Goal: Transaction & Acquisition: Purchase product/service

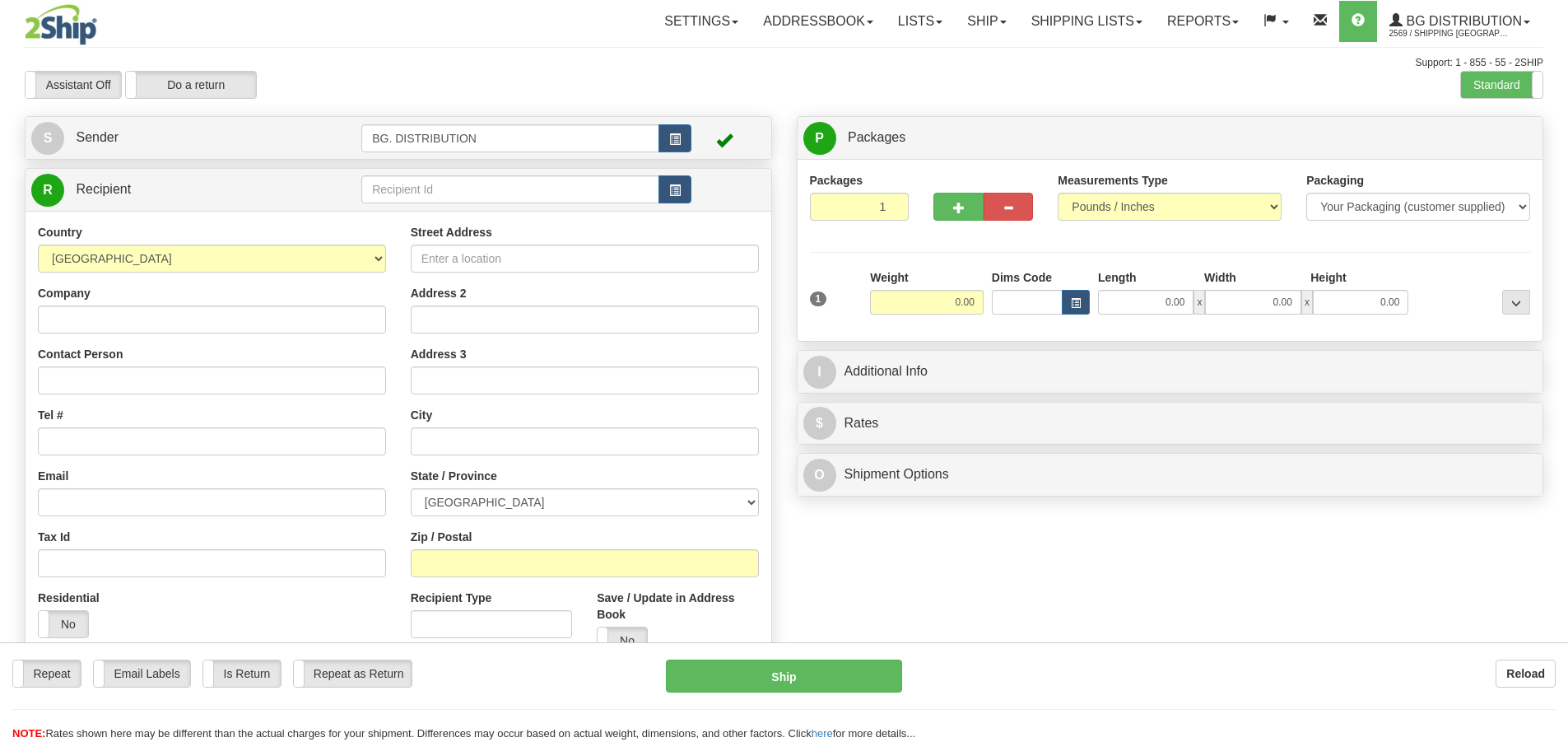
click at [406, 180] on div "Toggle navigation Settings Shipping Preferences Fields Preferences New" at bounding box center [784, 416] width 1568 height 833
click at [405, 182] on input "text" at bounding box center [509, 189] width 298 height 28
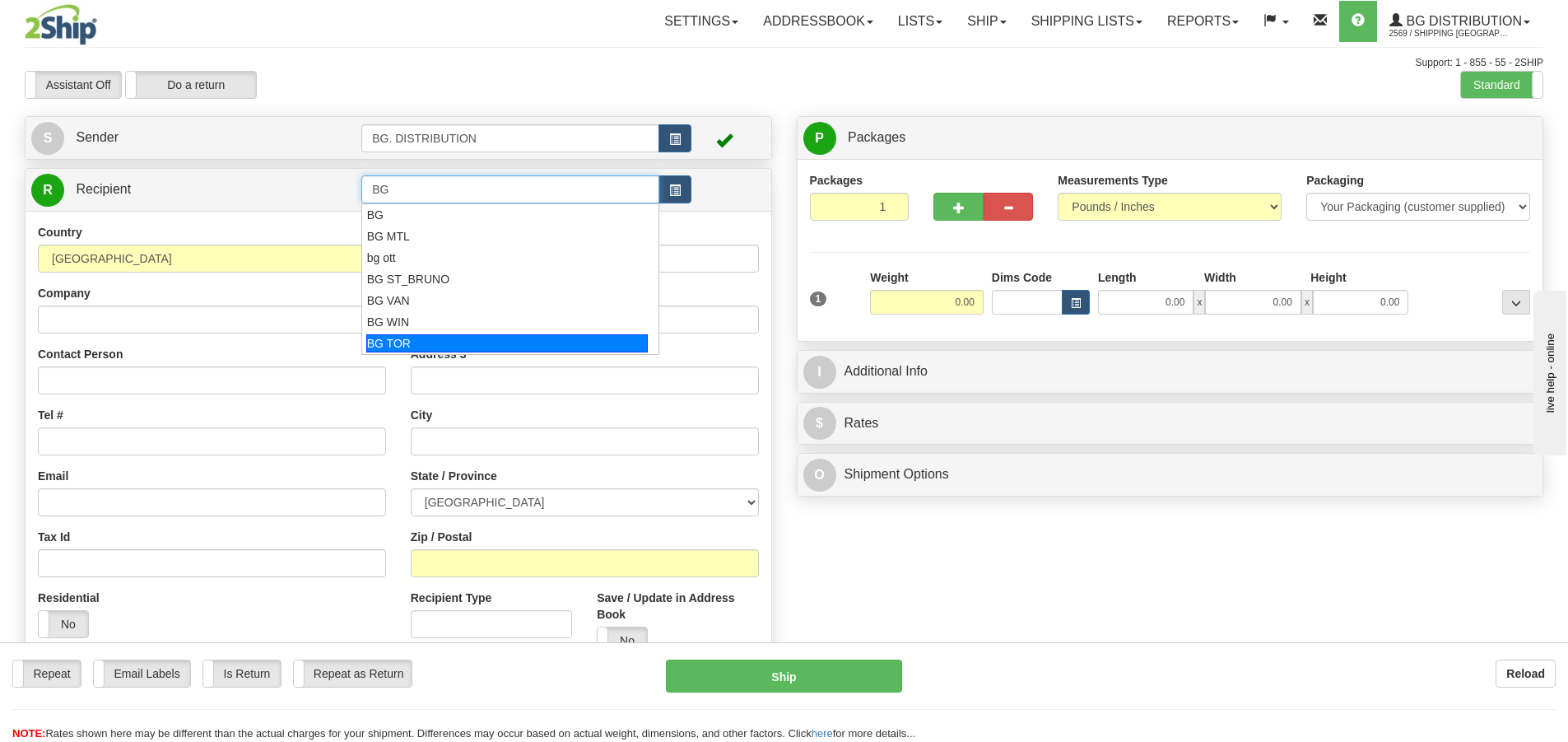
click at [403, 343] on div "BG TOR" at bounding box center [508, 343] width 283 height 18
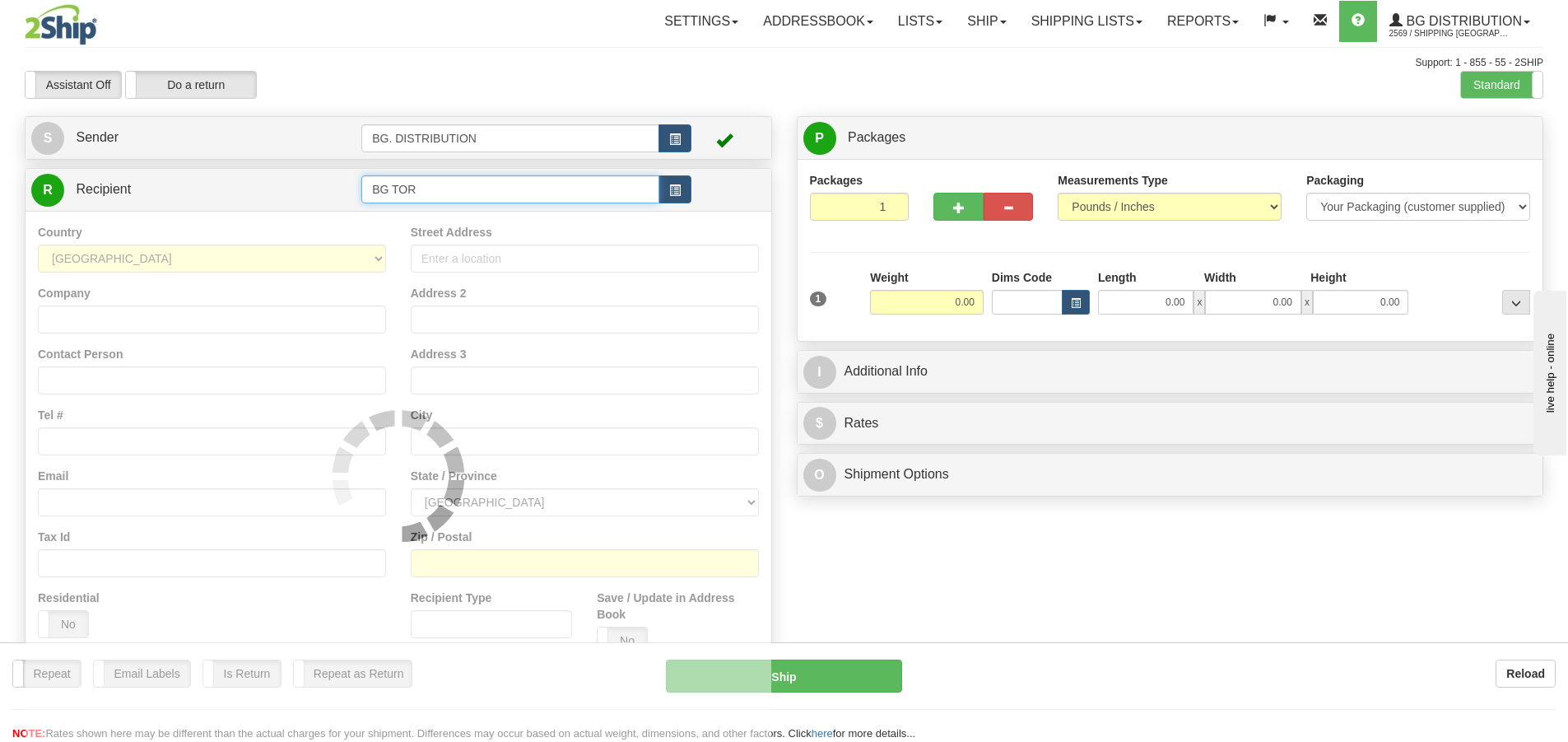
type input "BG TOR"
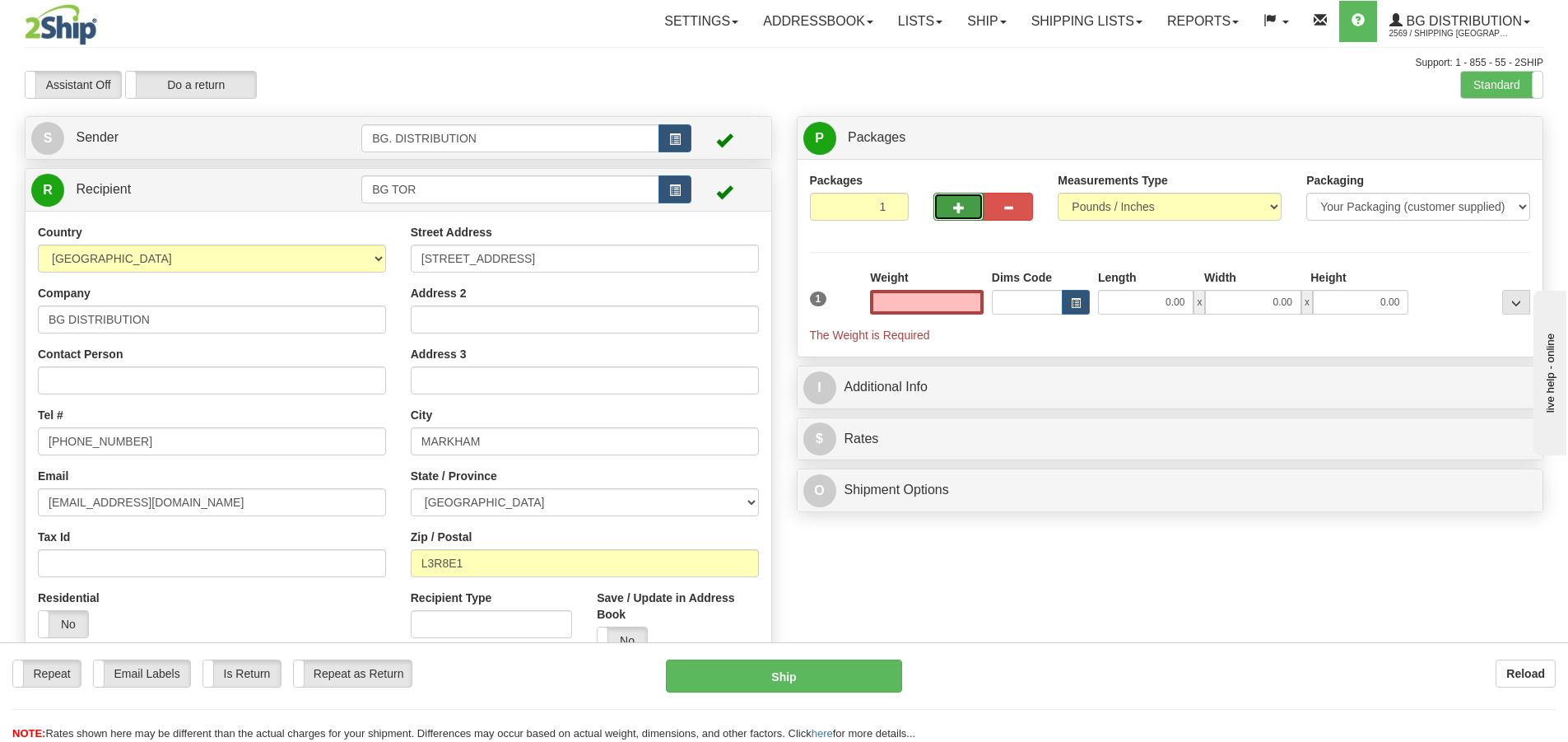
type input "0.00"
click at [960, 207] on span "button" at bounding box center [959, 207] width 12 height 11
type input "2"
click at [1492, 128] on label "Package Level Pack.." at bounding box center [1495, 139] width 83 height 25
radio input "true"
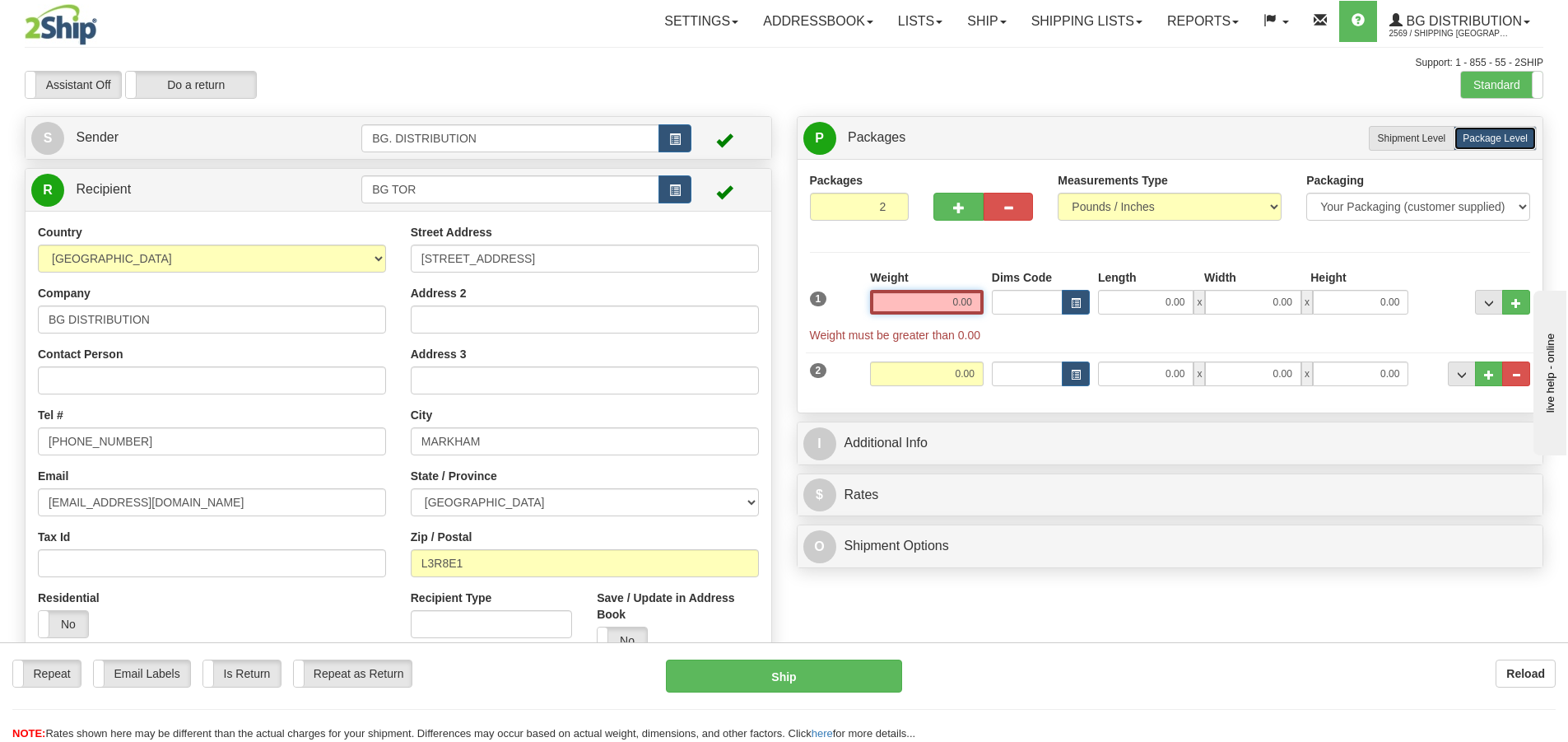
click at [957, 299] on input "0.00" at bounding box center [927, 302] width 114 height 25
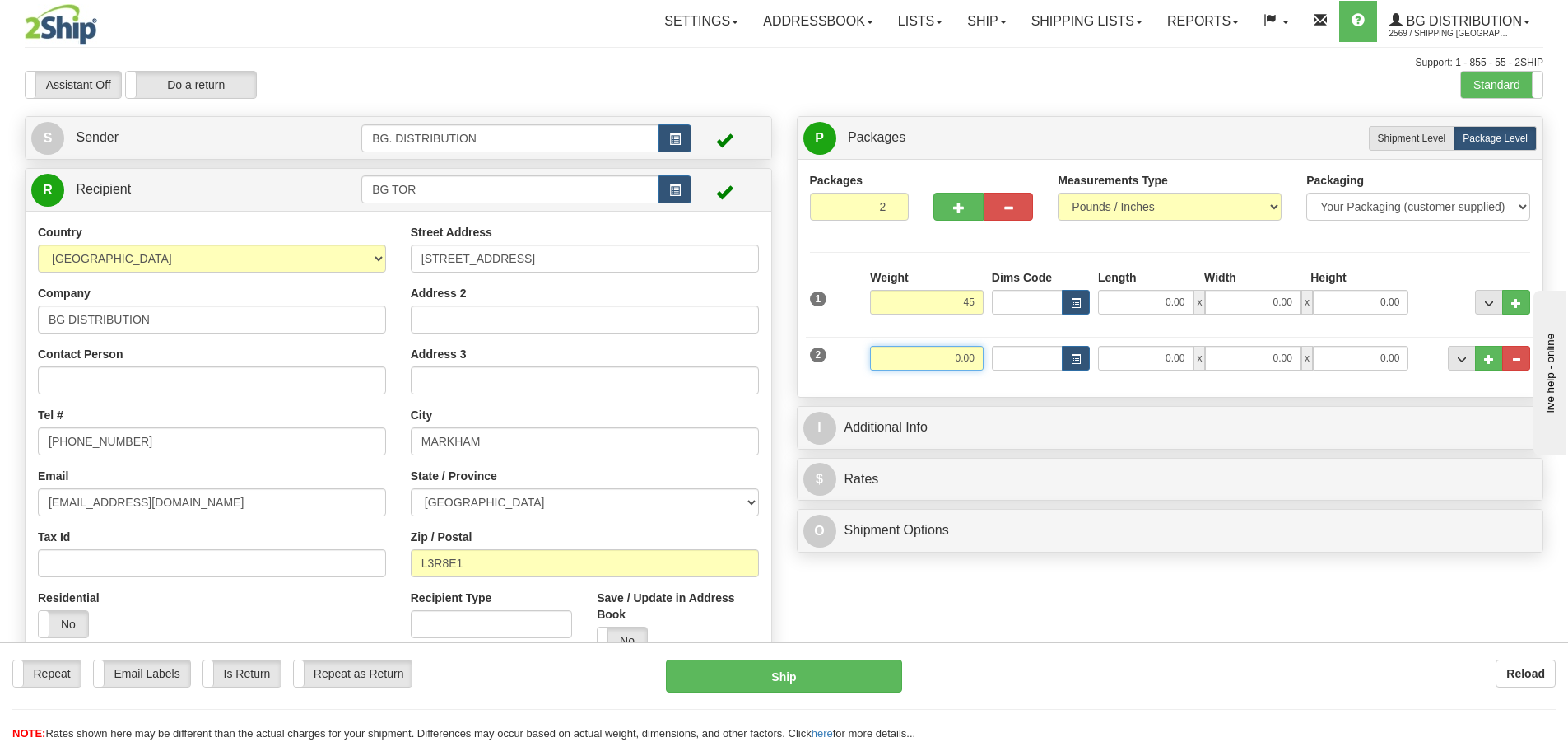
type input "45.00"
click at [968, 349] on input "0.00" at bounding box center [927, 358] width 114 height 25
type input "12.00"
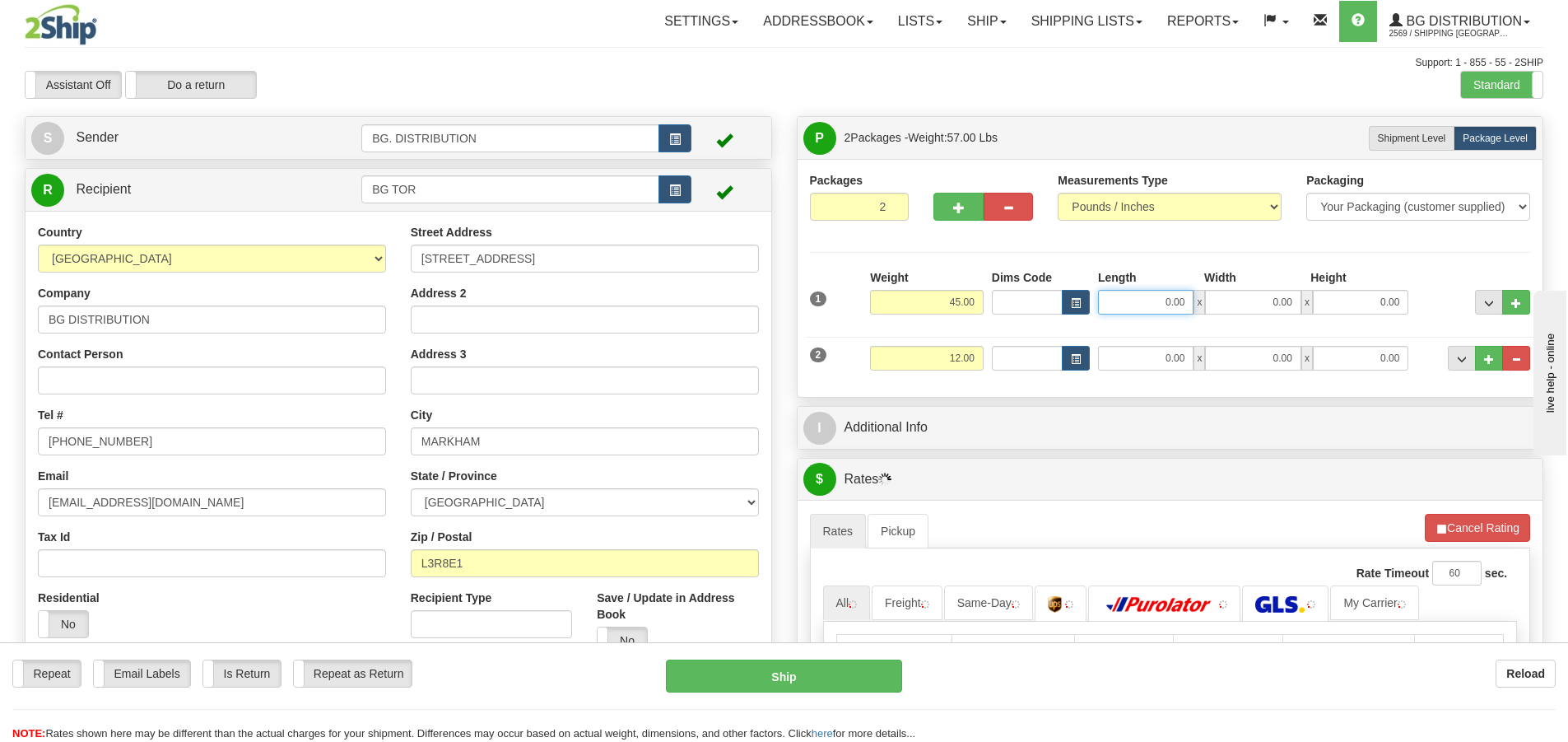
click at [1144, 310] on input "0.00" at bounding box center [1145, 302] width 96 height 25
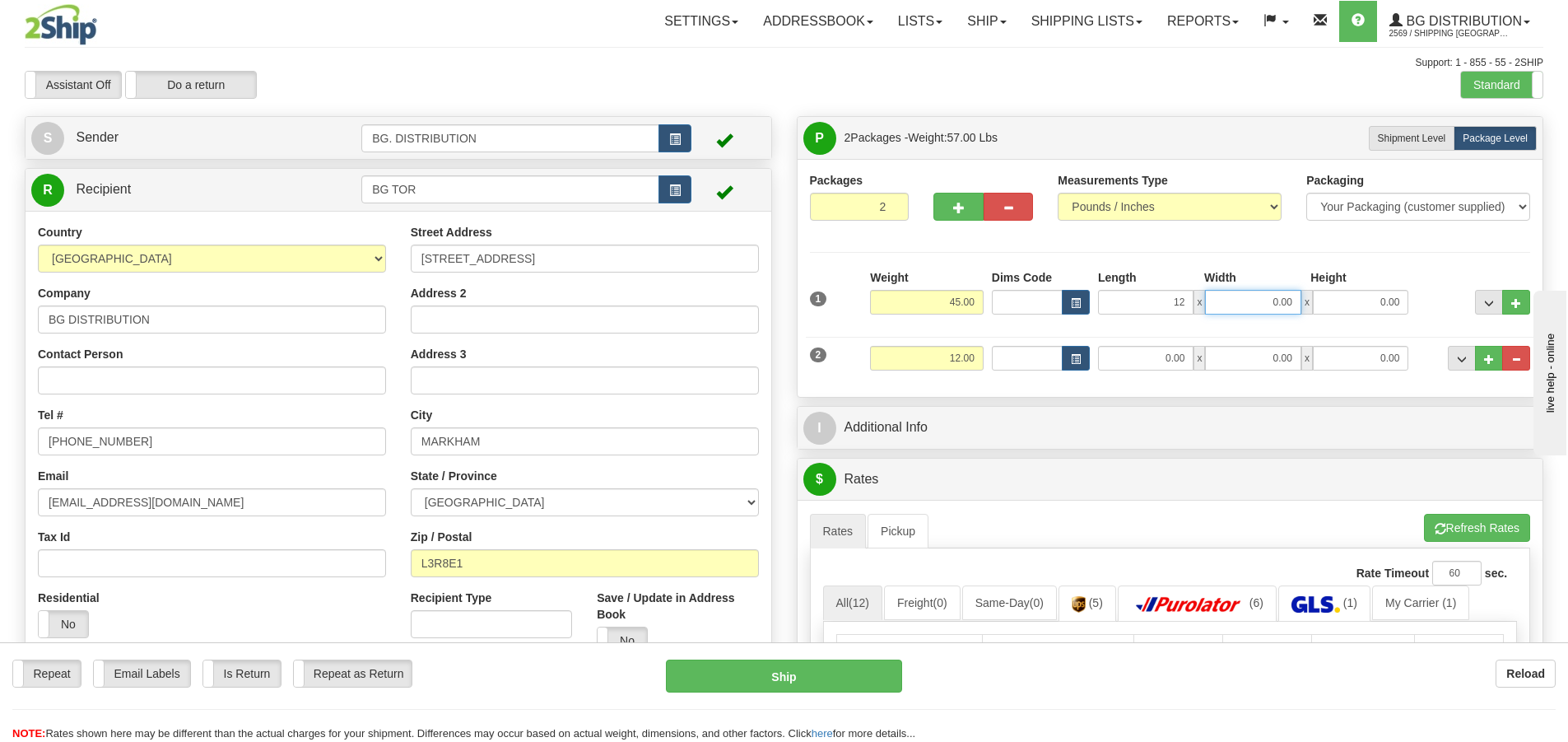
type input "12.00"
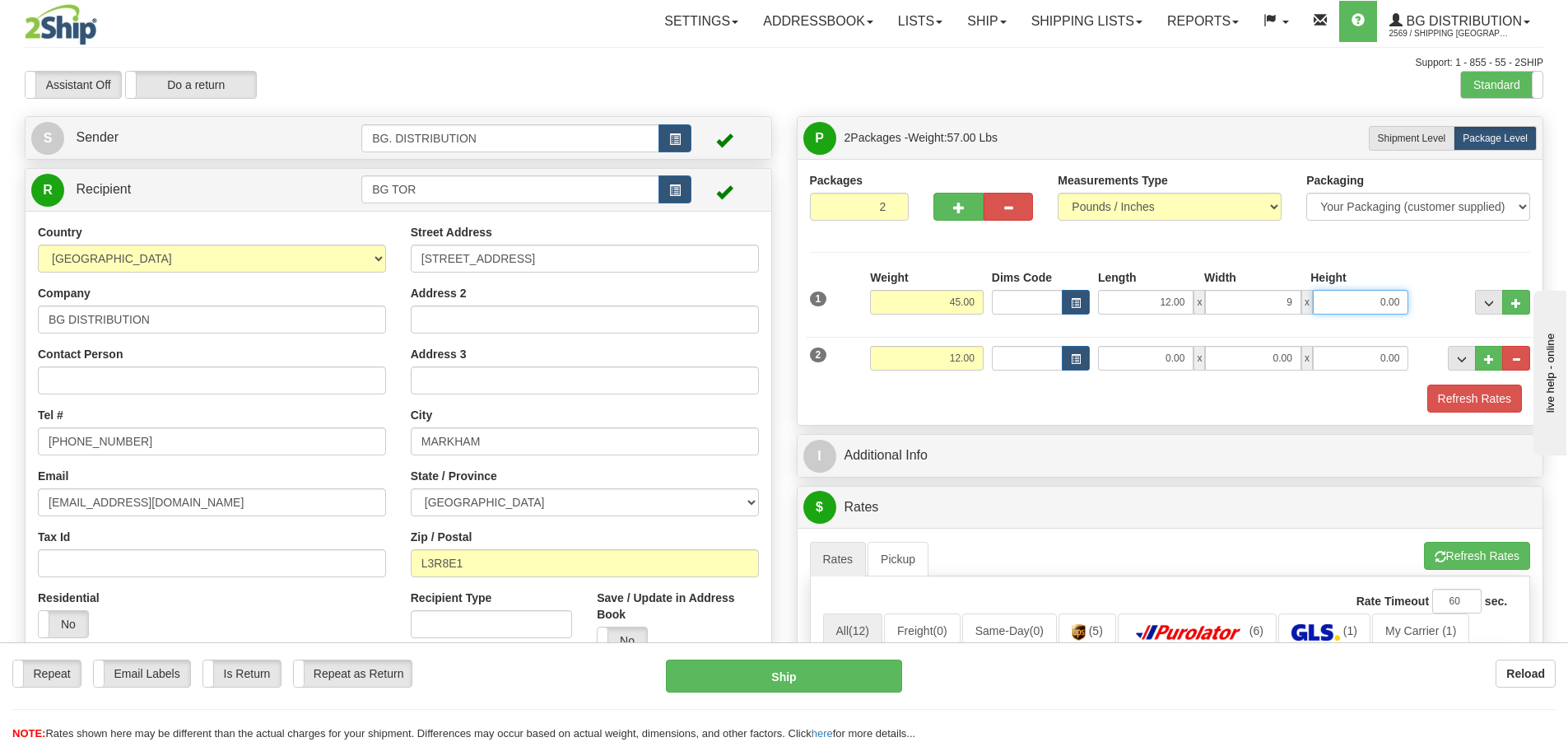
type input "9.00"
type input "16.00"
drag, startPoint x: 1126, startPoint y: 370, endPoint x: 1139, endPoint y: 364, distance: 14.3
click at [1138, 364] on input "0.00" at bounding box center [1145, 358] width 96 height 25
type input "12.00"
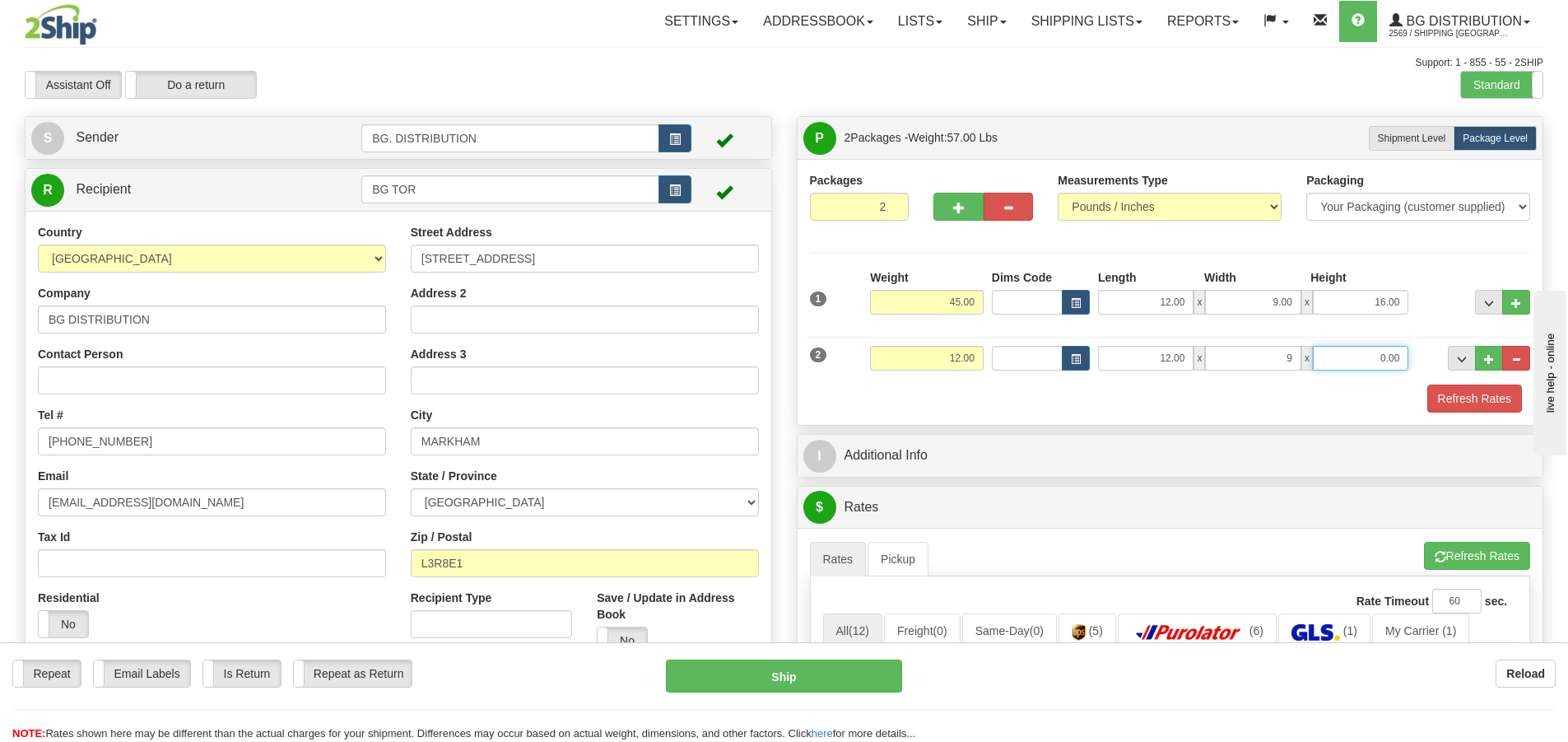
type input "9.00"
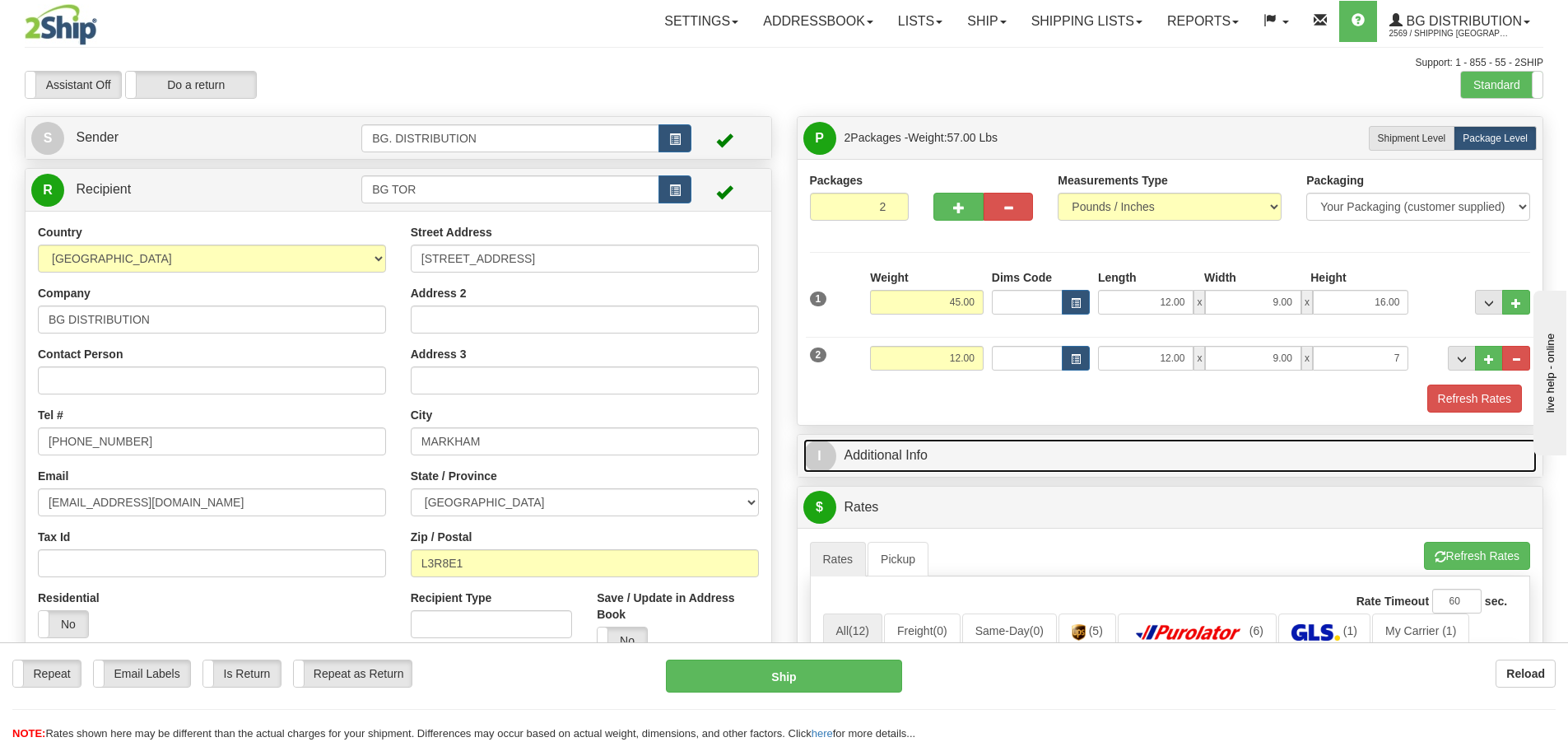
type input "7.00"
click at [827, 462] on span "I" at bounding box center [819, 455] width 33 height 33
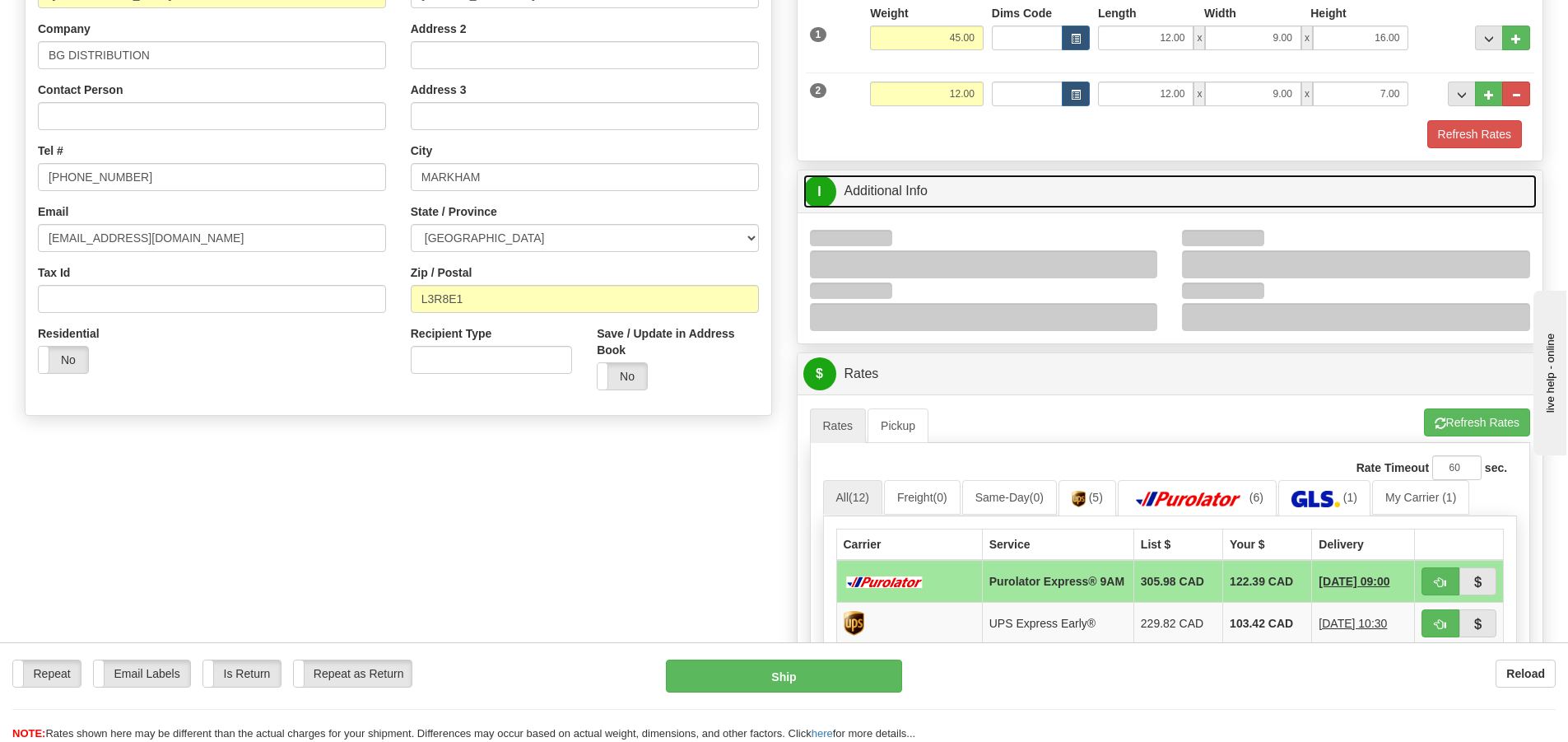
scroll to position [329, 0]
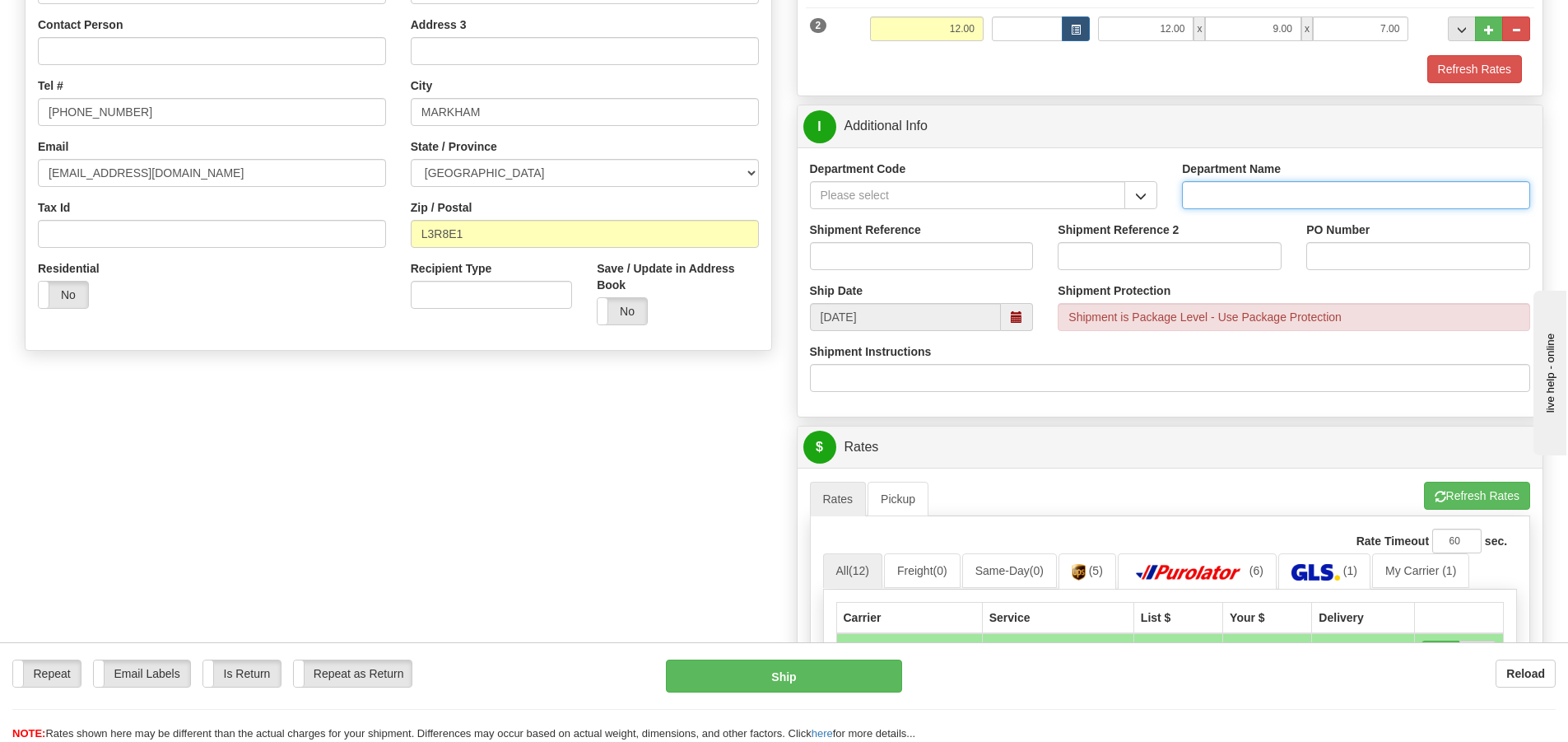
drag, startPoint x: 1244, startPoint y: 182, endPoint x: 1229, endPoint y: 184, distance: 15.1
click at [1240, 182] on input "Department Name" at bounding box center [1356, 195] width 348 height 28
type input "."
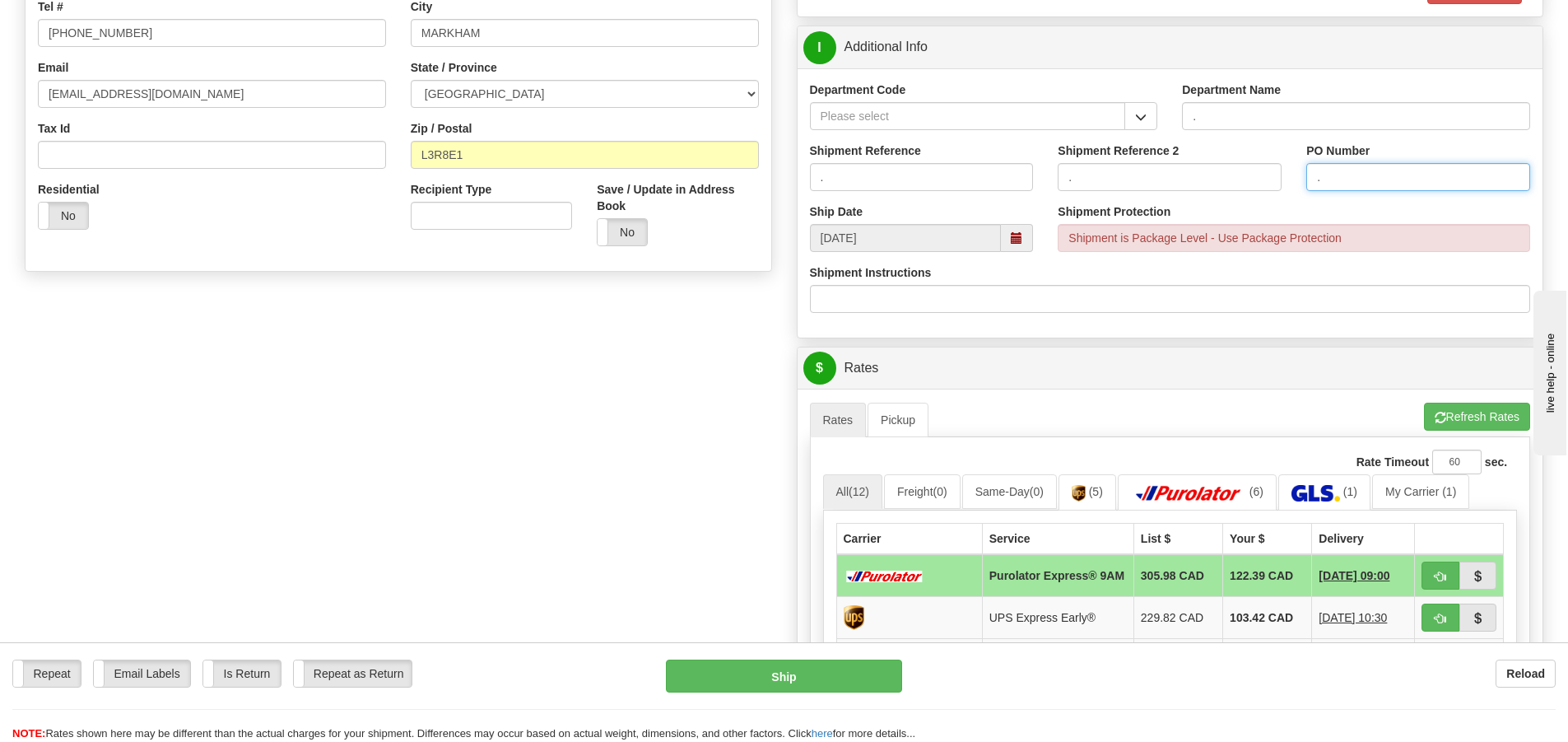
scroll to position [494, 0]
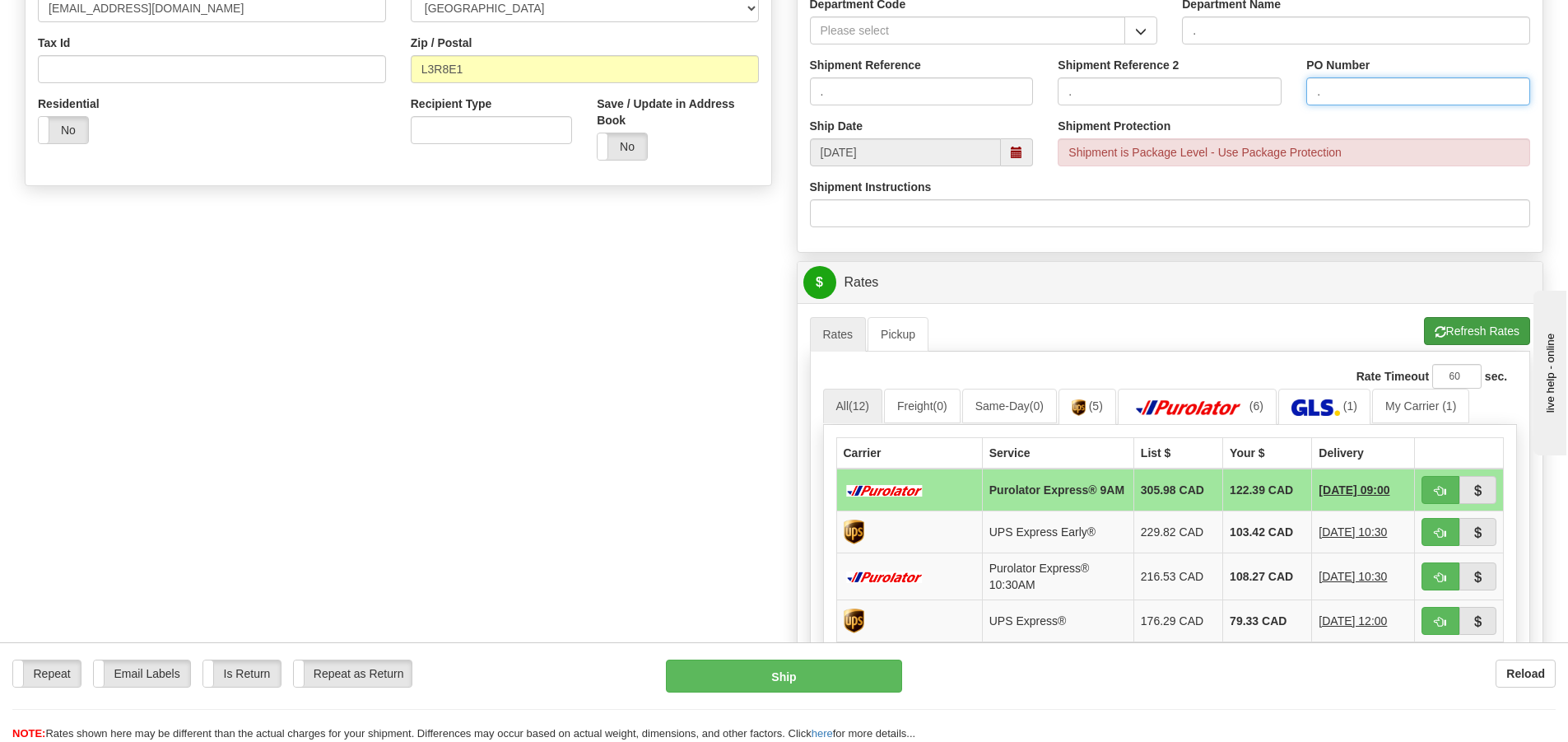
type input "."
click at [1431, 324] on button "Refresh Rates" at bounding box center [1477, 330] width 106 height 28
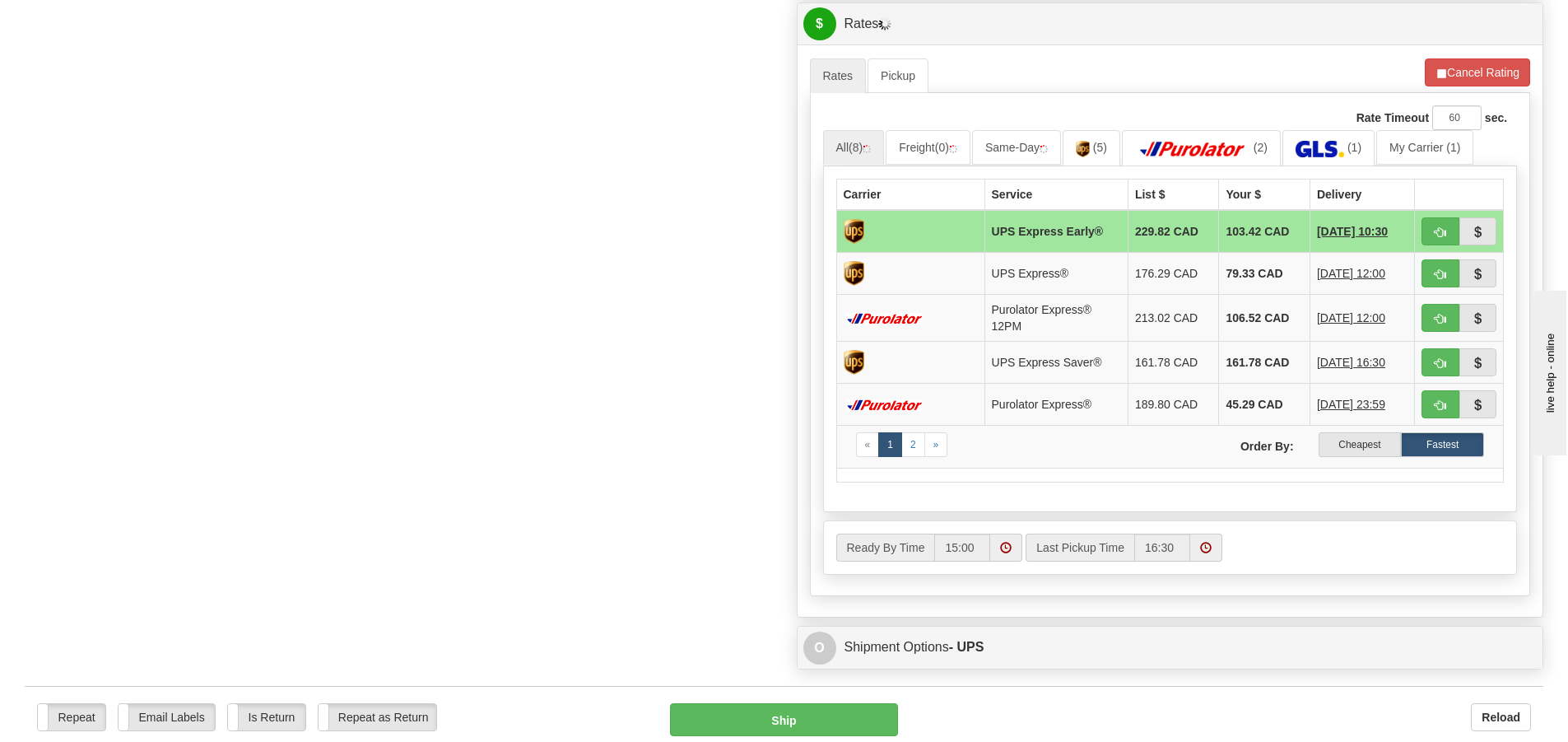
scroll to position [717, 0]
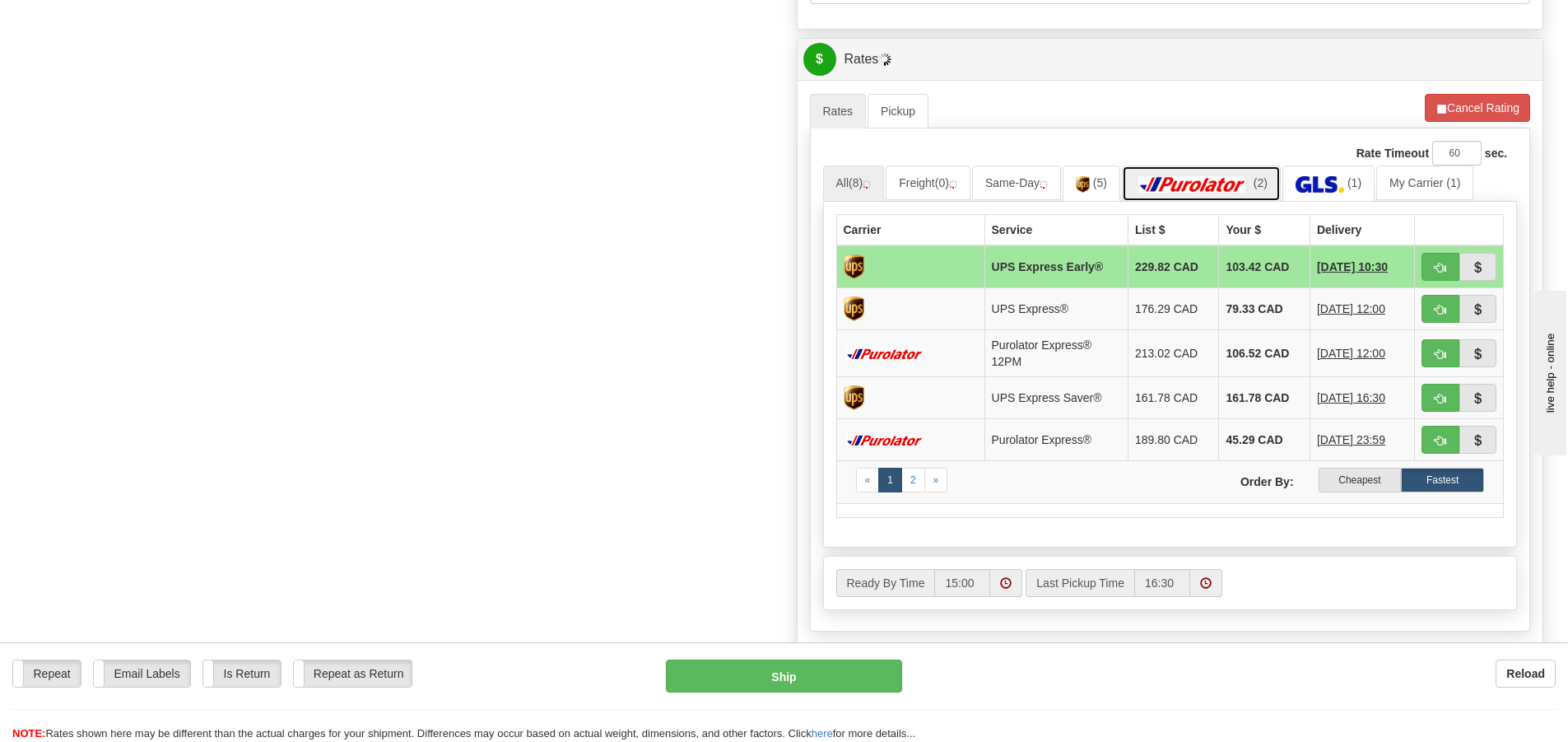
click at [1192, 171] on link "(2)" at bounding box center [1201, 182] width 159 height 36
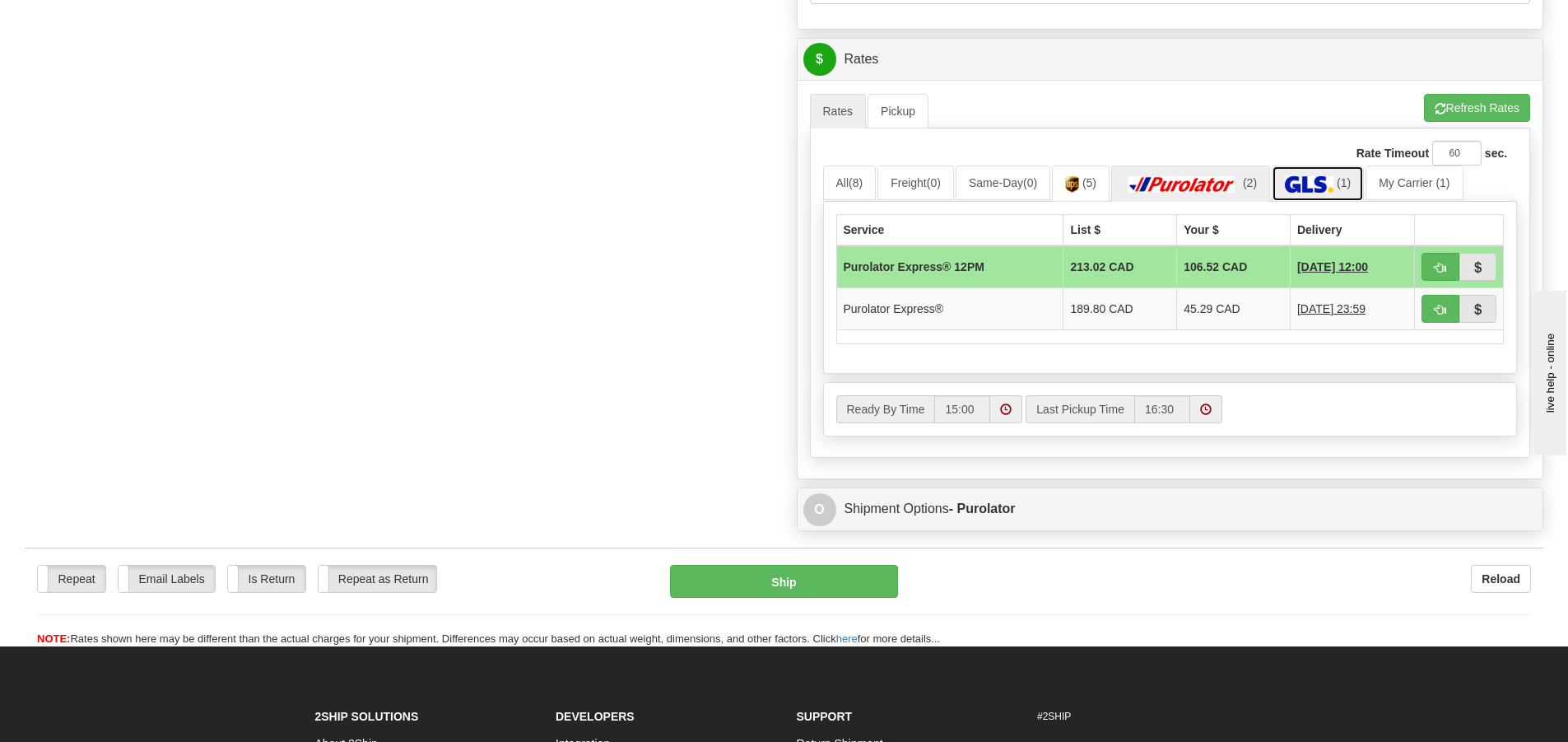
click at [1325, 178] on img at bounding box center [1308, 184] width 48 height 16
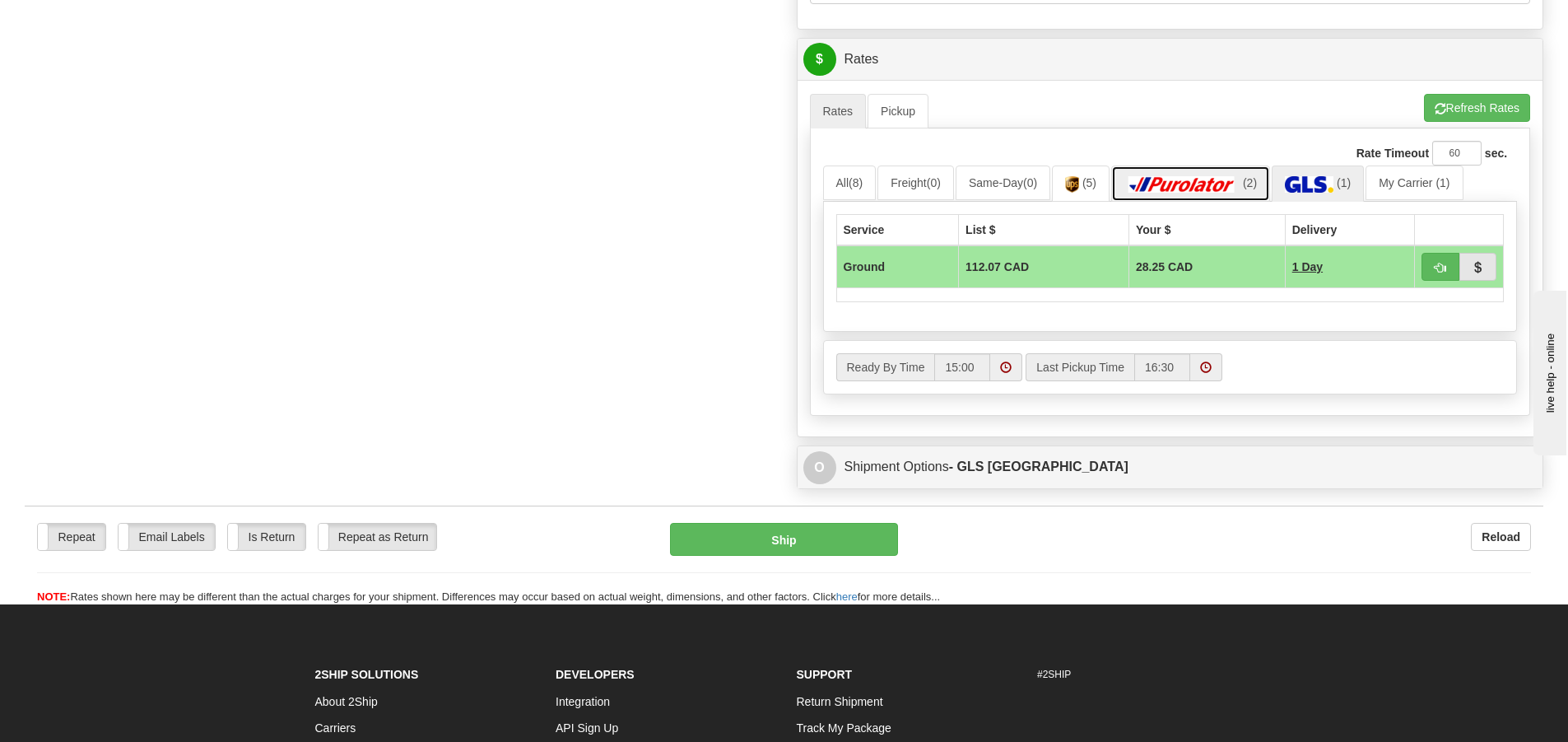
click at [1217, 187] on img at bounding box center [1181, 184] width 115 height 16
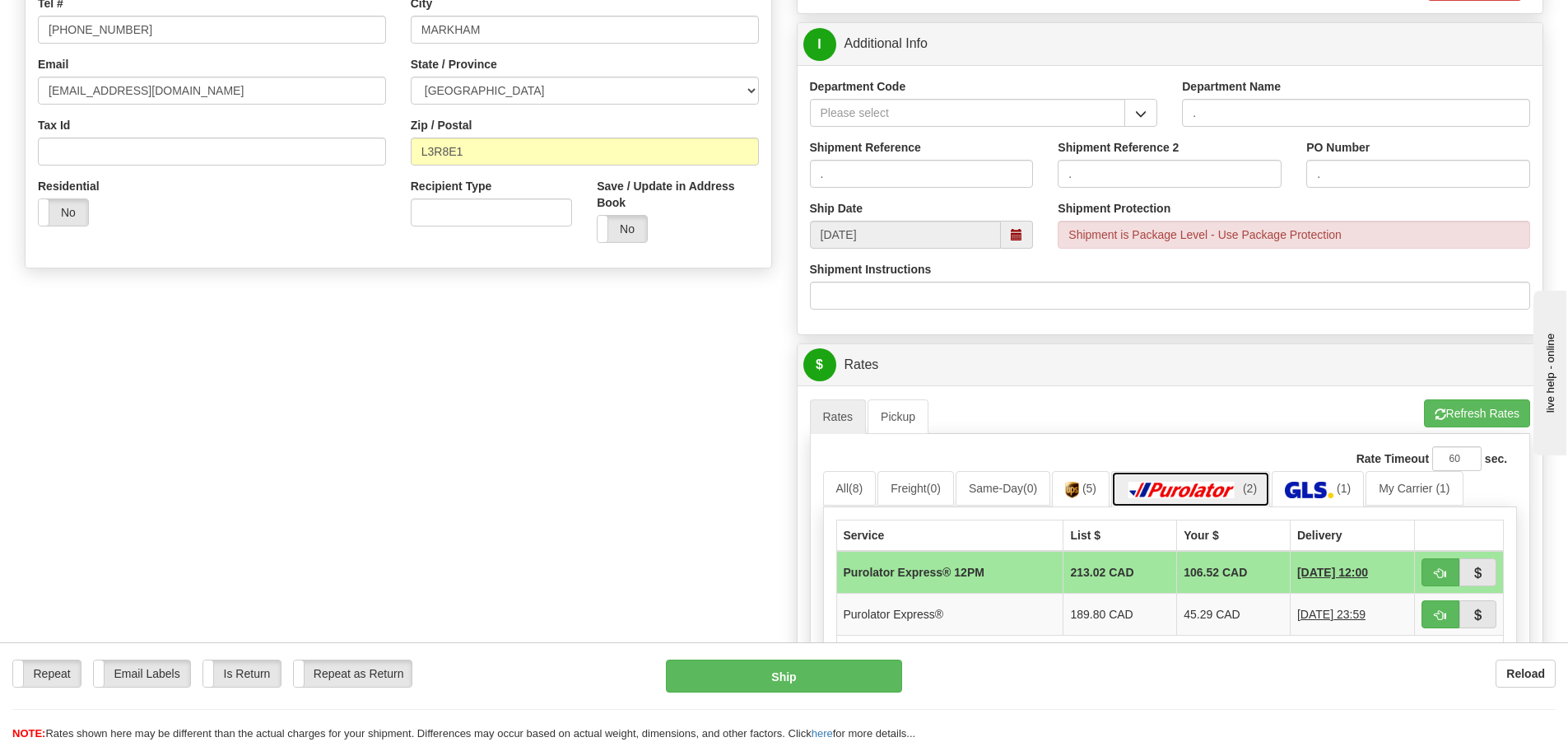
scroll to position [658, 0]
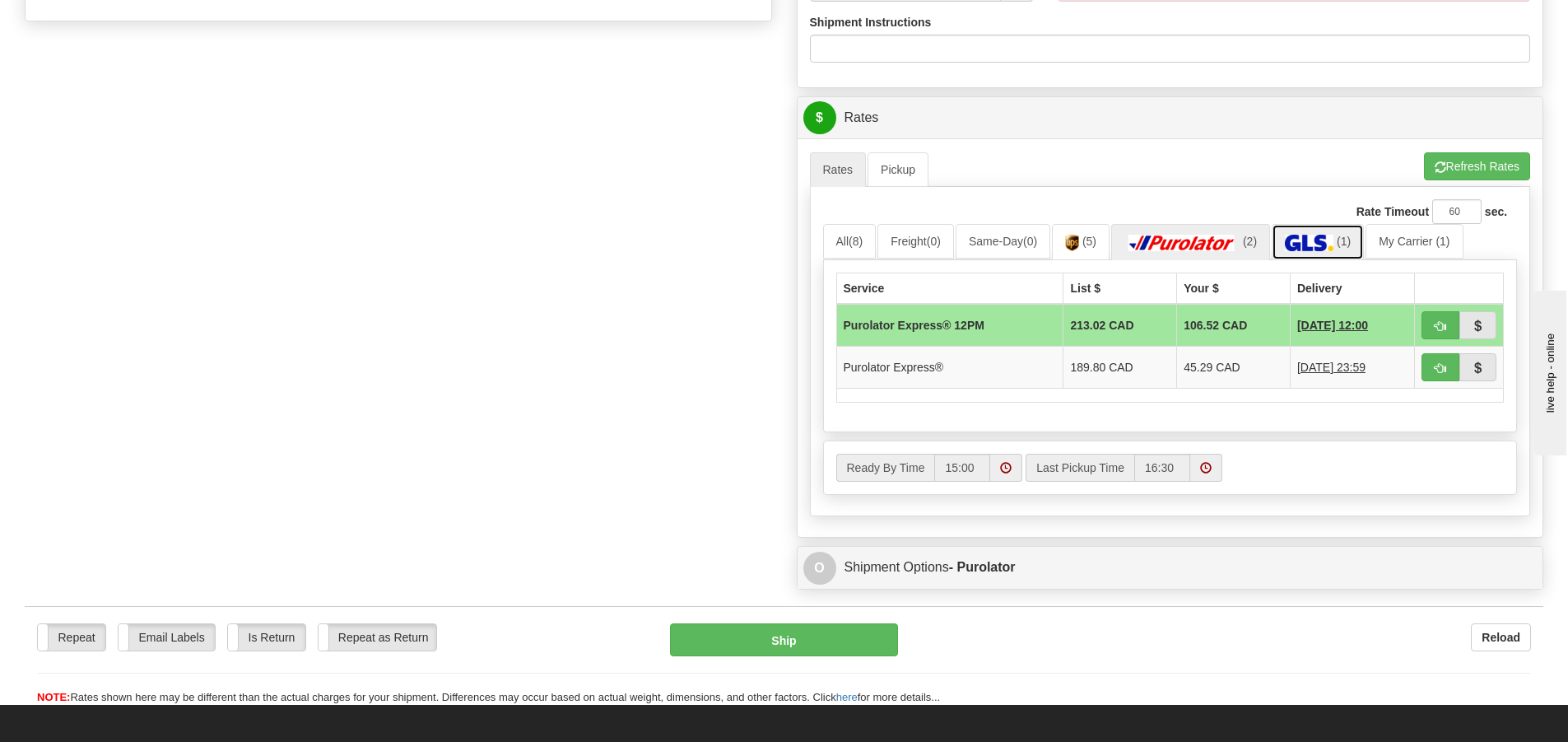
click at [1334, 245] on img at bounding box center [1308, 242] width 48 height 16
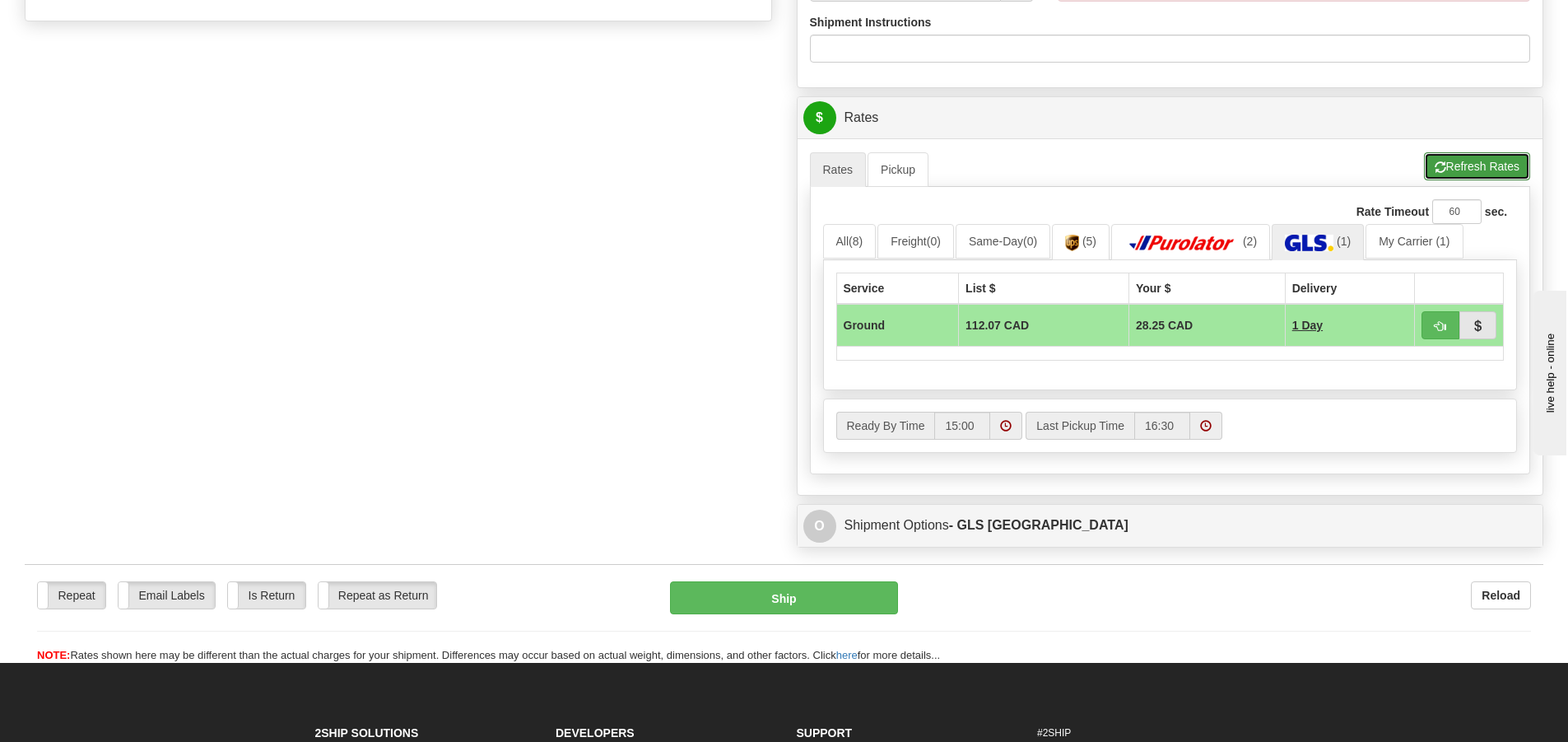
click at [1474, 171] on button "Refresh Rates" at bounding box center [1477, 166] width 106 height 28
click at [1474, 171] on button "Cancel Rating" at bounding box center [1476, 166] width 105 height 28
click at [1470, 171] on button "Refresh Rates" at bounding box center [1477, 166] width 106 height 28
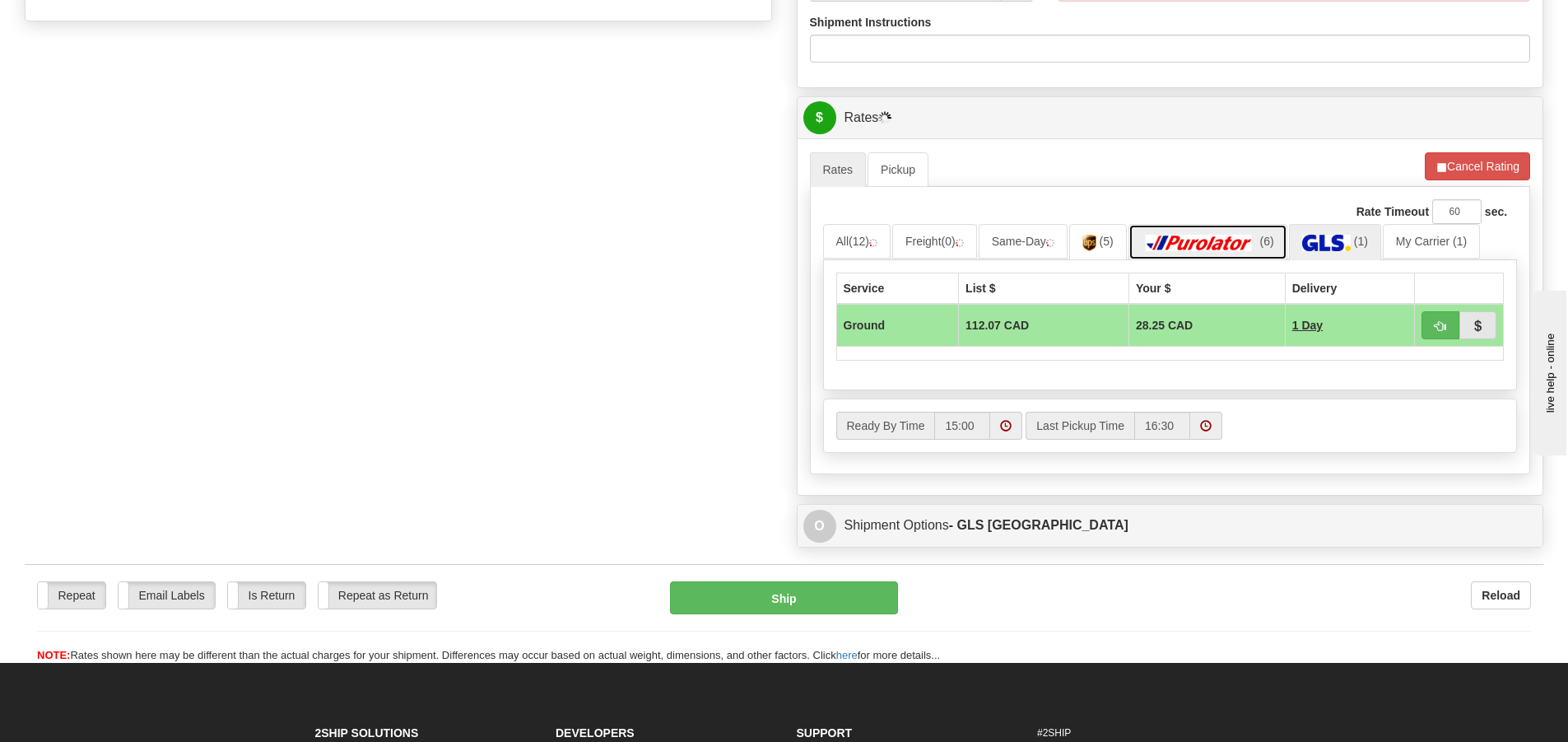
click at [1213, 242] on img at bounding box center [1198, 242] width 115 height 16
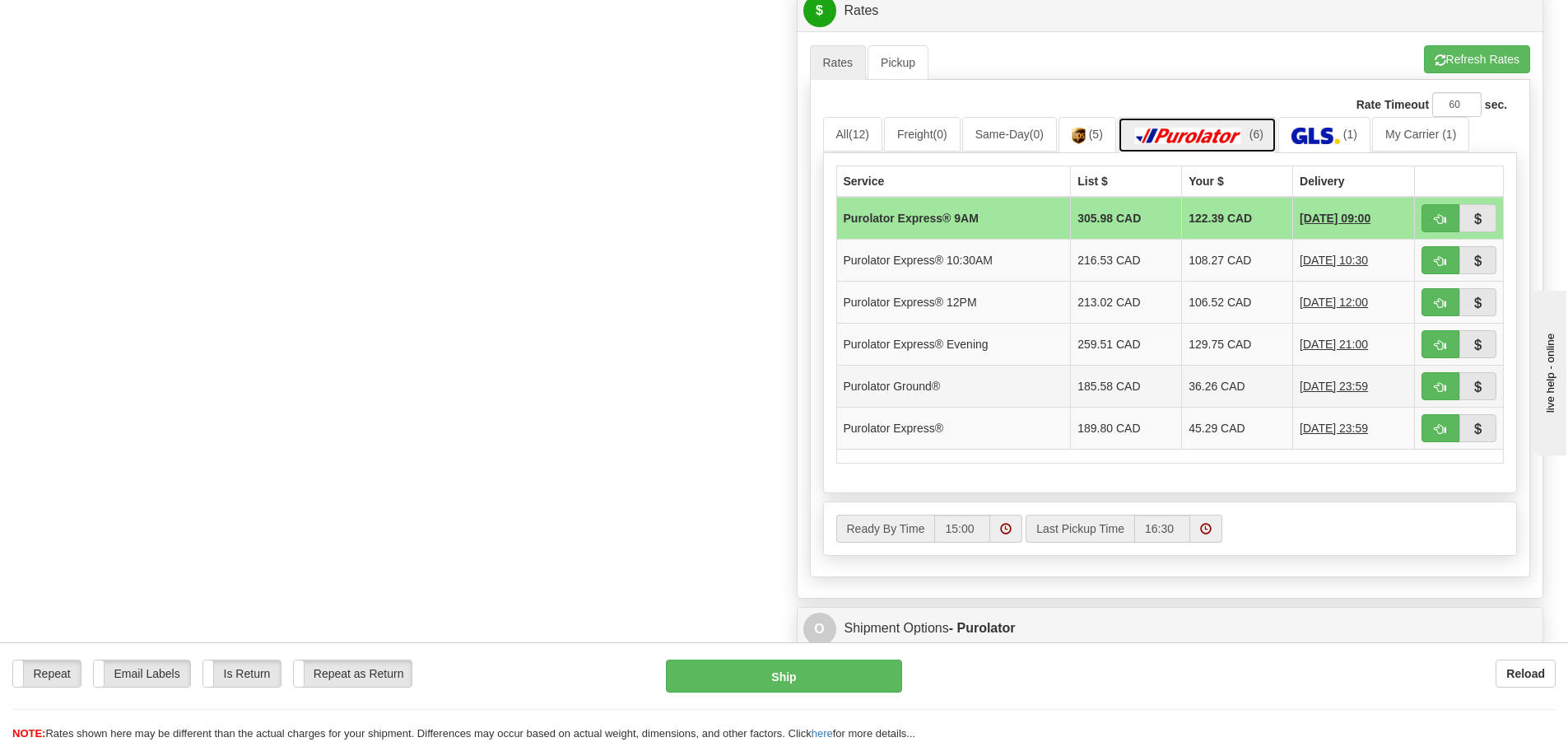
scroll to position [823, 0]
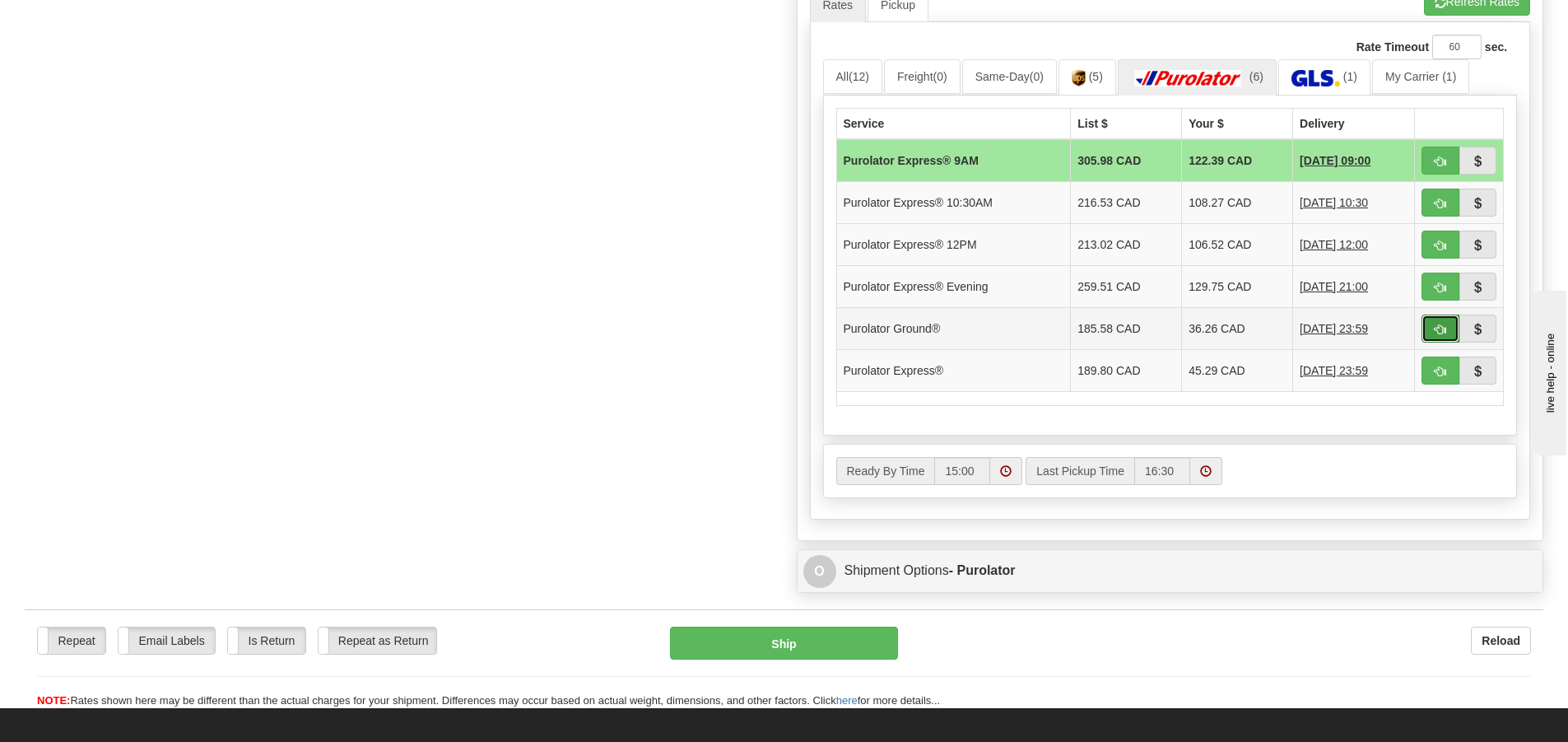
click at [1431, 322] on button "button" at bounding box center [1440, 328] width 38 height 28
type input "260"
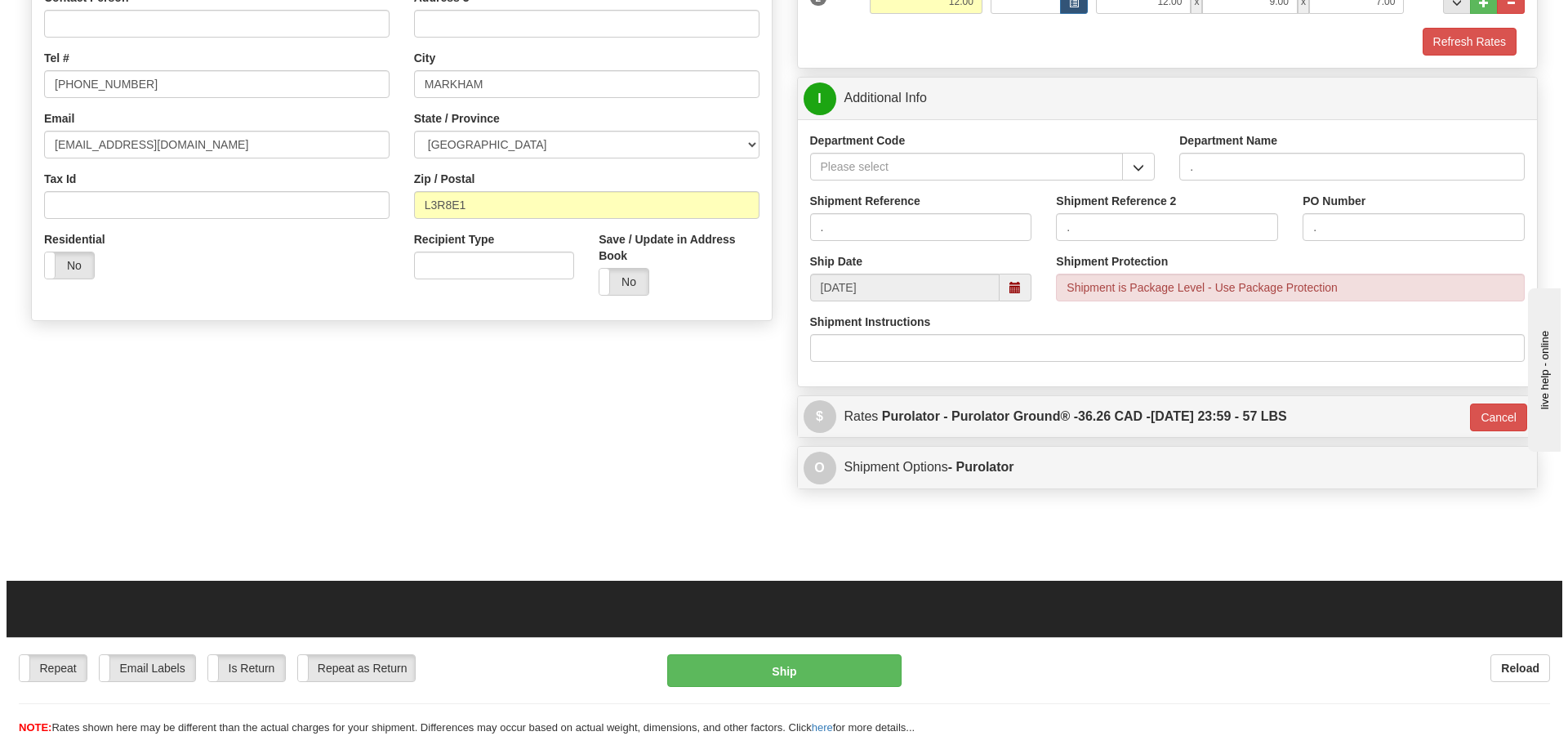
scroll to position [153, 0]
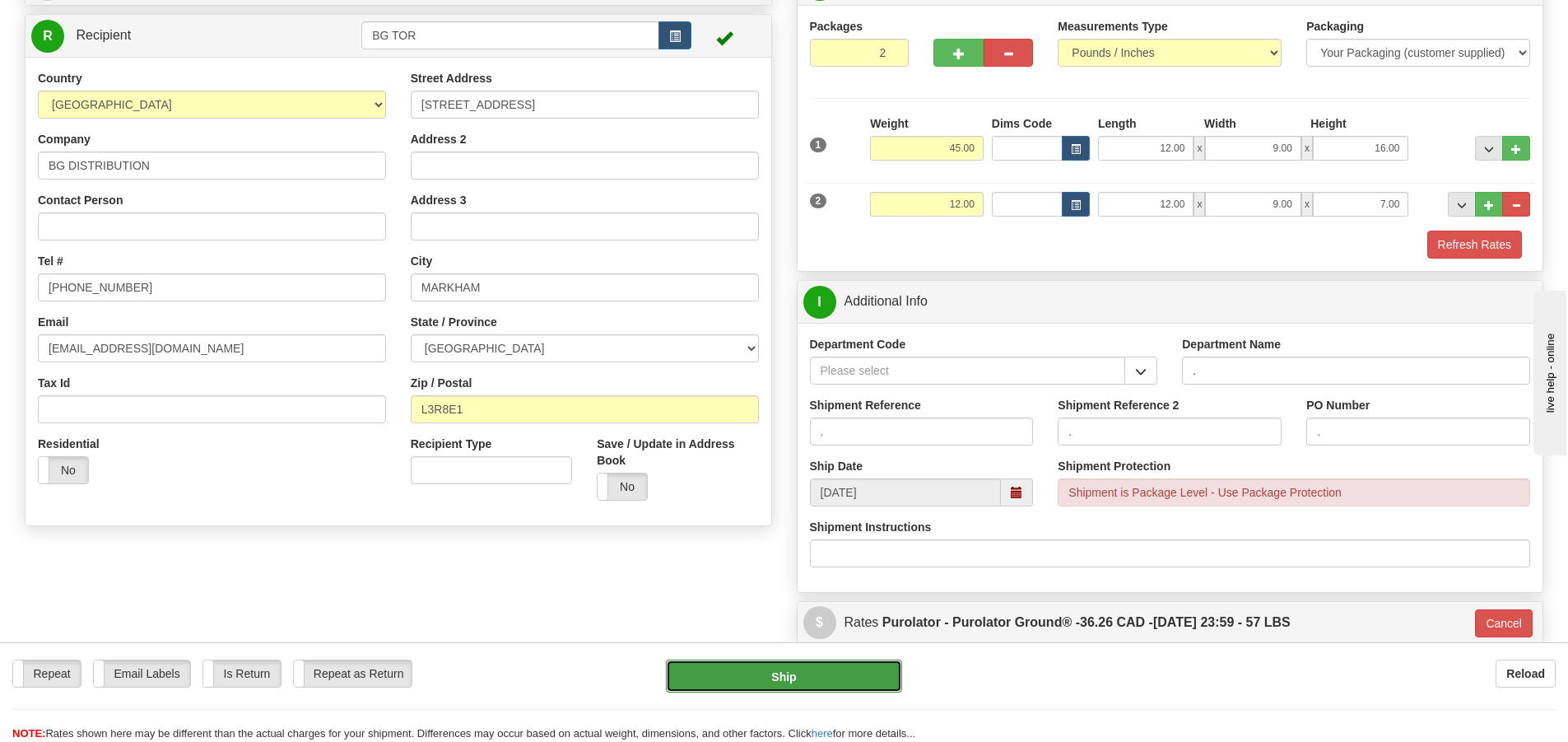
click at [819, 670] on button "Ship" at bounding box center [784, 675] width 236 height 33
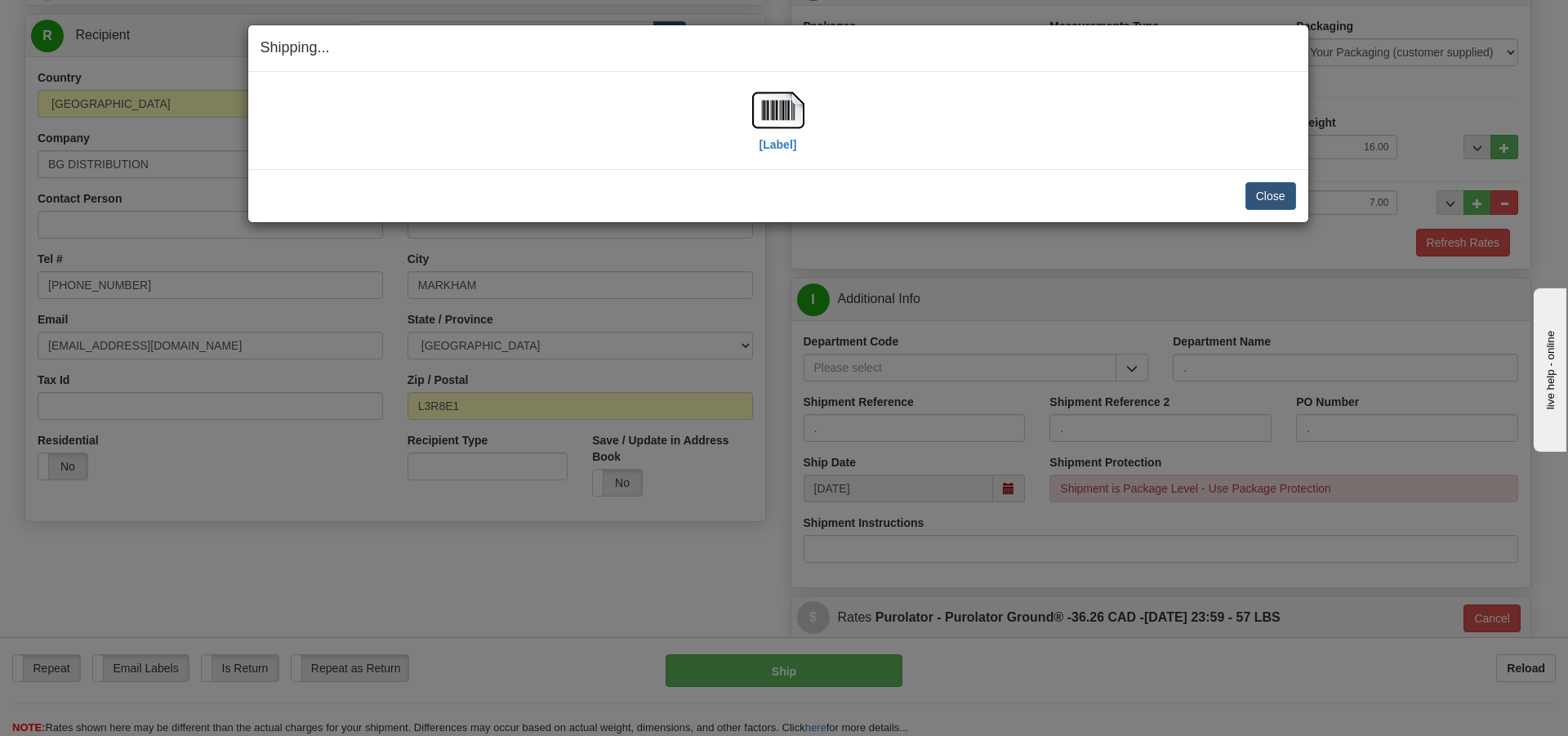
click at [757, 142] on div "[Label]" at bounding box center [778, 121] width 53 height 73
click at [770, 142] on label "[Label]" at bounding box center [777, 144] width 37 height 16
click at [1288, 191] on button "Close" at bounding box center [1270, 195] width 51 height 28
click at [1268, 200] on button "Close" at bounding box center [1270, 195] width 51 height 28
click at [1270, 196] on button "Close" at bounding box center [1270, 195] width 51 height 28
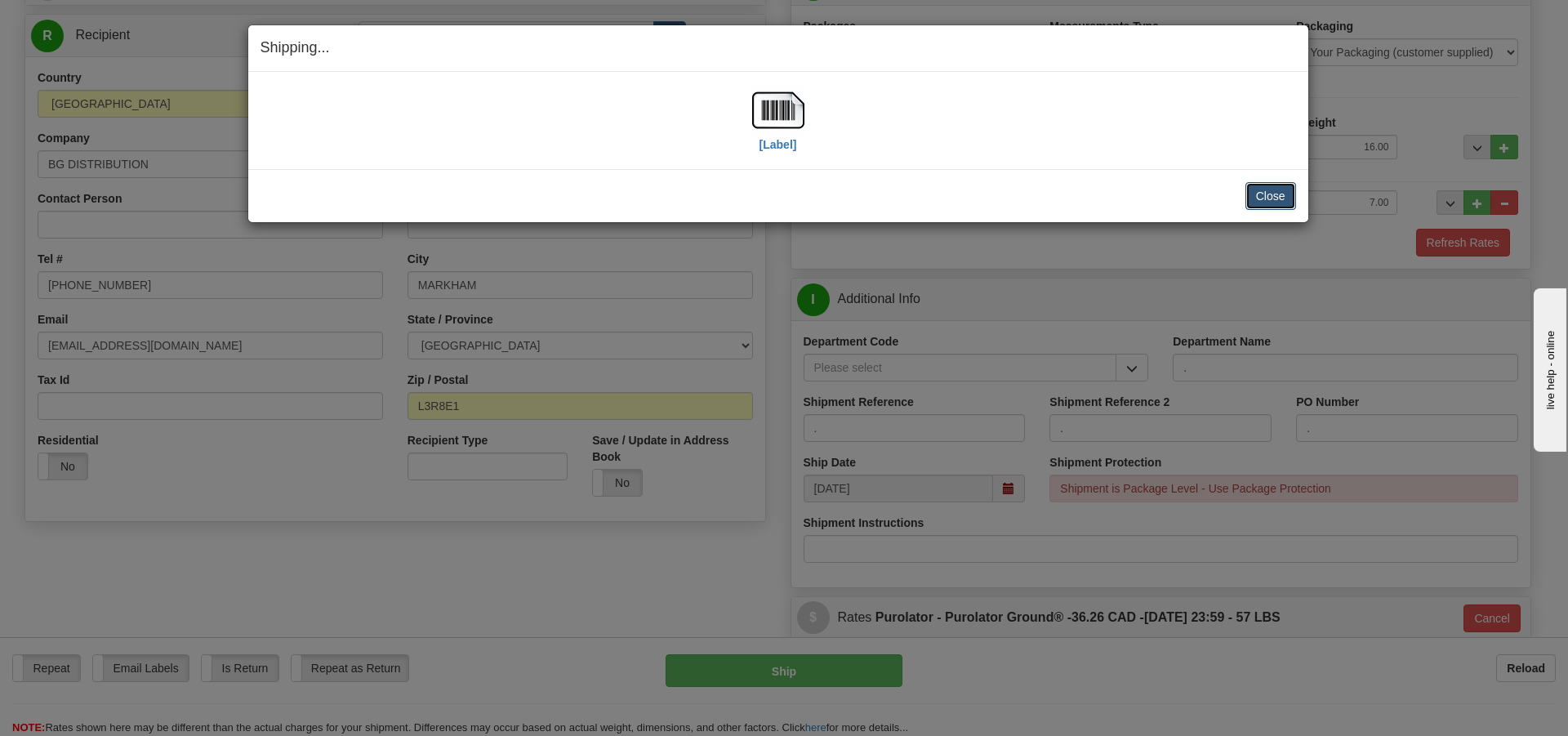
click at [1288, 202] on button "Close" at bounding box center [1270, 195] width 51 height 28
click at [1266, 193] on button "Close" at bounding box center [1270, 195] width 51 height 28
click at [1273, 191] on button "Close" at bounding box center [1270, 195] width 51 height 28
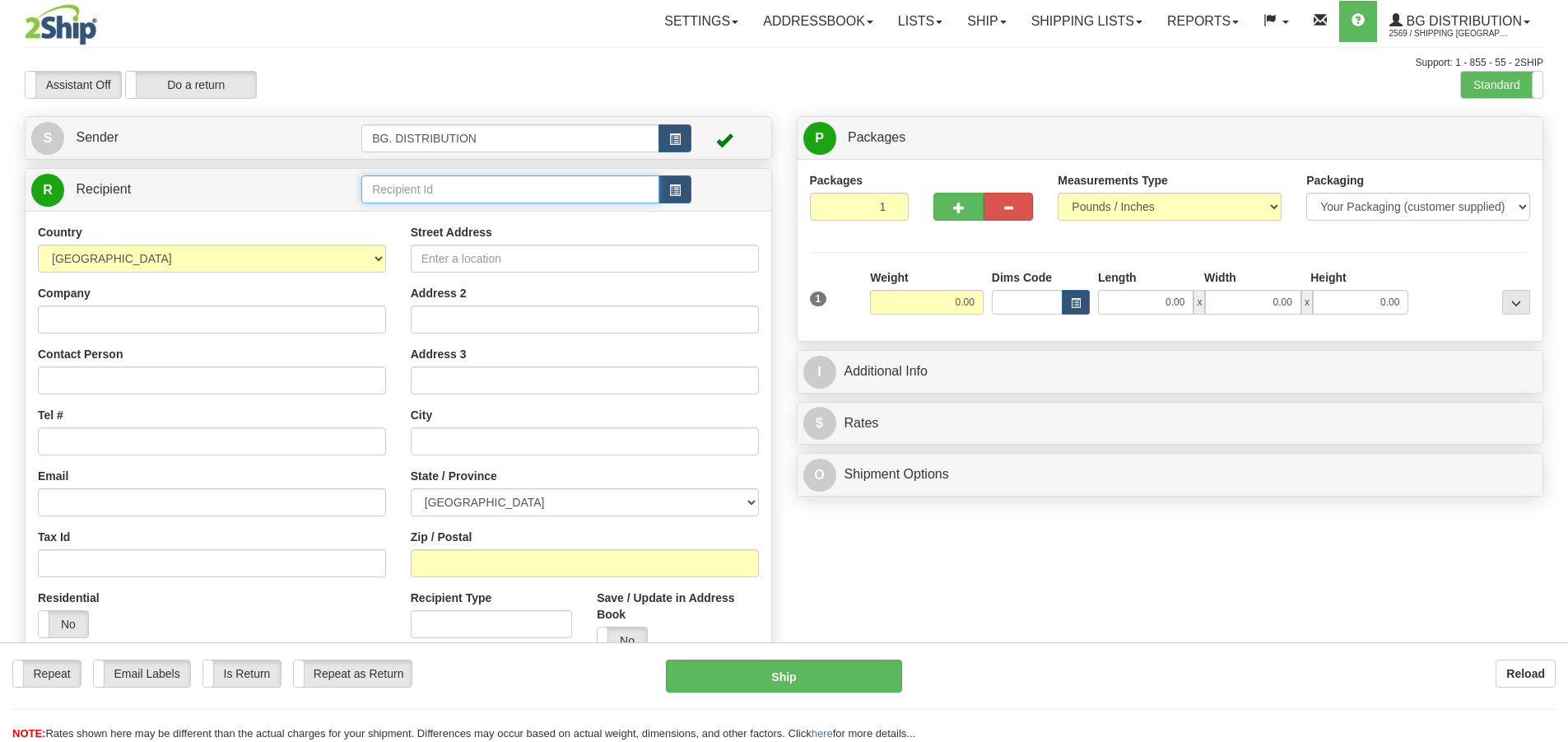
click at [495, 193] on input "text" at bounding box center [509, 189] width 298 height 28
type input "20007"
click button "Delete" at bounding box center [0, 0] width 0 height 0
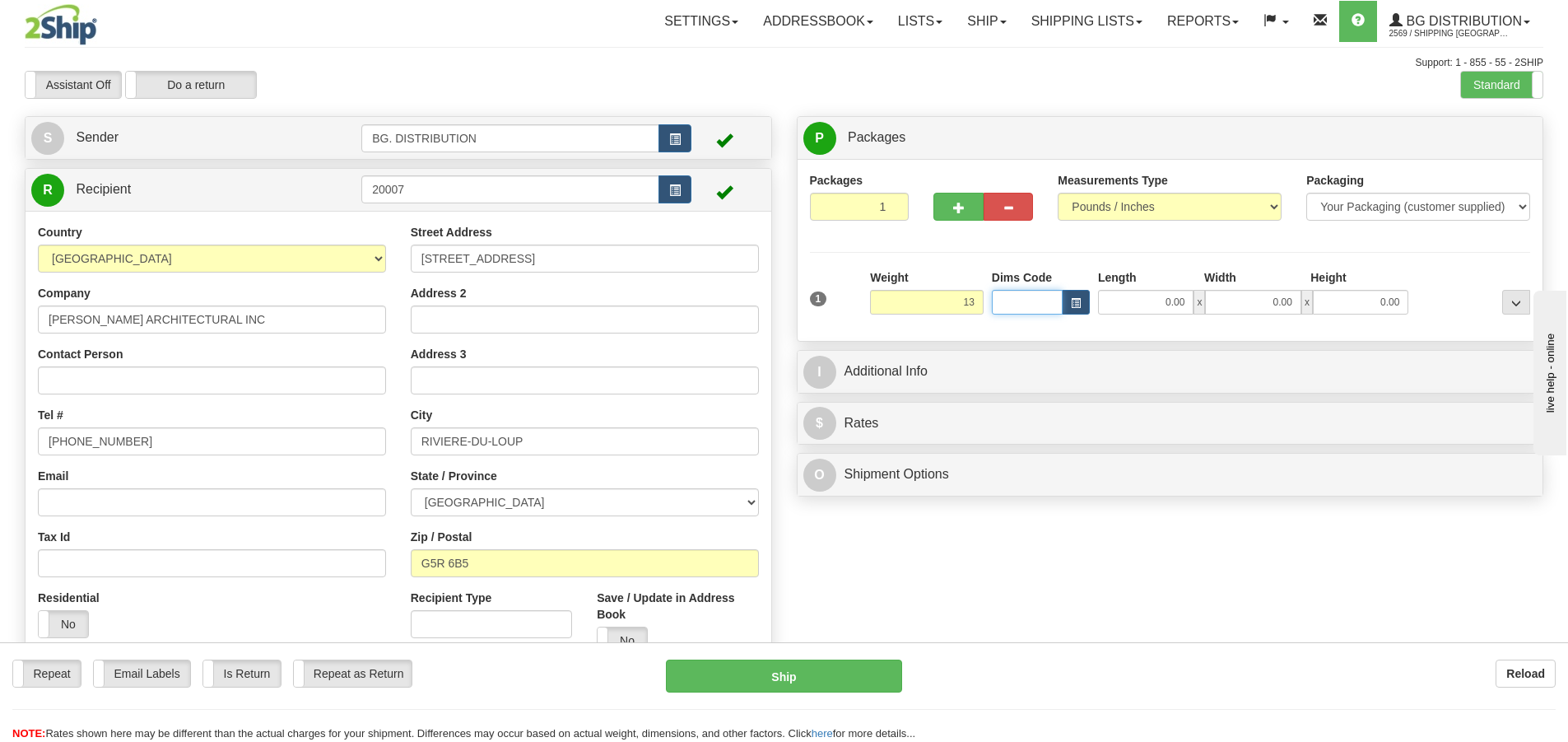
type input "13.00"
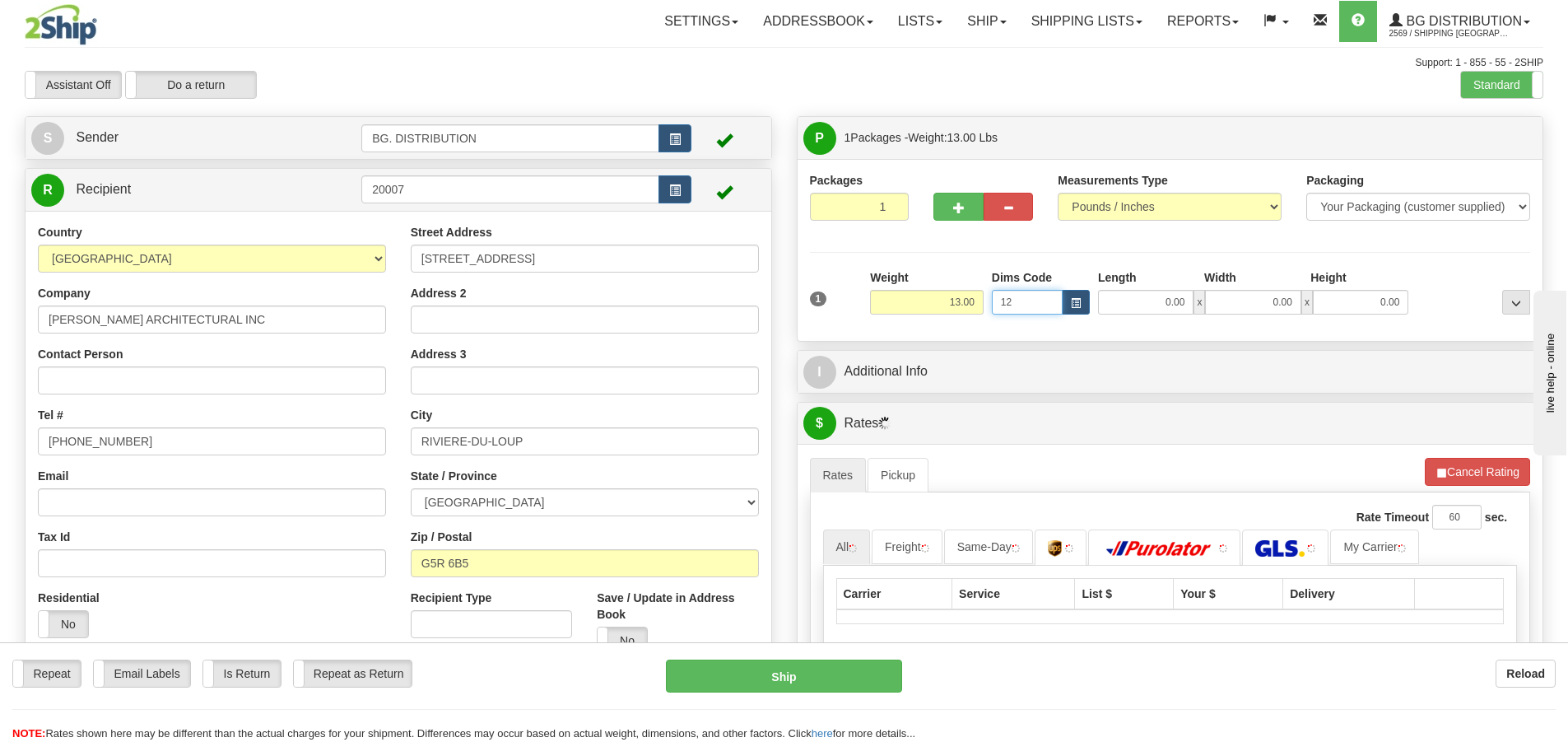
type input "12"
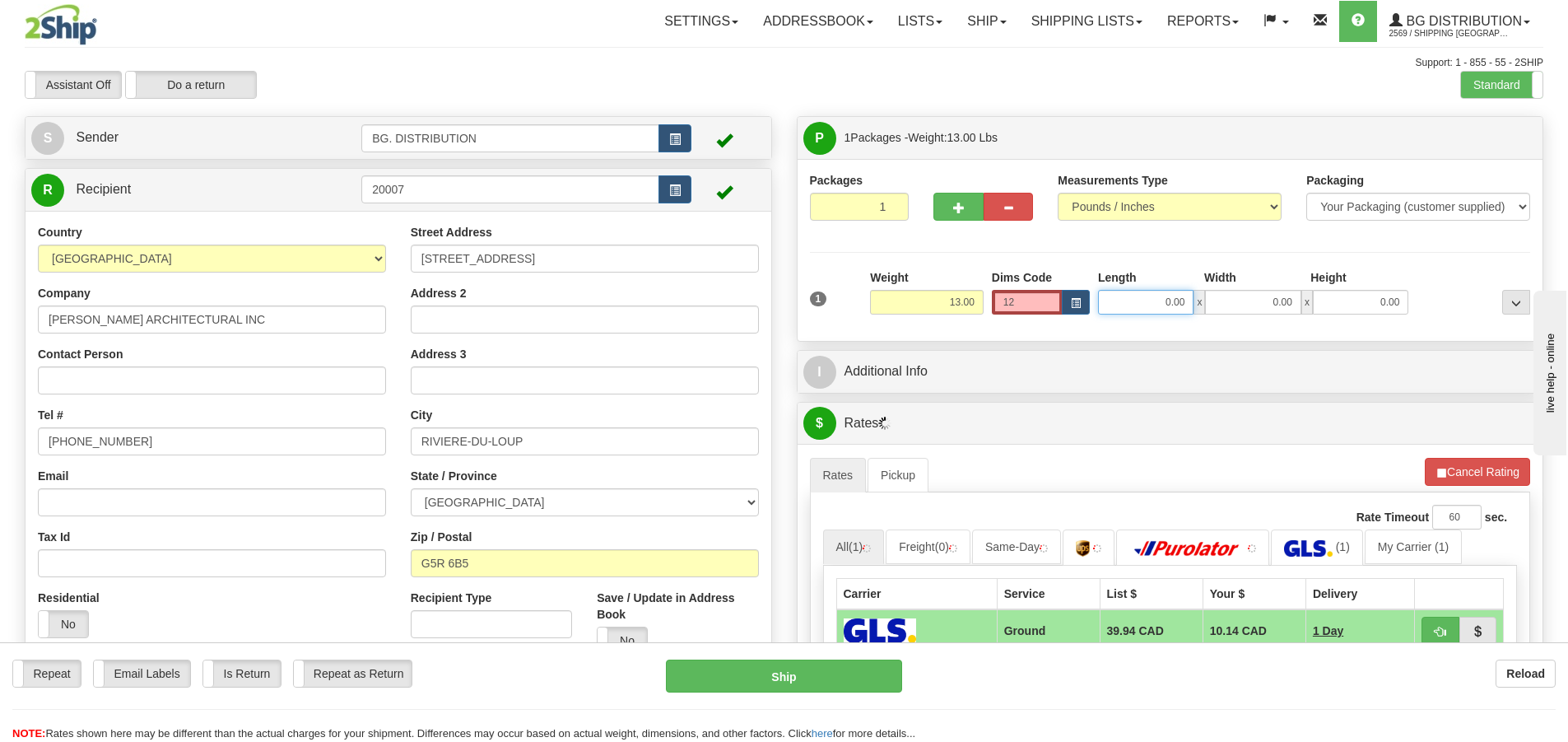
click at [1159, 302] on input "0.00" at bounding box center [1145, 302] width 96 height 25
type input "13.00"
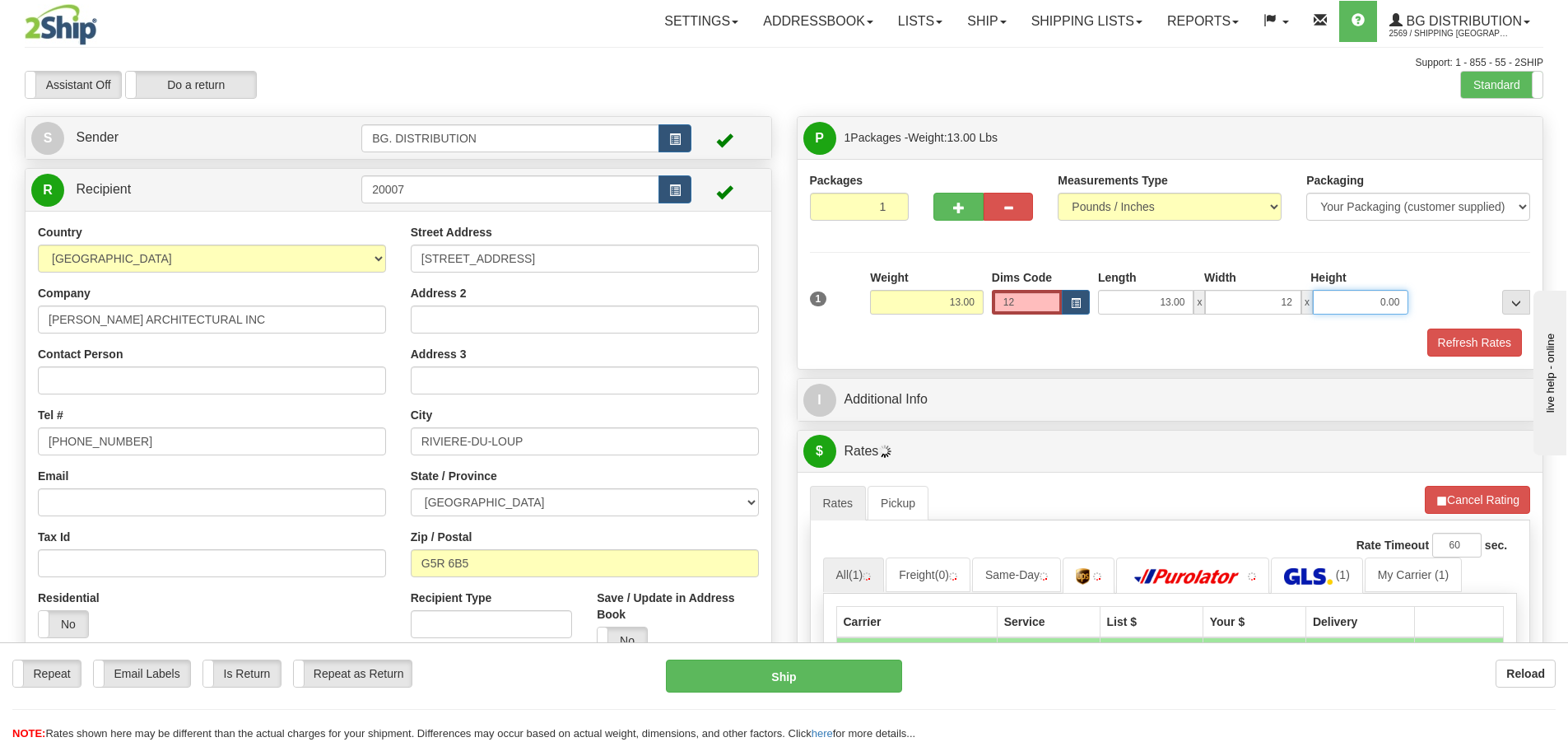
type input "12.00"
type input "13.00"
drag, startPoint x: 1043, startPoint y: 291, endPoint x: 952, endPoint y: 273, distance: 92.8
click at [952, 273] on div "1 Weight 13.00 Dims Code 12" at bounding box center [1170, 298] width 729 height 59
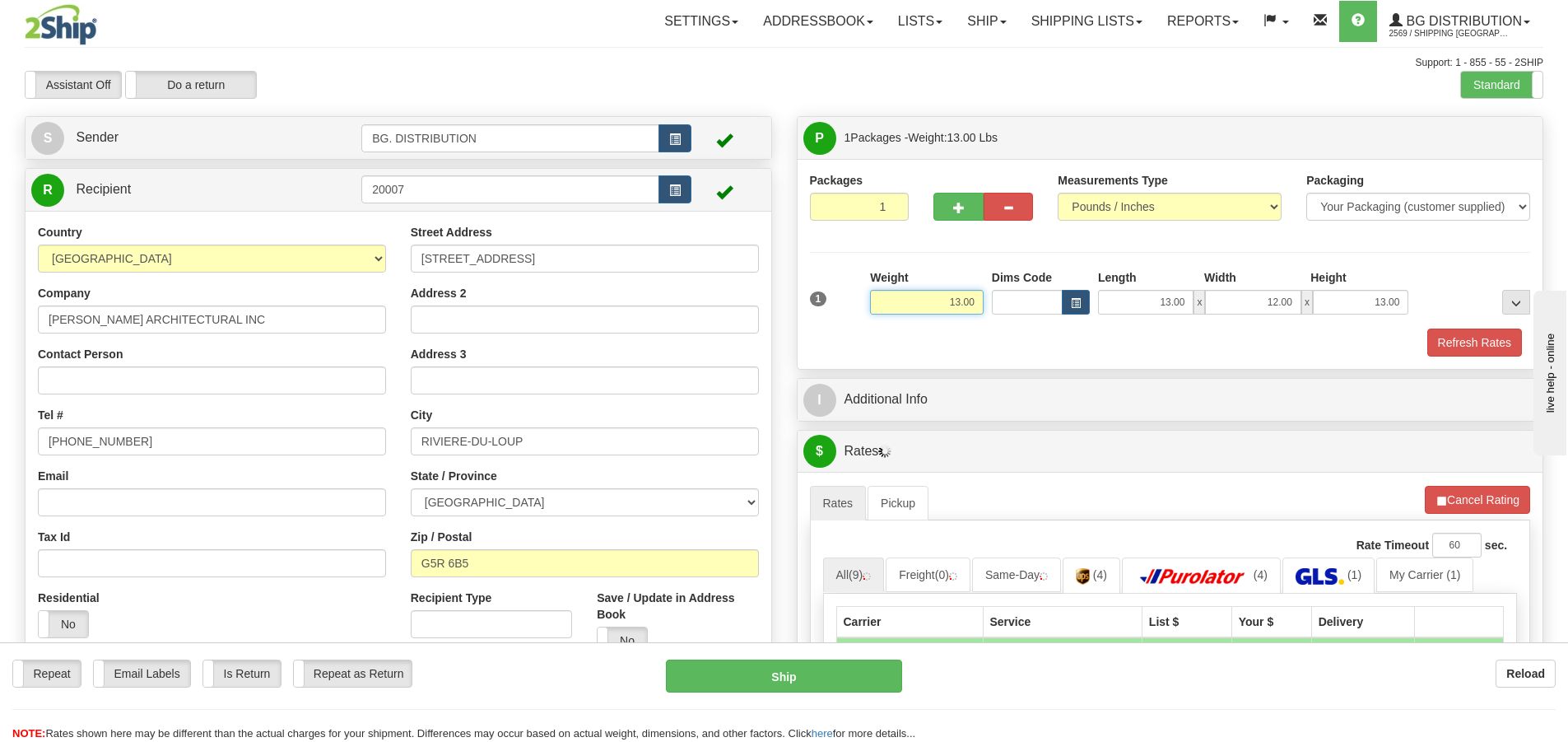
click at [960, 298] on input "13.00" at bounding box center [927, 302] width 114 height 25
type input "25.00"
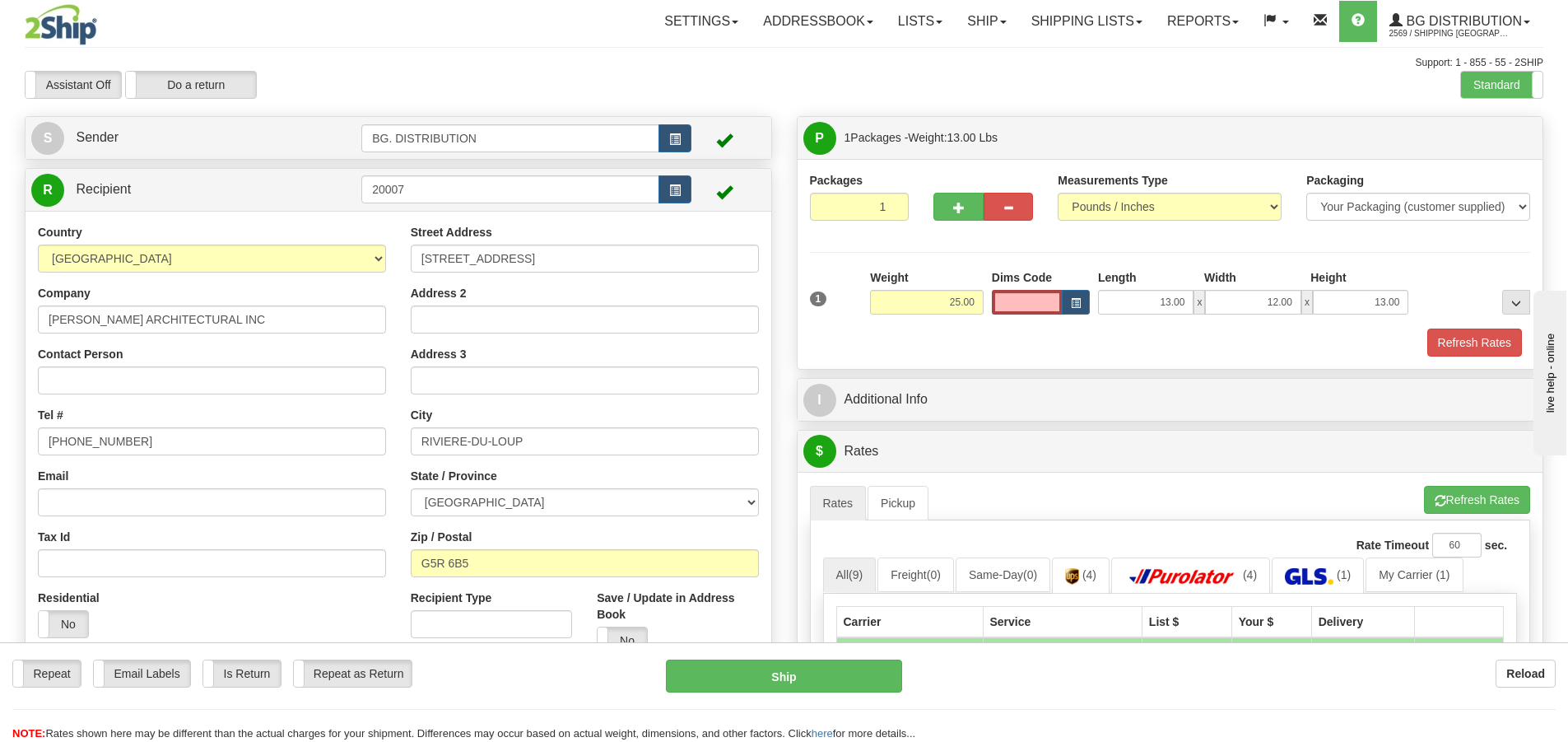
click at [930, 333] on div "Refresh Rates" at bounding box center [1170, 342] width 729 height 28
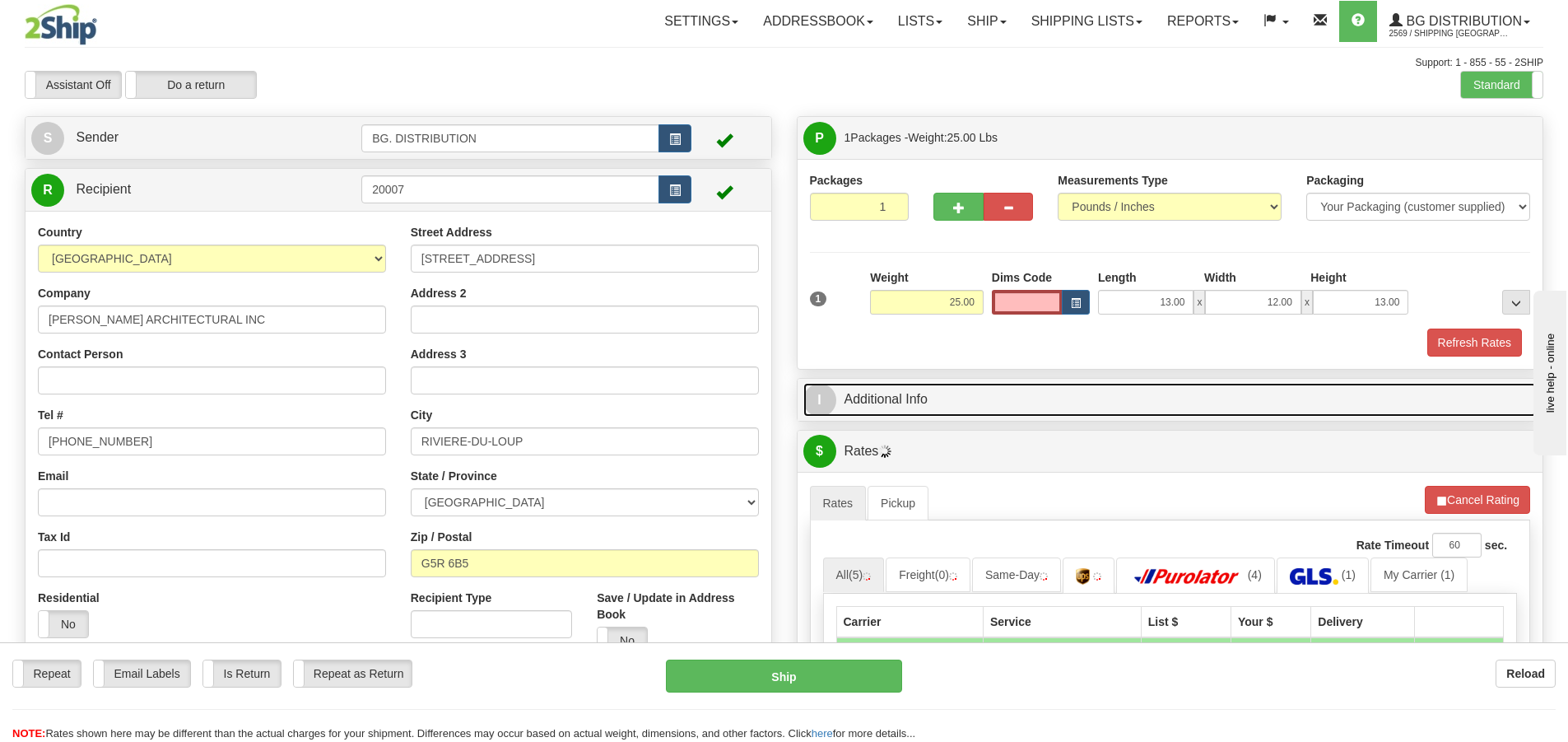
click at [824, 398] on span "I" at bounding box center [819, 399] width 33 height 33
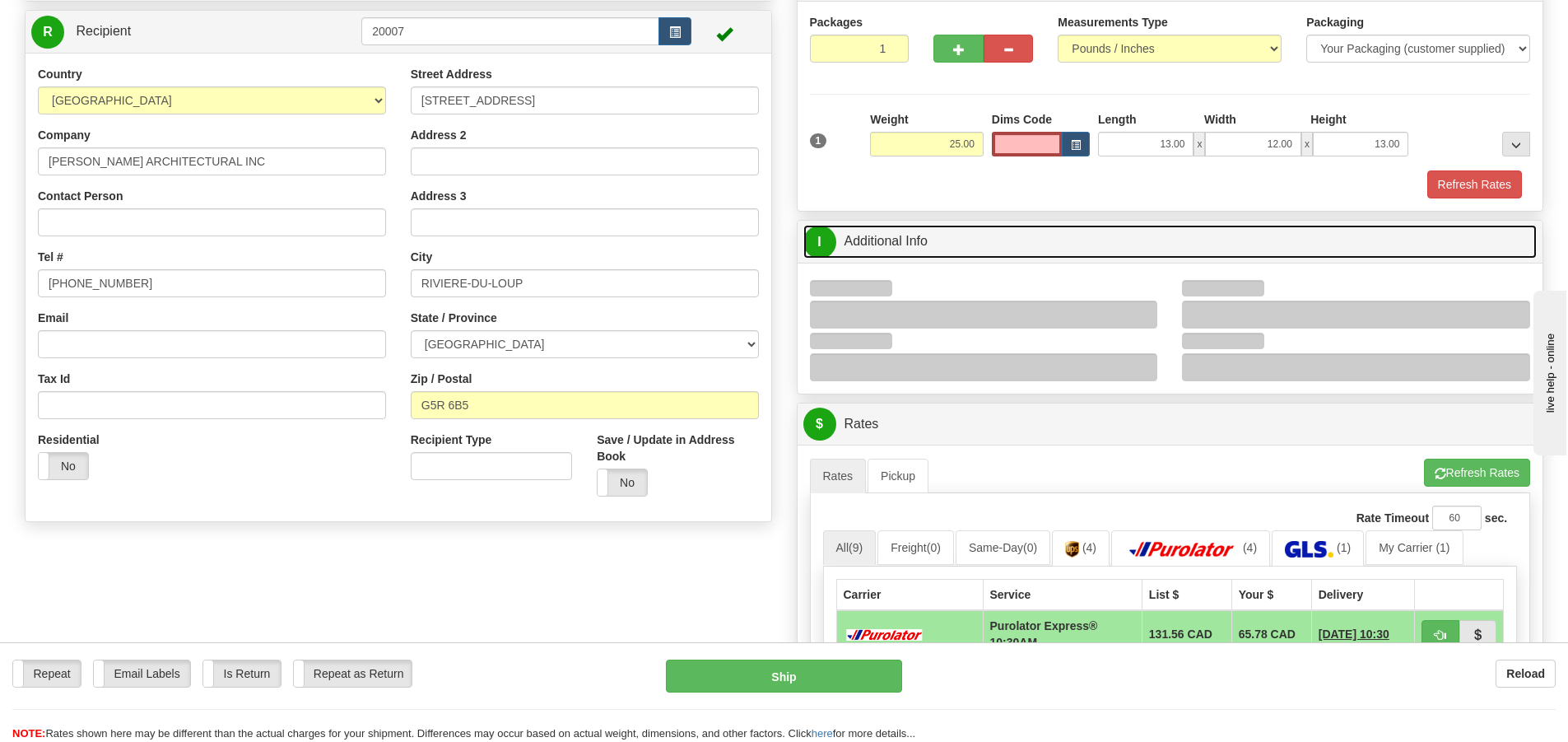
scroll to position [165, 0]
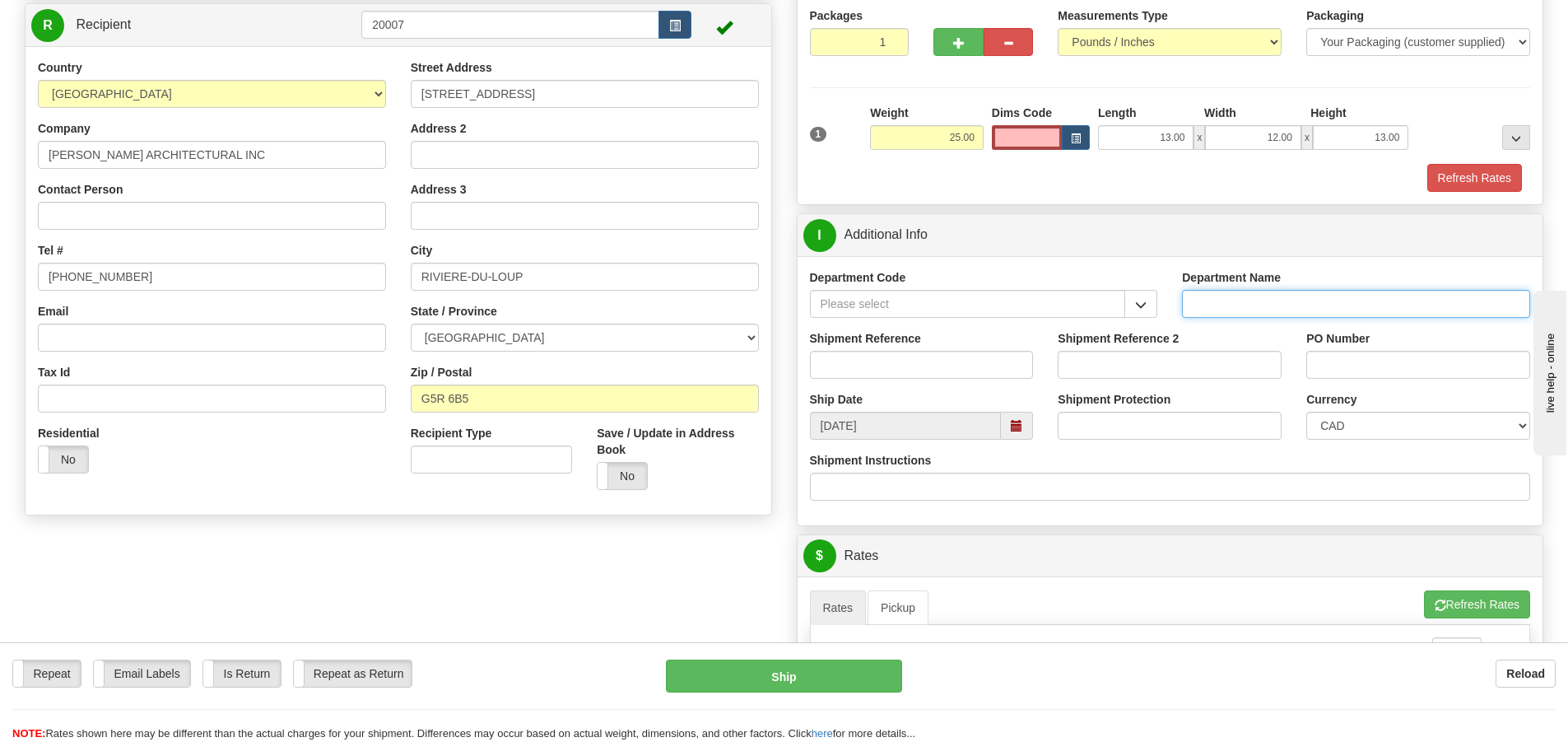
click at [1220, 296] on input "Department Name" at bounding box center [1356, 303] width 348 height 28
type input "."
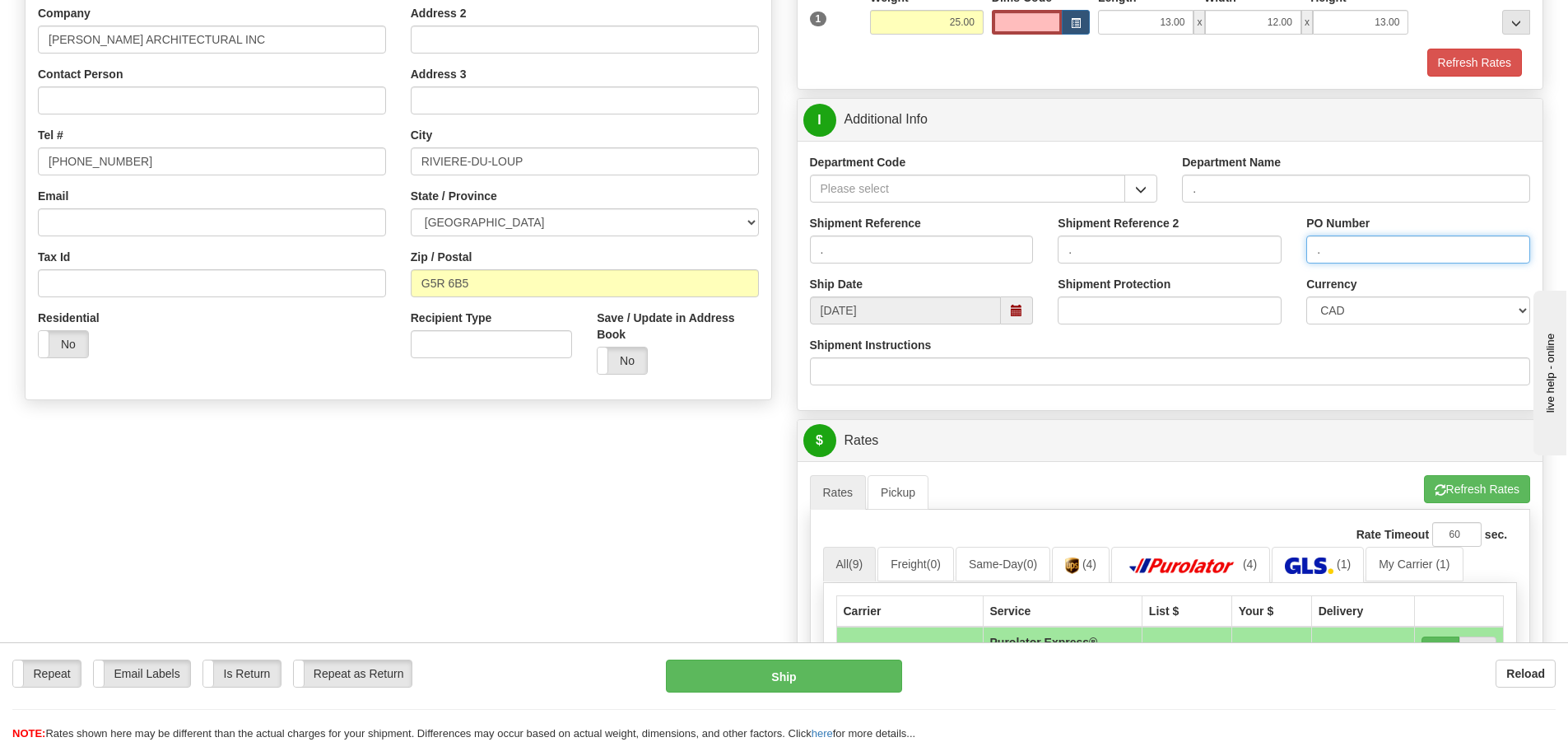
scroll to position [411, 0]
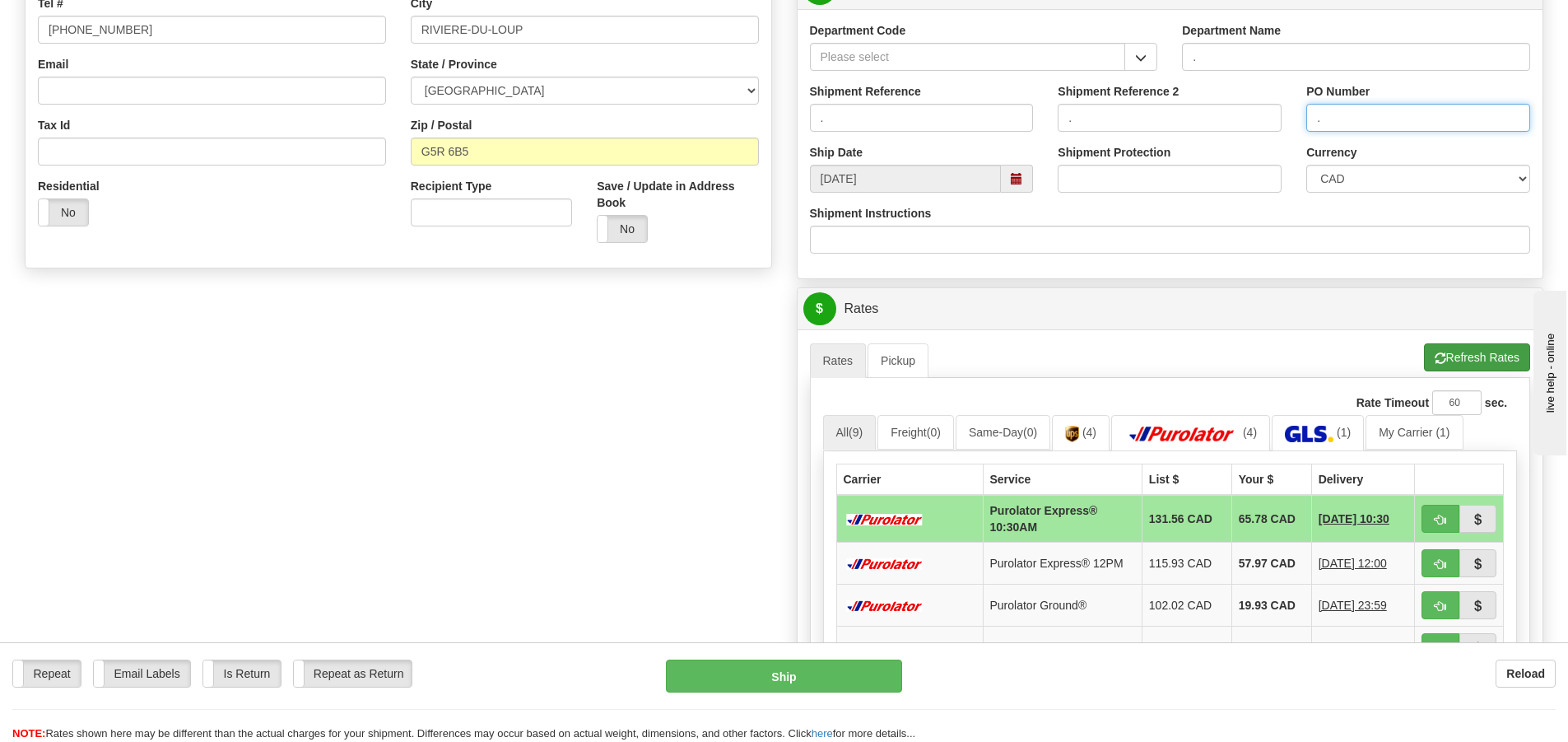
type input "."
click at [1482, 360] on button "Refresh Rates" at bounding box center [1477, 357] width 106 height 28
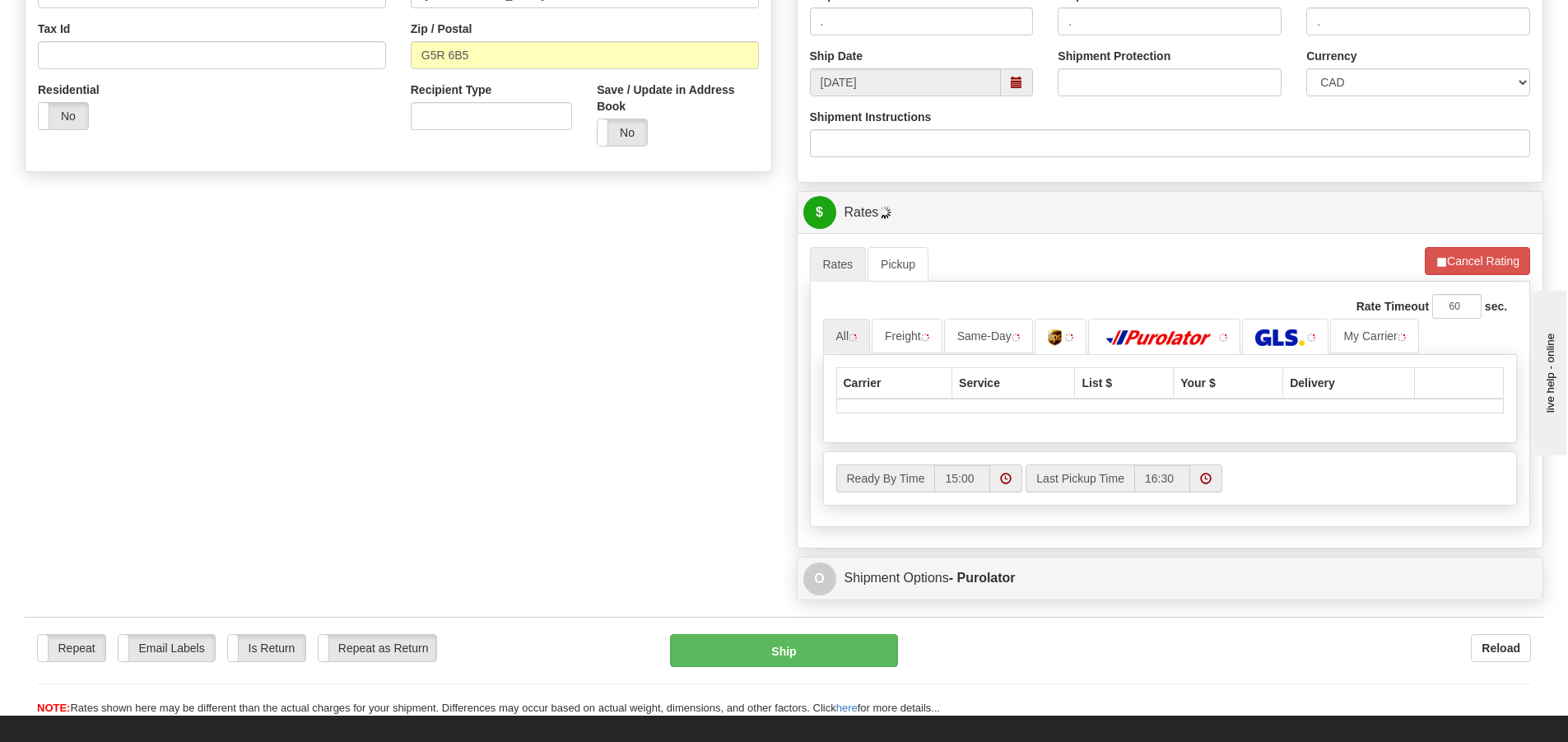
scroll to position [658, 0]
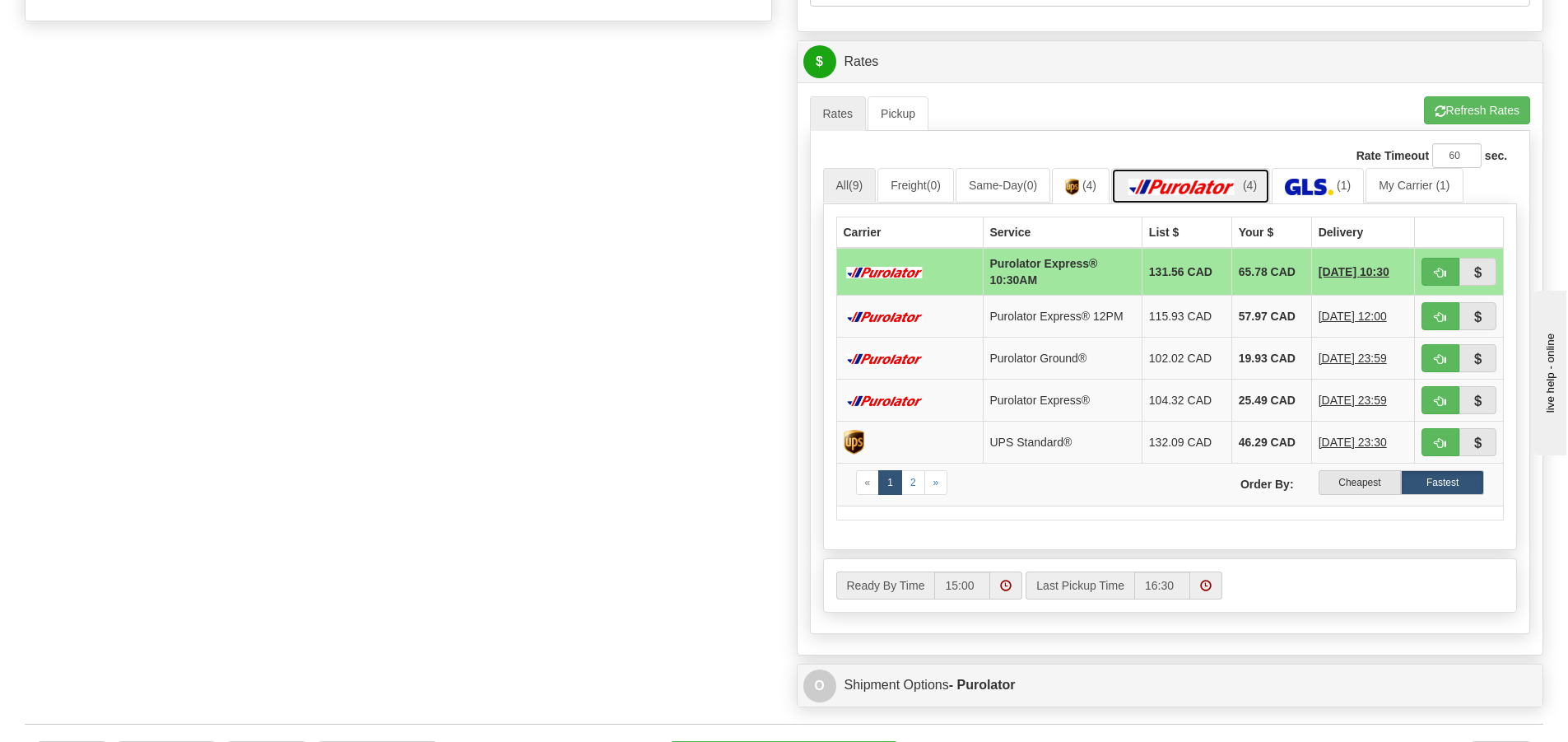
click at [1209, 187] on img at bounding box center [1181, 186] width 115 height 16
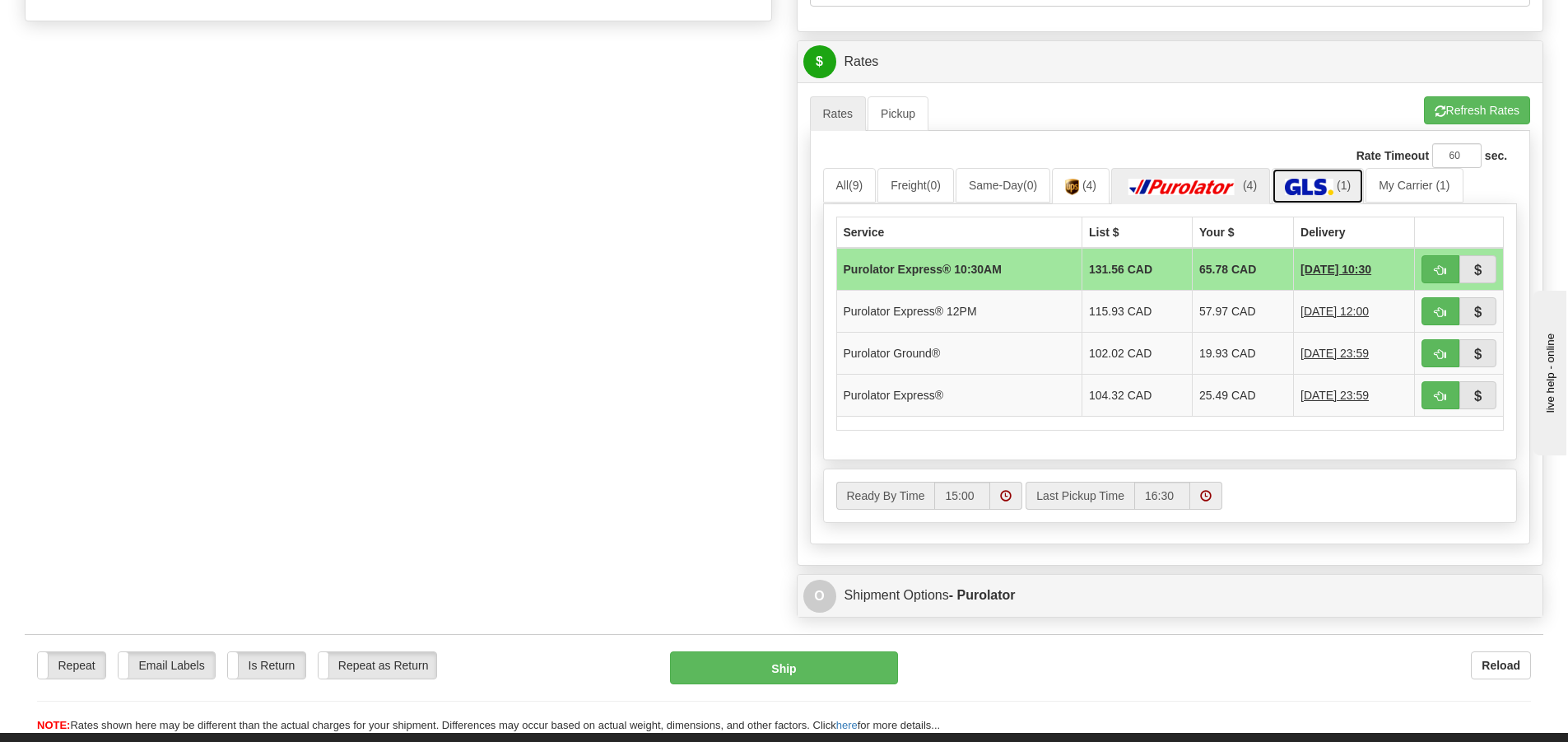
click at [1333, 191] on img at bounding box center [1308, 186] width 48 height 16
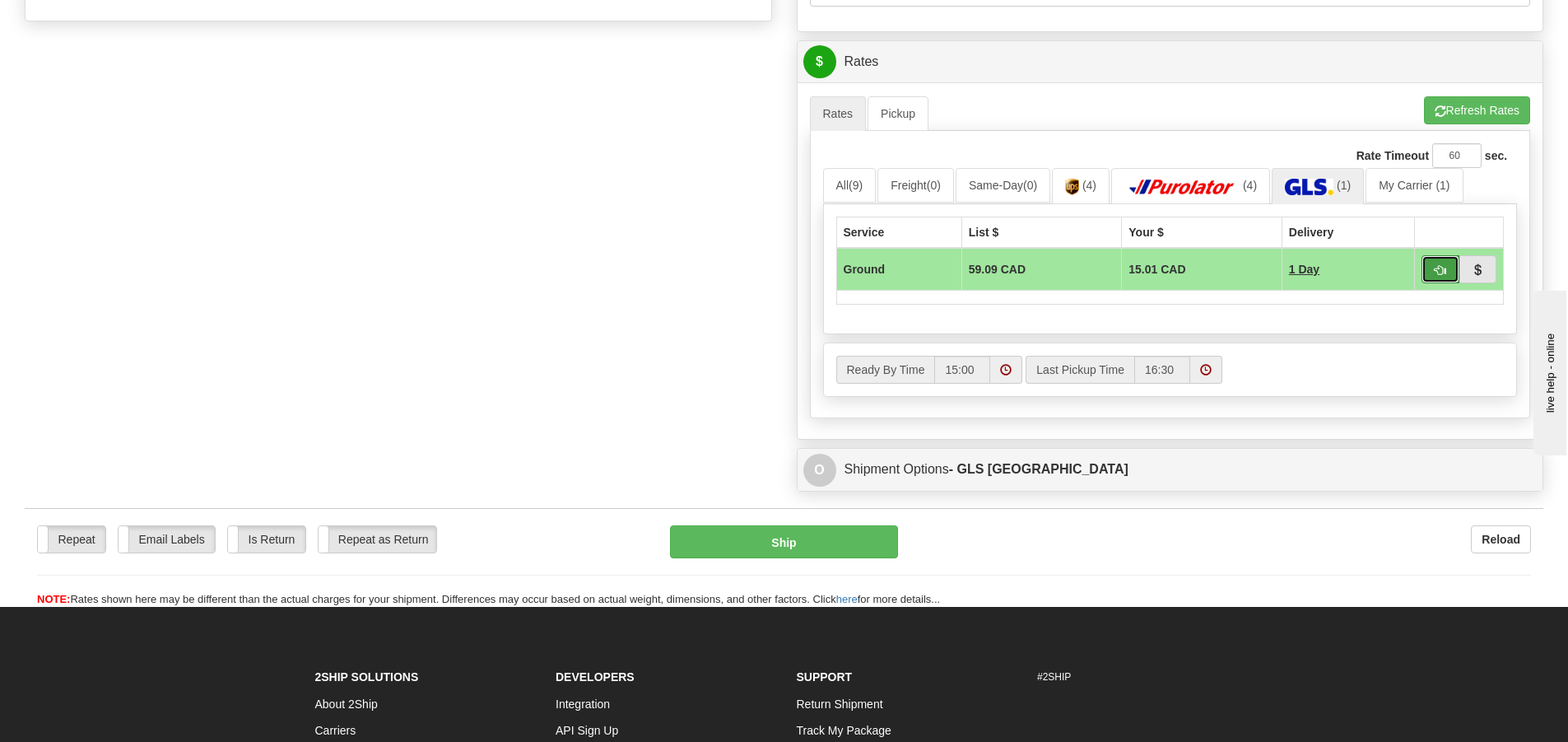
click at [1432, 270] on button "button" at bounding box center [1440, 268] width 38 height 28
type input "1"
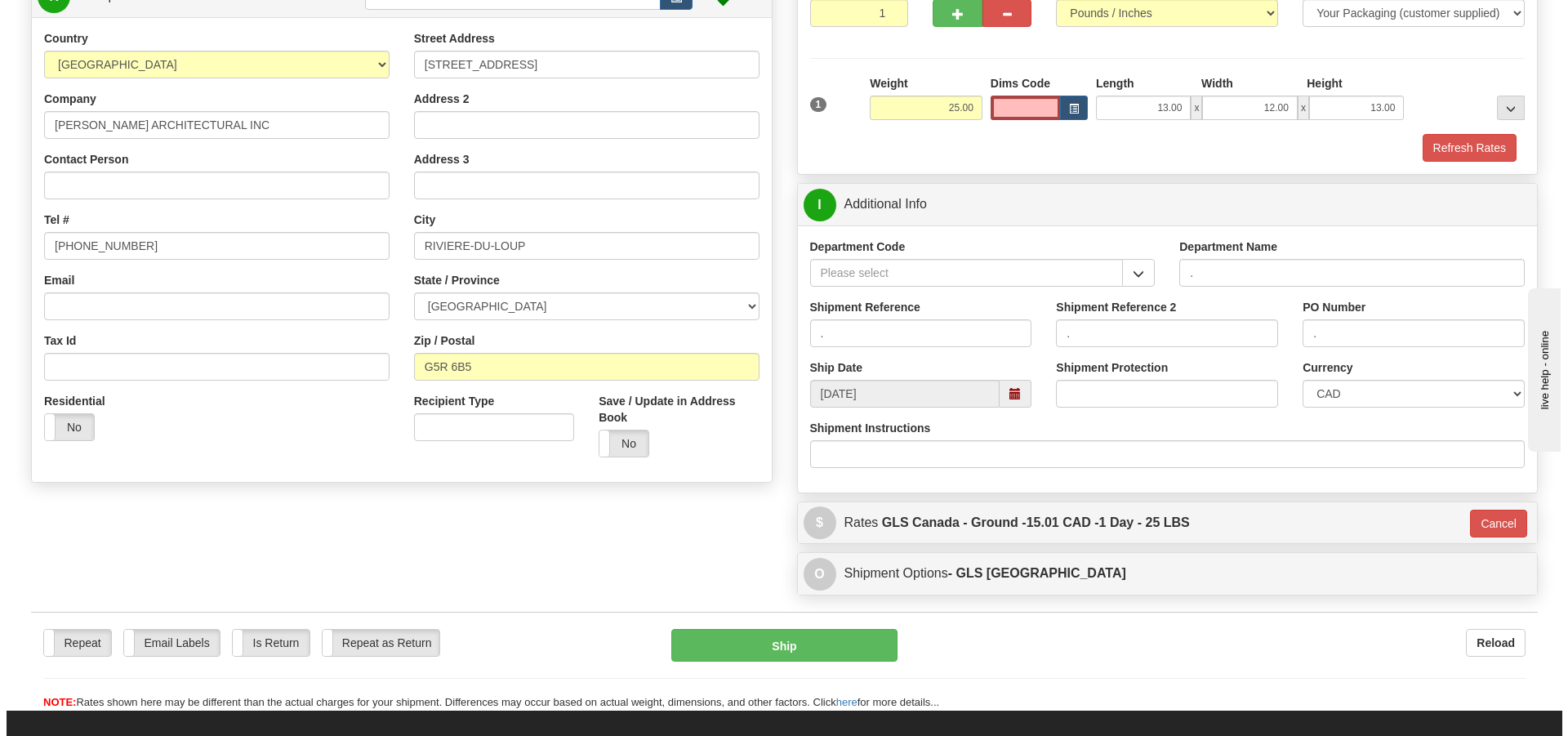
scroll to position [98, 0]
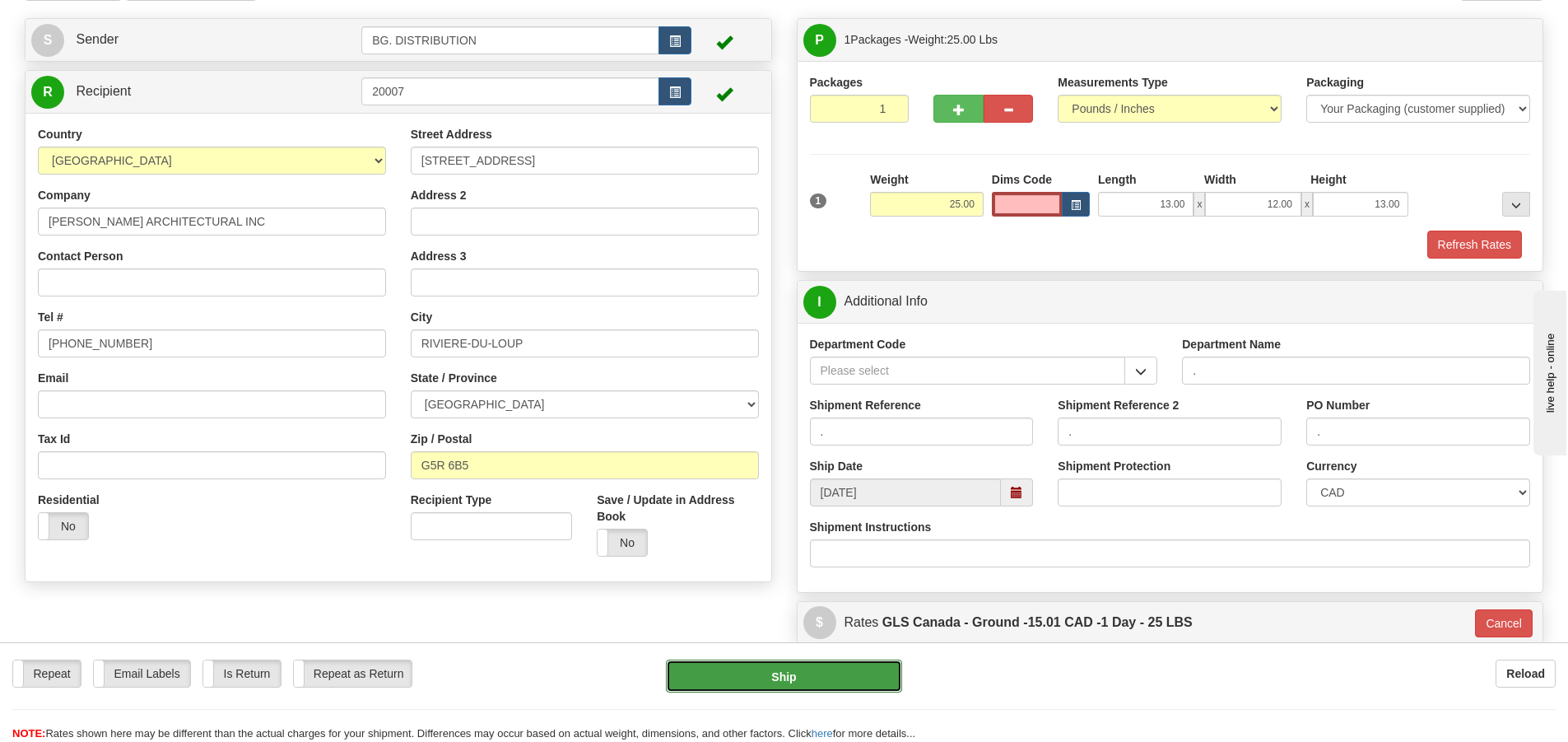
click at [838, 677] on button "Ship" at bounding box center [784, 675] width 236 height 33
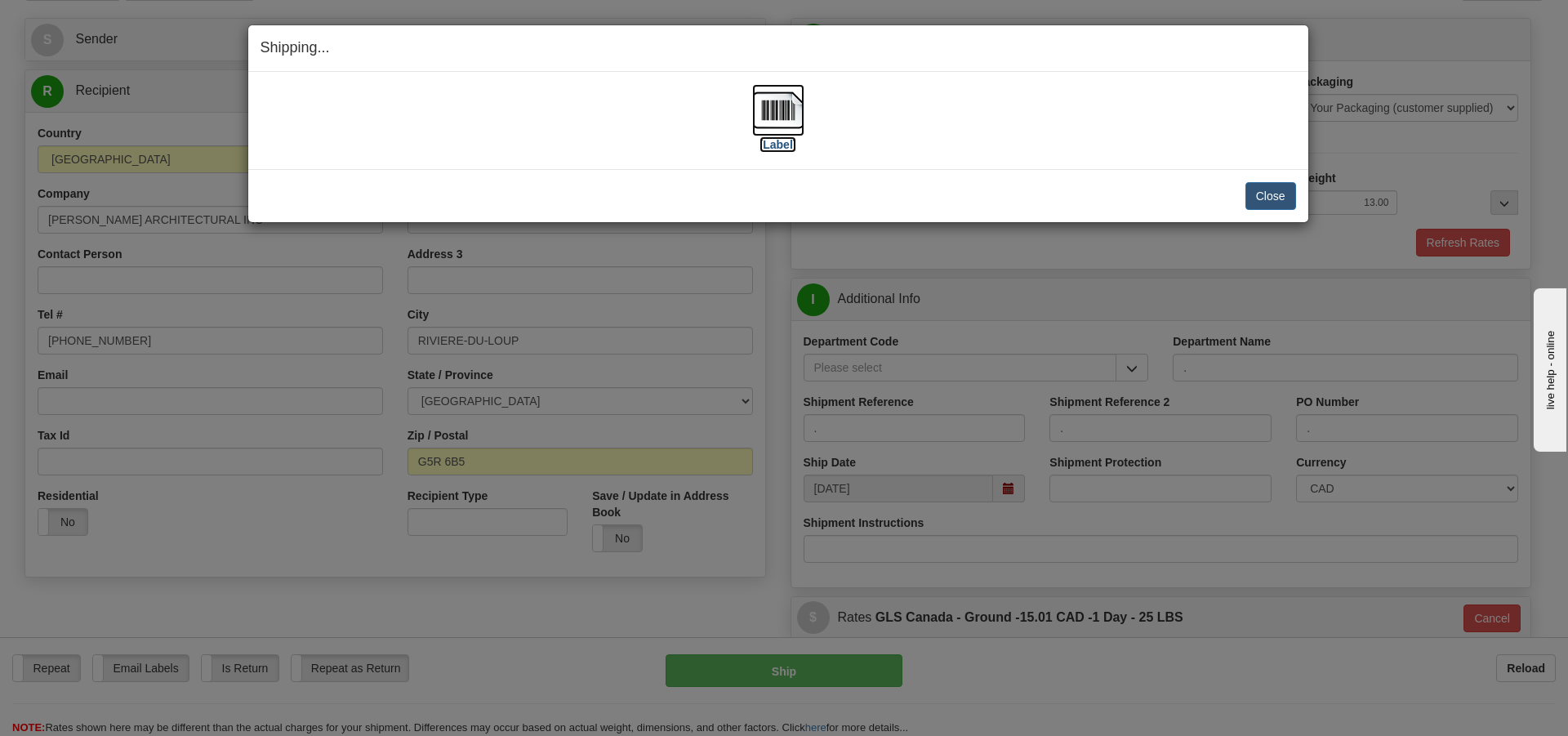
click at [778, 141] on label "[Label]" at bounding box center [777, 144] width 37 height 16
click at [1256, 192] on button "Close" at bounding box center [1270, 195] width 51 height 28
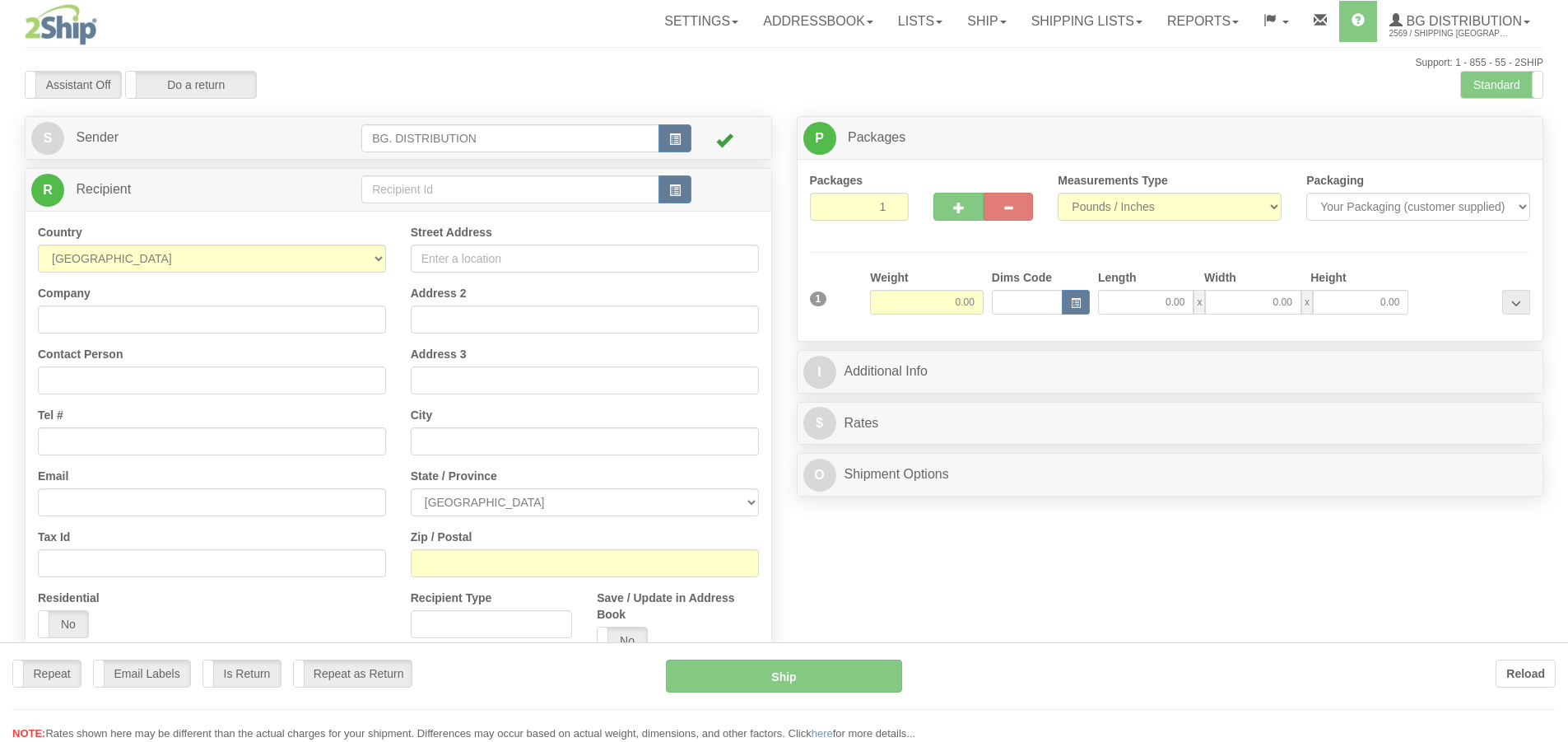
click at [445, 190] on div at bounding box center [784, 371] width 1568 height 742
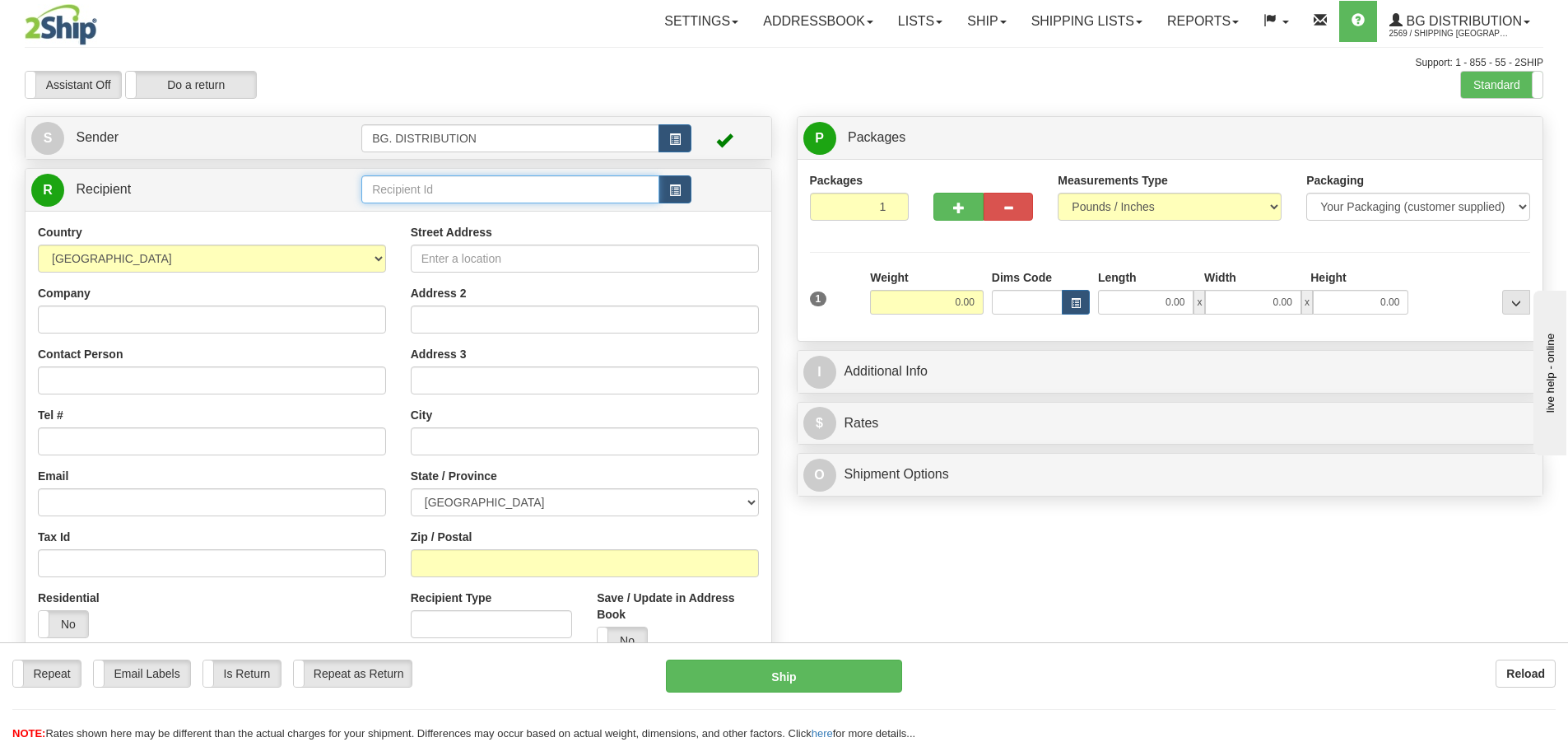
click at [441, 190] on input "text" at bounding box center [509, 189] width 298 height 28
type input "20066"
click button "Delete" at bounding box center [0, 0] width 0 height 0
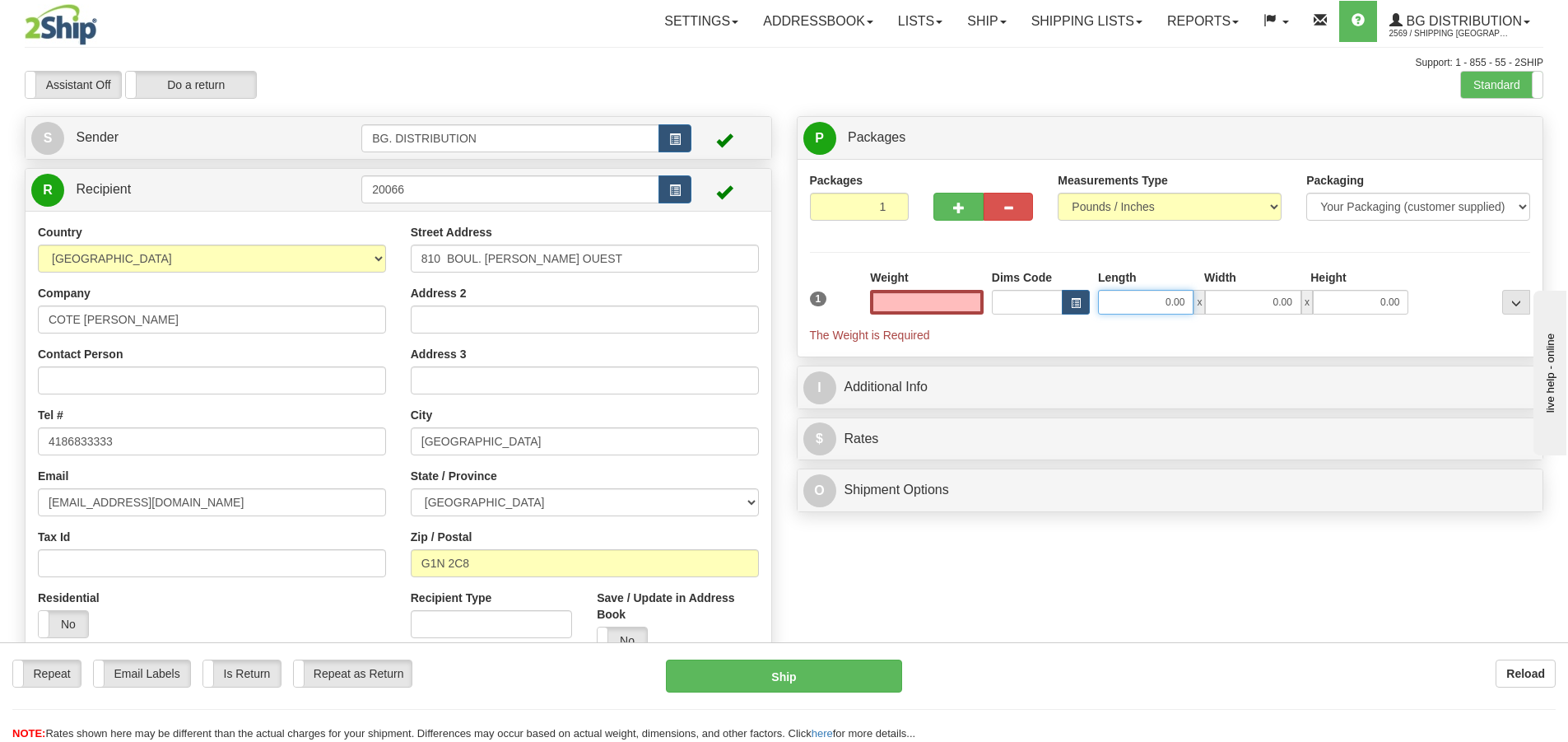
type input "0.00"
click at [1167, 310] on input "0.00" at bounding box center [1145, 302] width 96 height 25
type input "12.00"
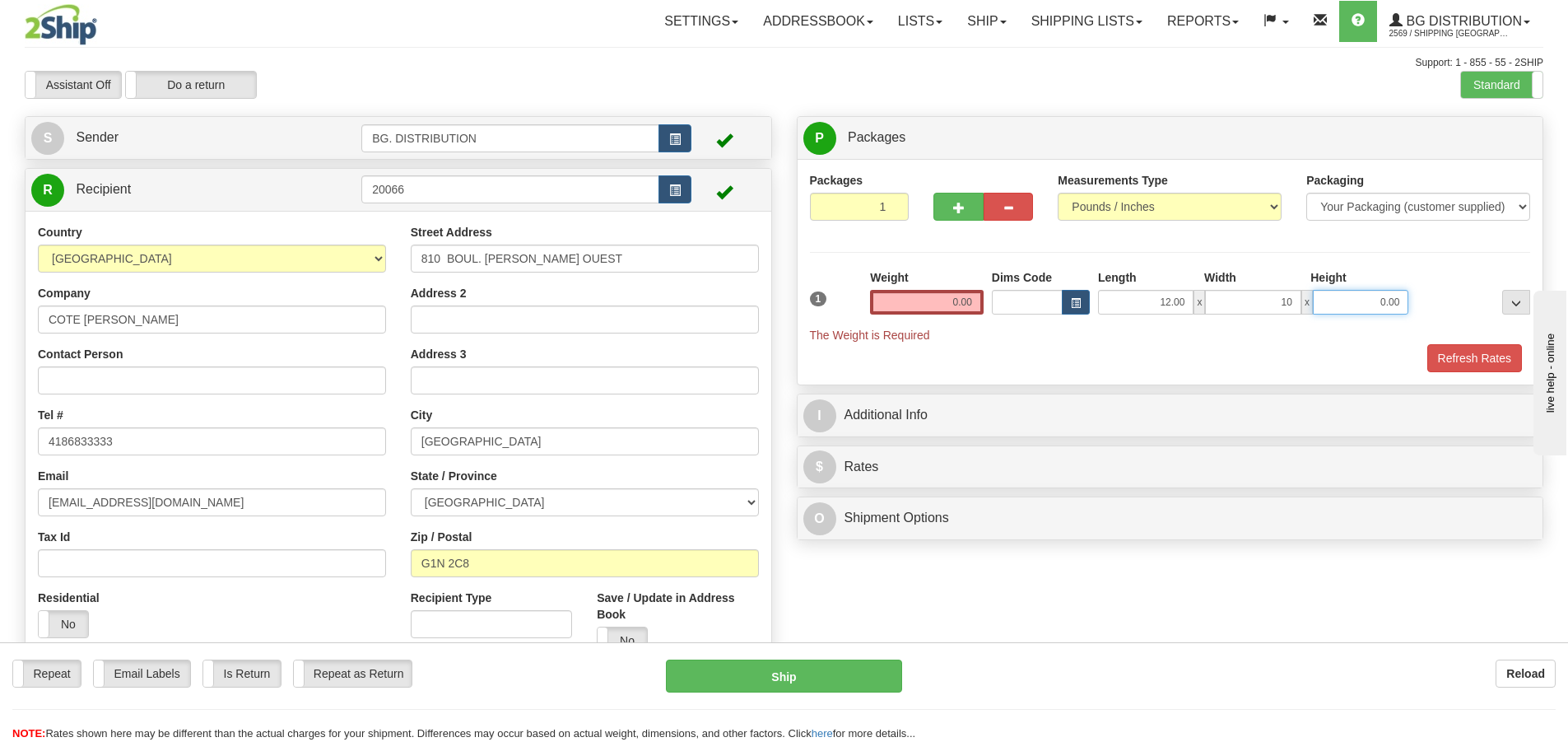
type input "10.00"
type input "7.00"
click at [922, 296] on input "0.00" at bounding box center [927, 302] width 114 height 25
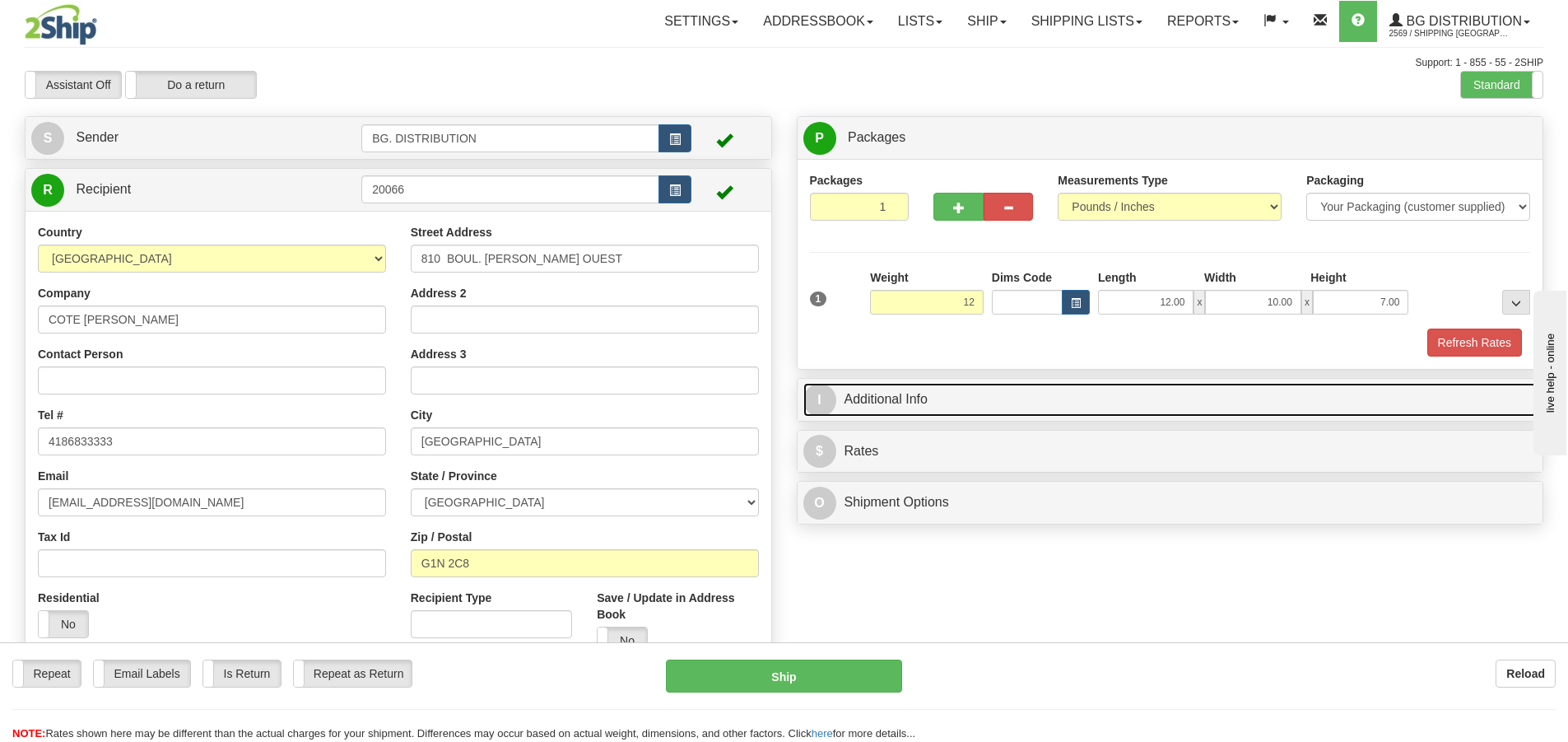
type input "12.00"
click at [835, 400] on span "I" at bounding box center [819, 399] width 33 height 33
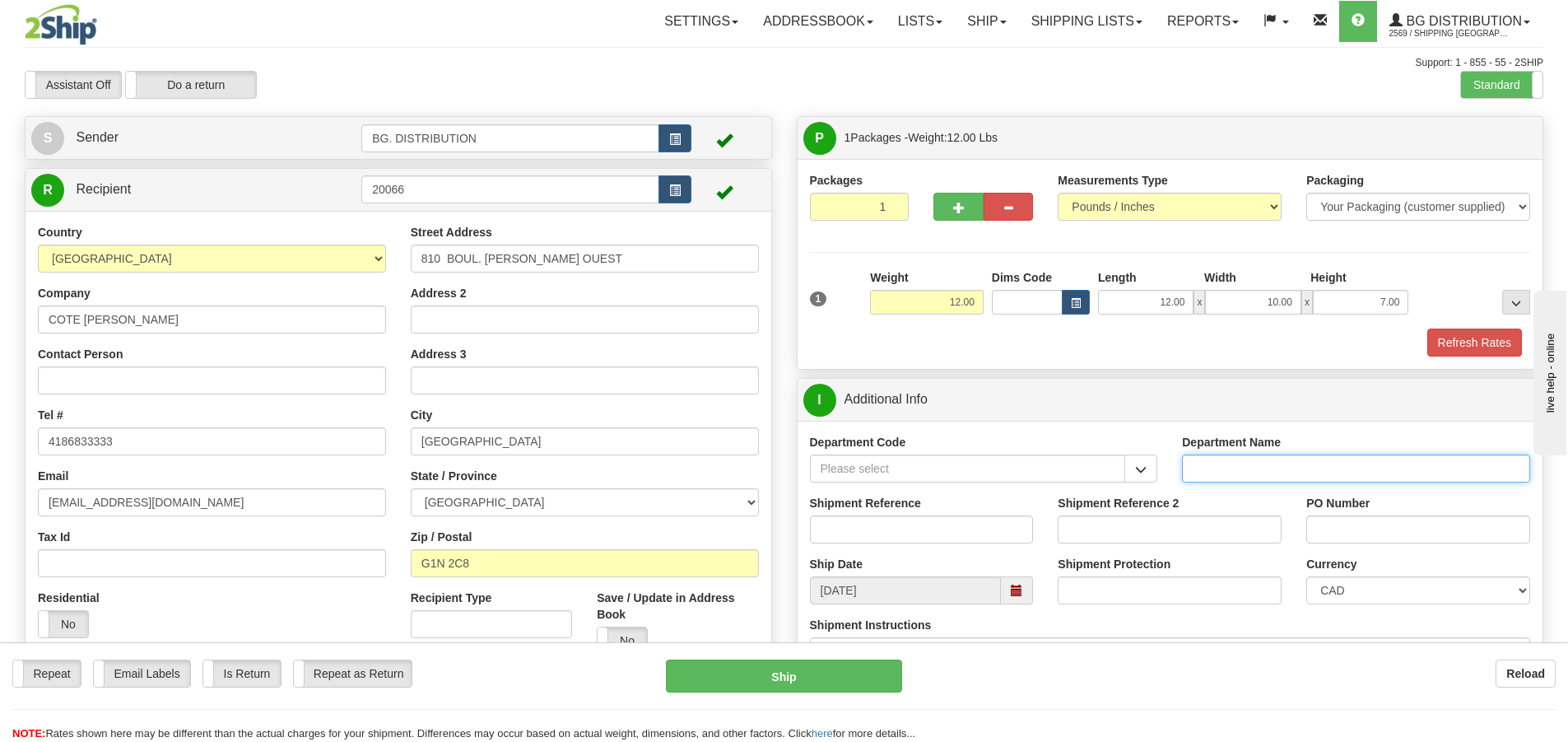
click at [1359, 478] on input "Department Name" at bounding box center [1356, 468] width 348 height 28
type input "."
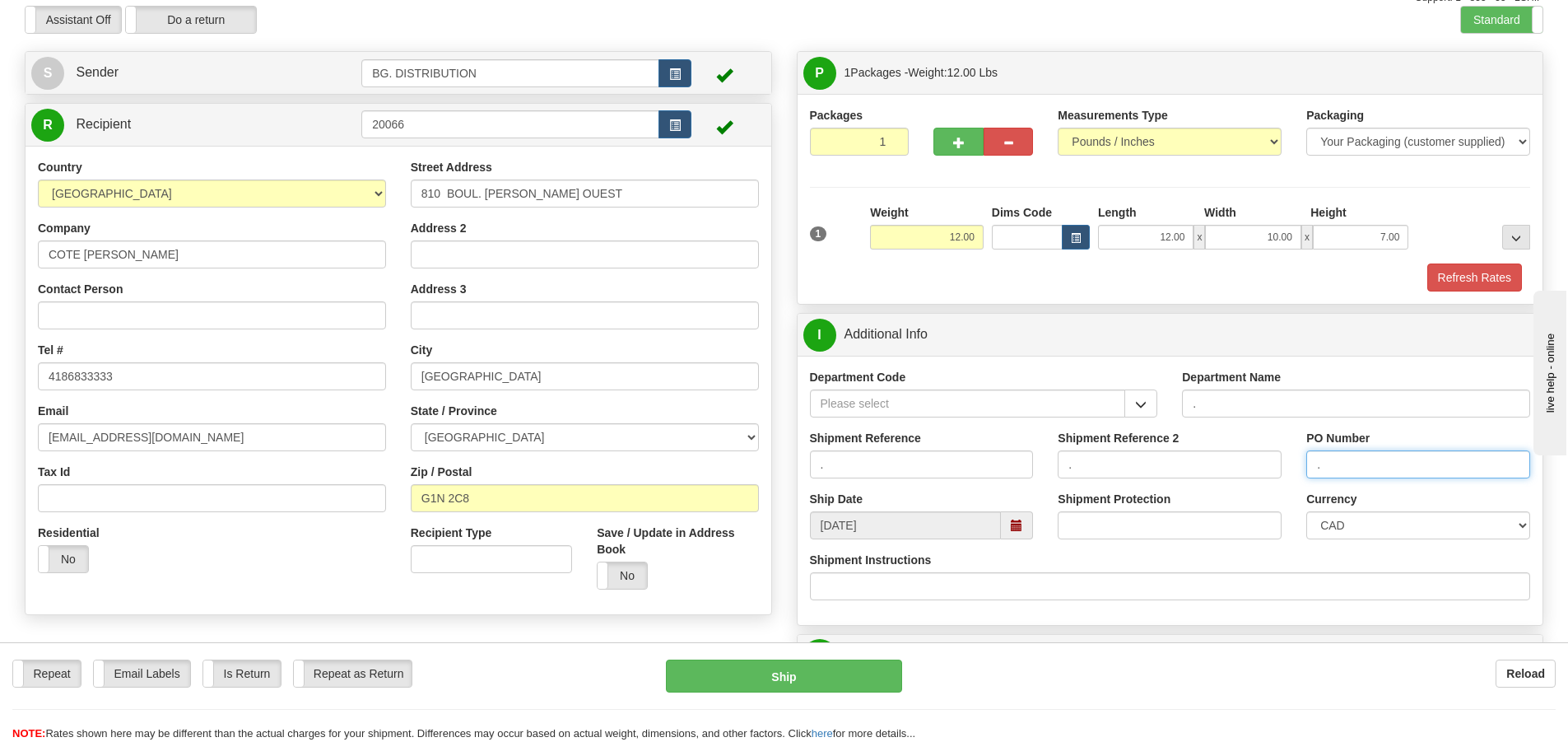
scroll to position [247, 0]
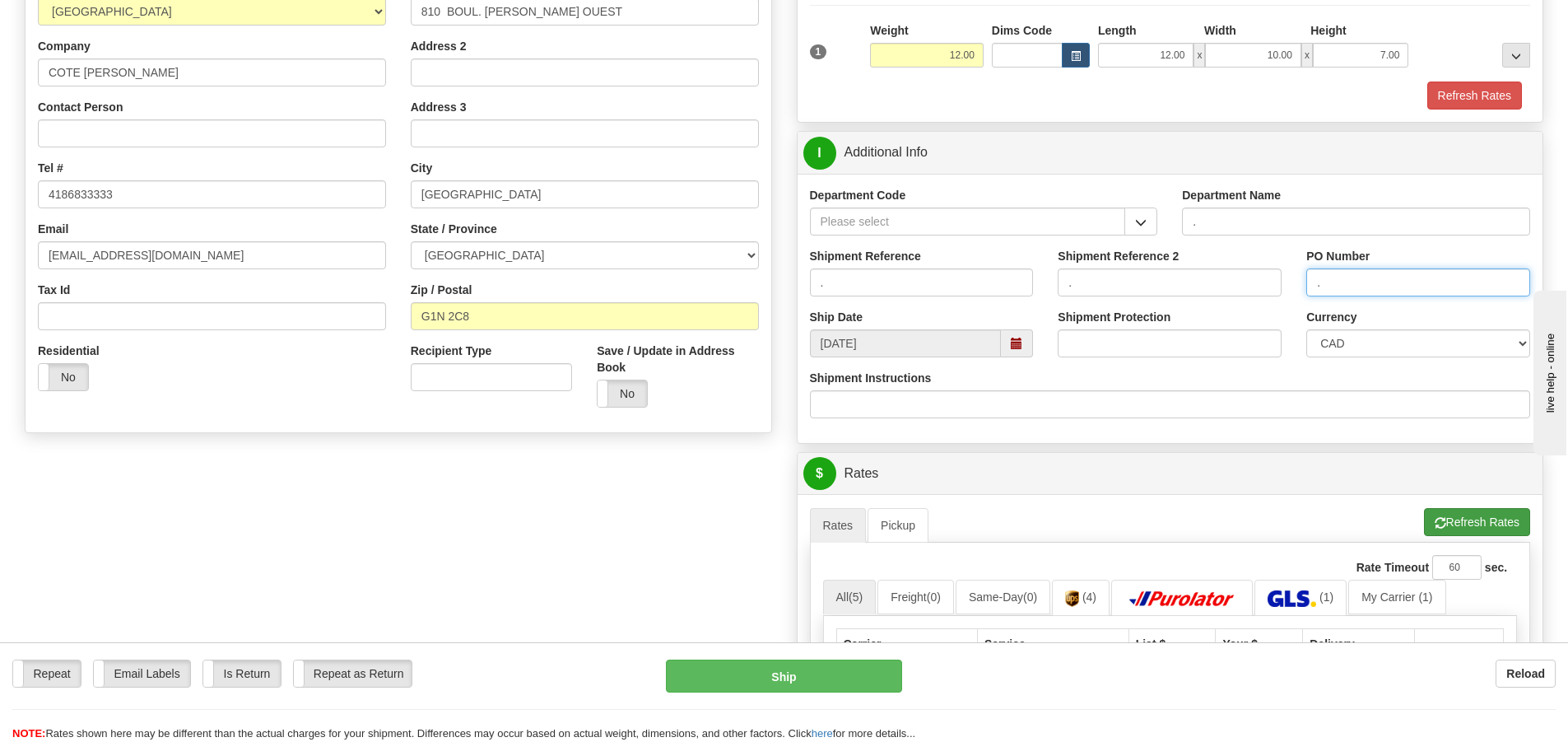
type input "."
click at [1480, 518] on button "Refresh Rates" at bounding box center [1477, 521] width 106 height 28
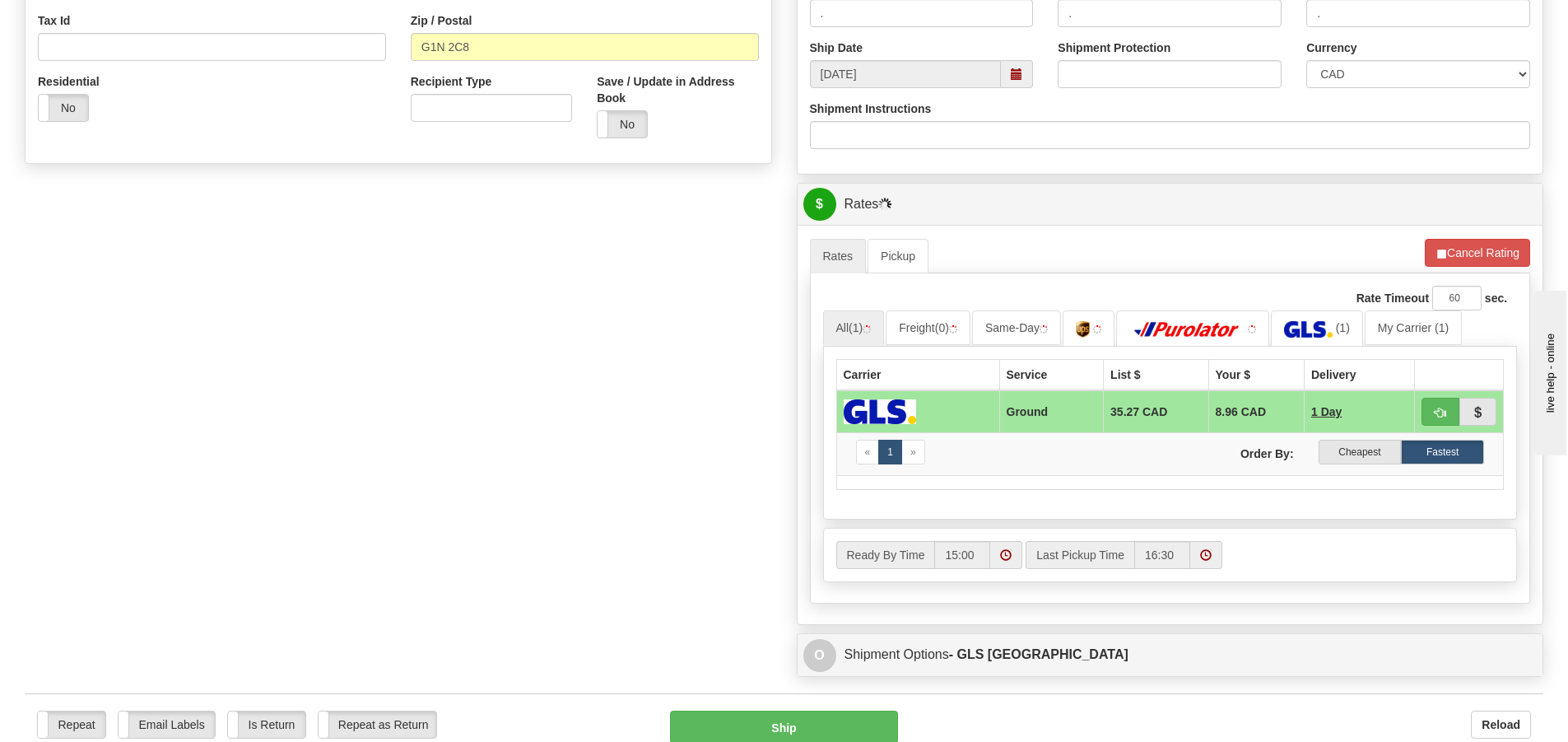
scroll to position [576, 0]
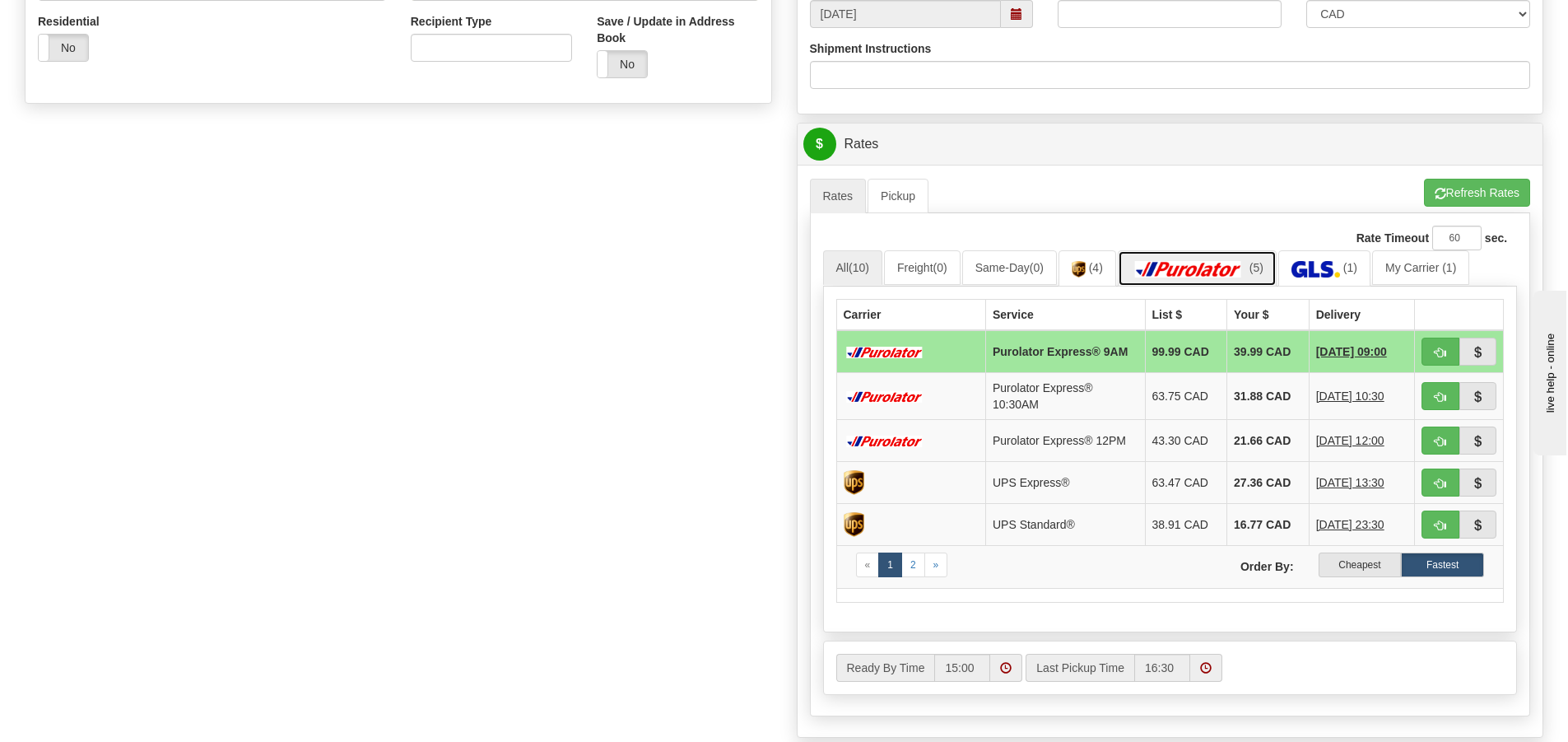
click at [1246, 271] on img at bounding box center [1188, 268] width 115 height 16
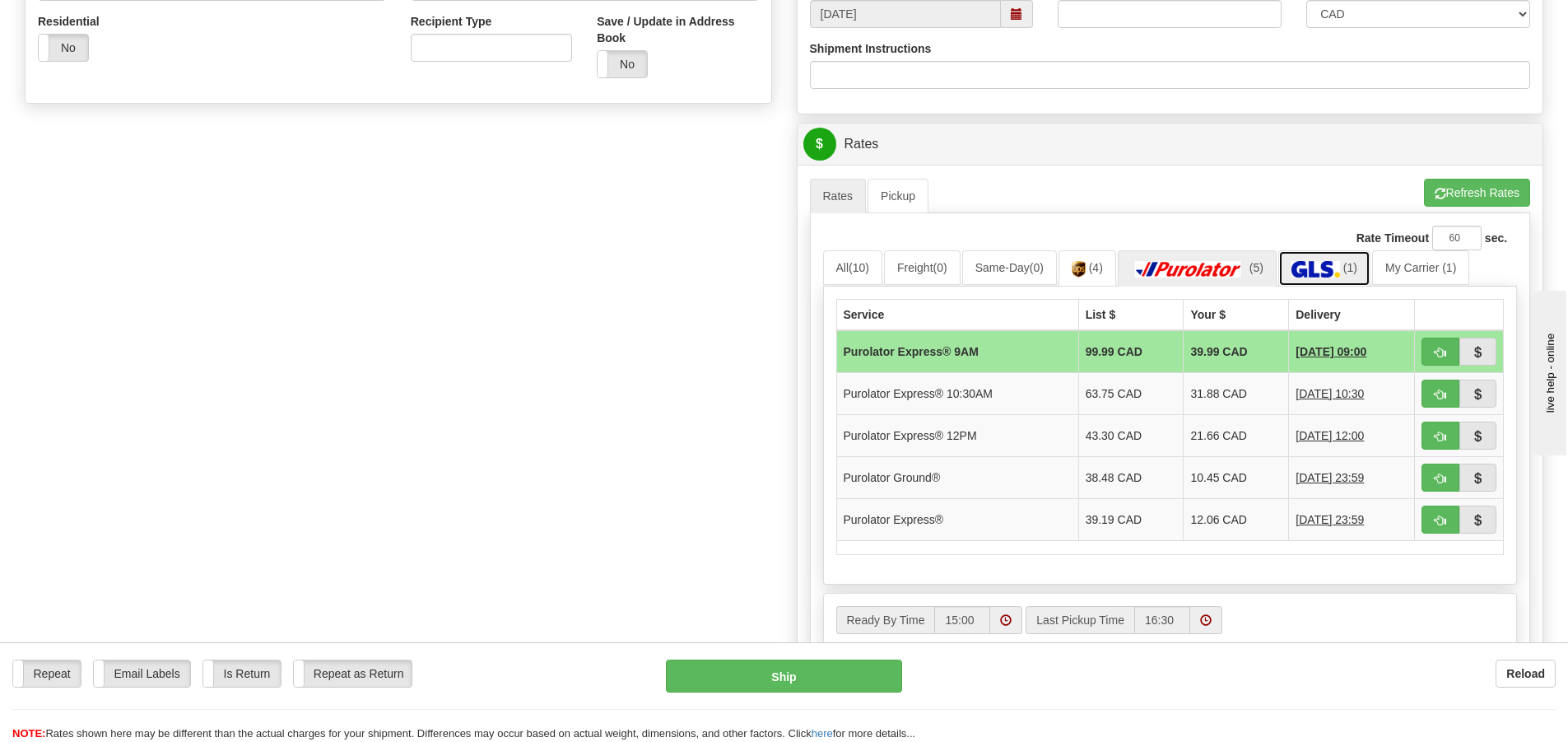
click at [1312, 262] on img at bounding box center [1315, 268] width 48 height 16
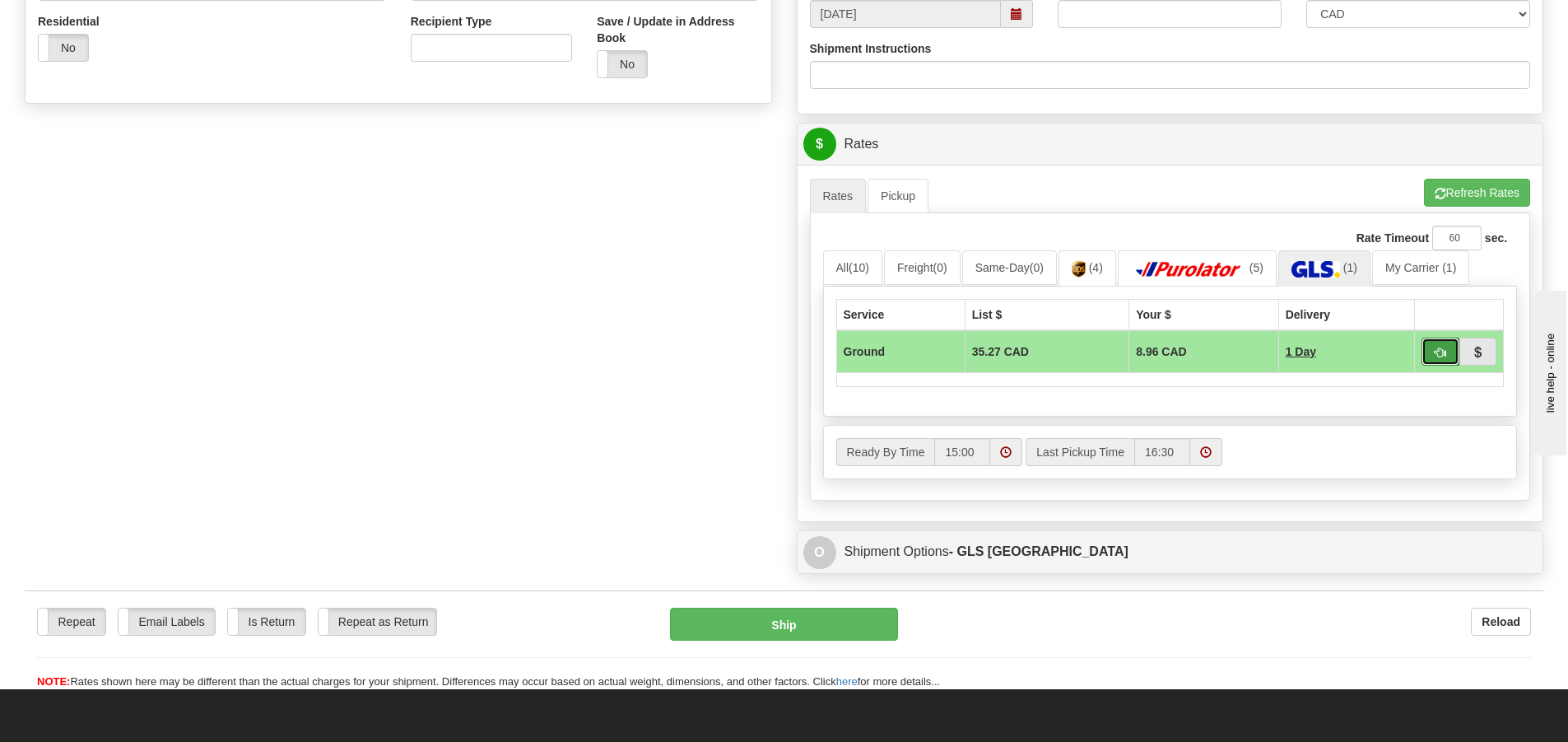
click at [1442, 340] on button "button" at bounding box center [1440, 351] width 38 height 28
type input "1"
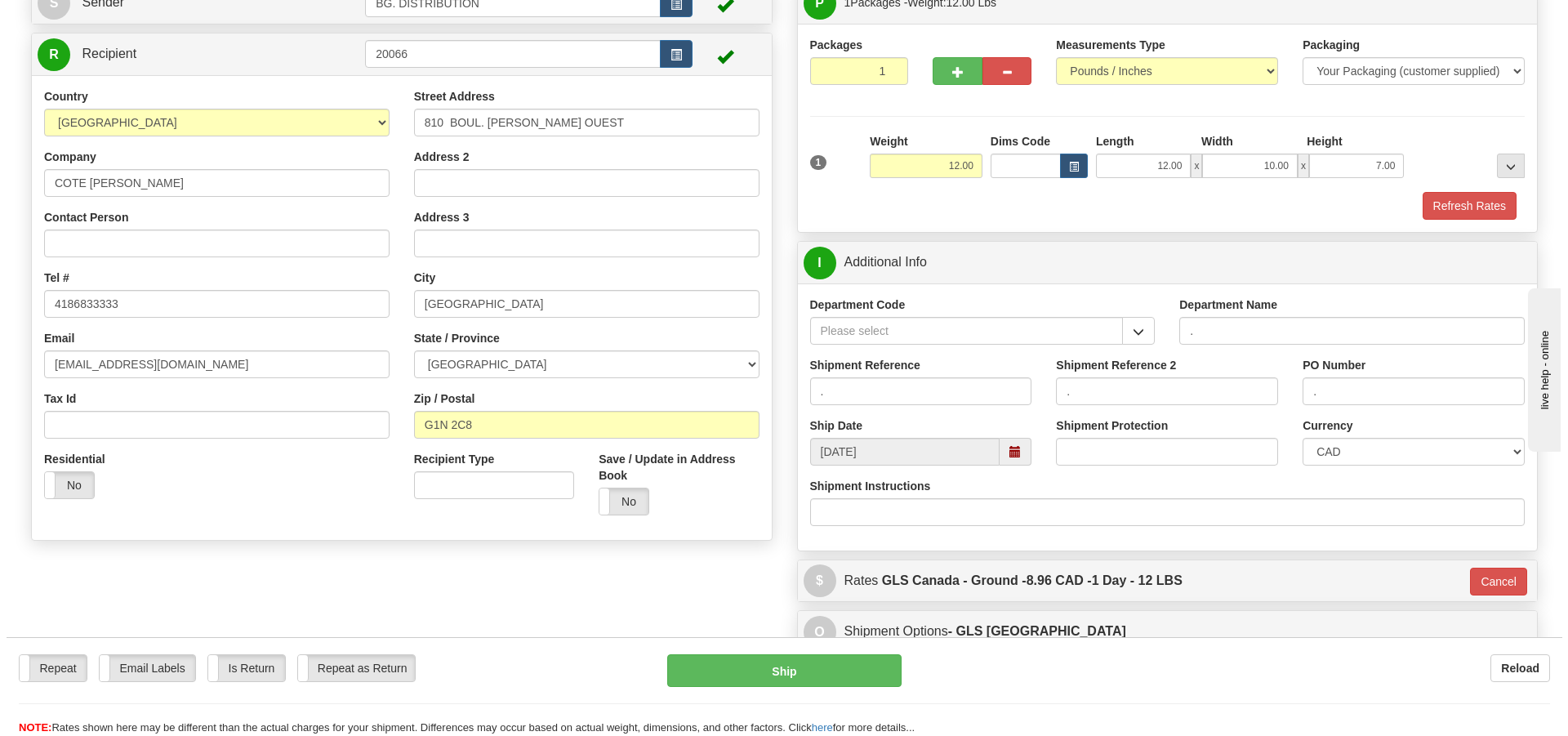
scroll to position [98, 0]
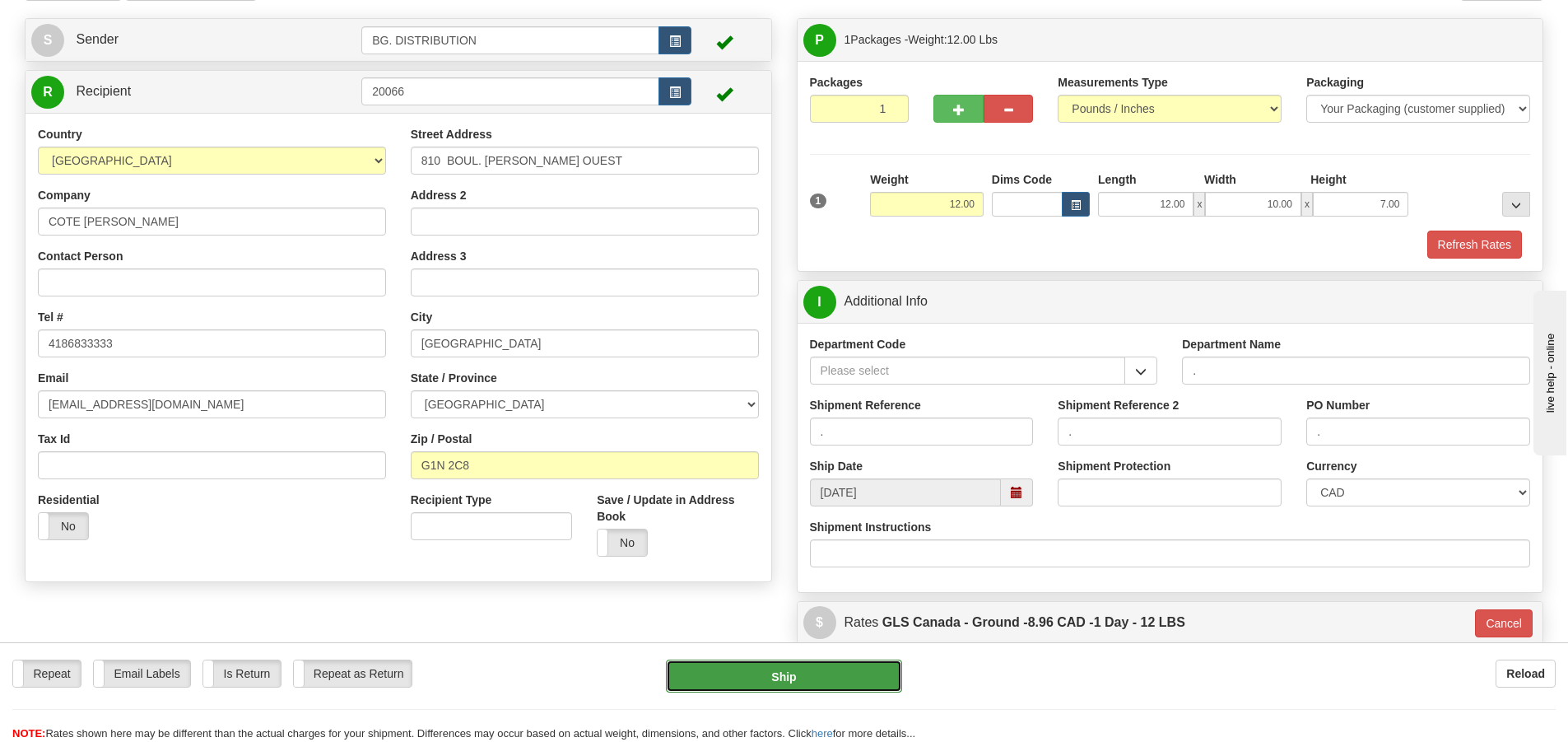
click at [843, 673] on button "Ship" at bounding box center [784, 675] width 236 height 33
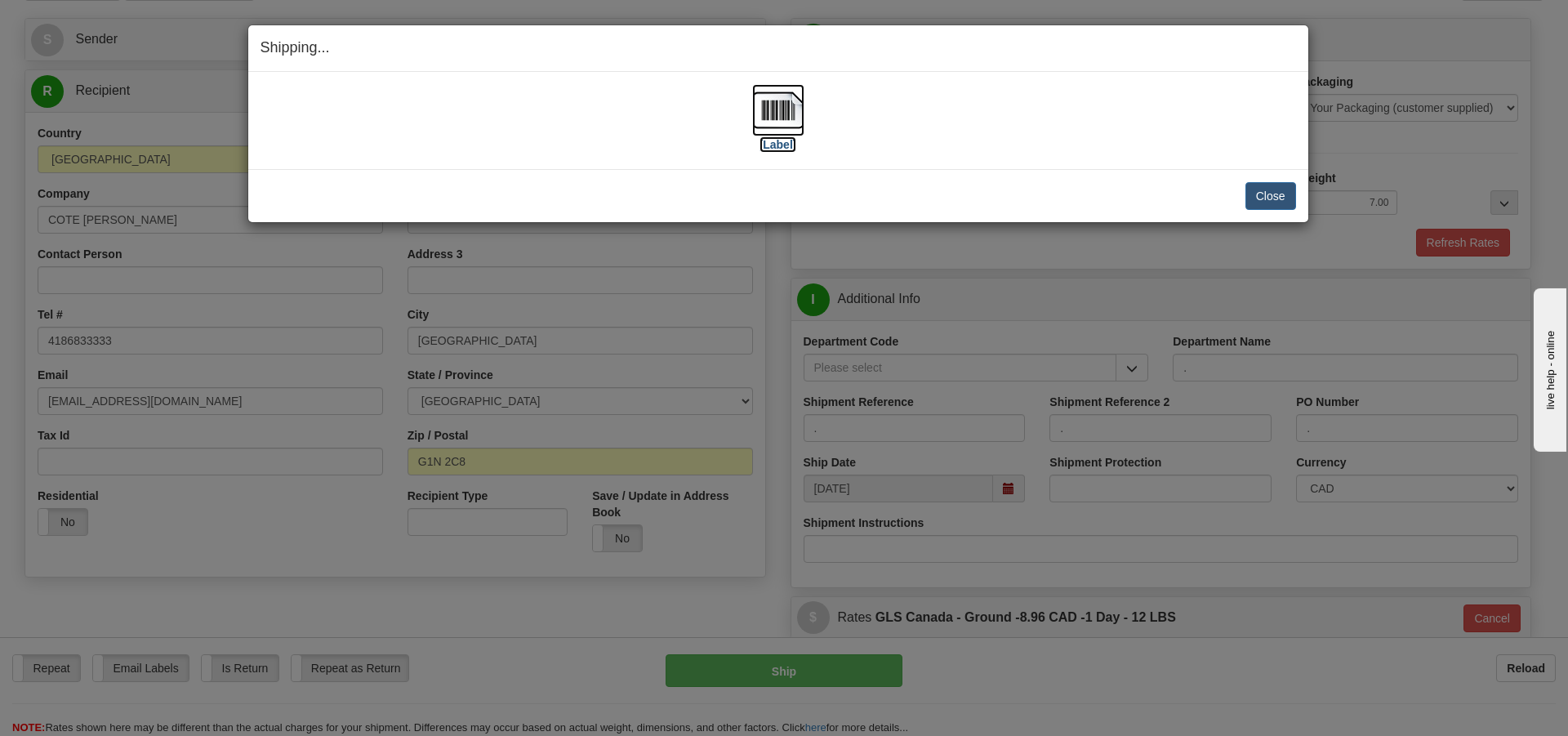
click at [782, 144] on label "[Label]" at bounding box center [777, 144] width 37 height 16
click at [1252, 194] on button "Close" at bounding box center [1270, 195] width 51 height 28
